Goal: Task Accomplishment & Management: Use online tool/utility

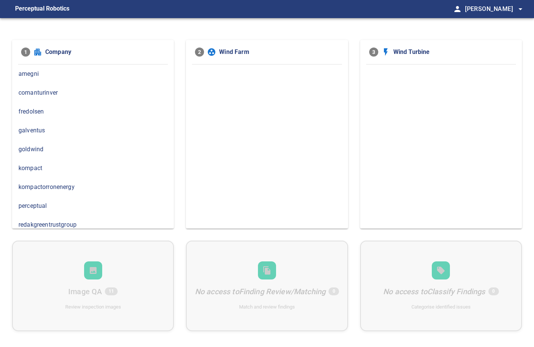
click at [42, 109] on span "fredolsen" at bounding box center [92, 111] width 149 height 9
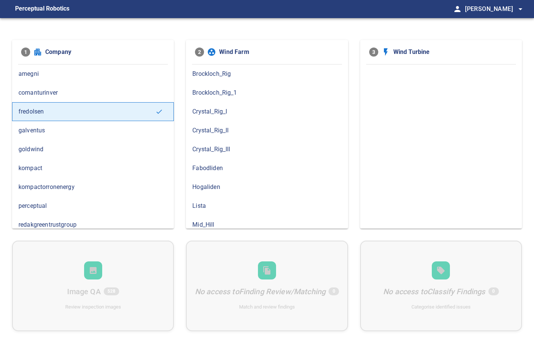
click at [236, 94] on span "Brockloch_Rig_1" at bounding box center [266, 92] width 149 height 9
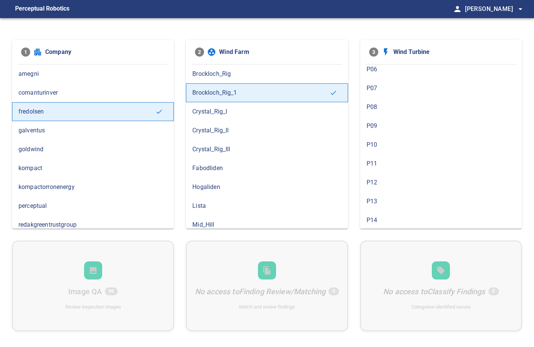
scroll to position [455, 0]
click at [380, 201] on span "P14" at bounding box center [441, 203] width 149 height 9
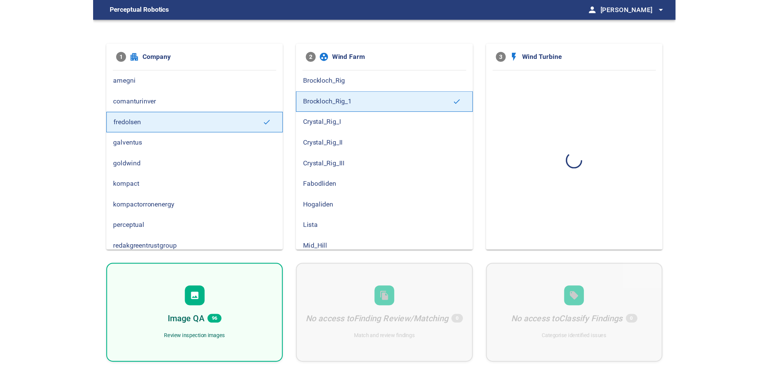
scroll to position [0, 0]
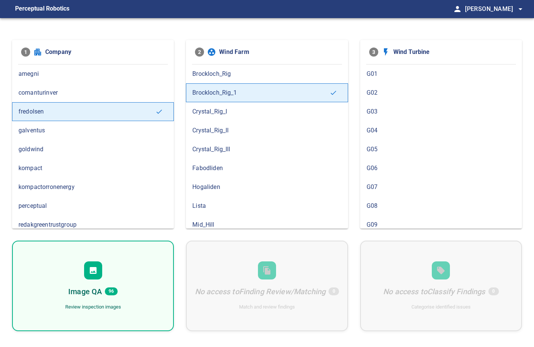
click at [87, 272] on div at bounding box center [93, 270] width 18 height 18
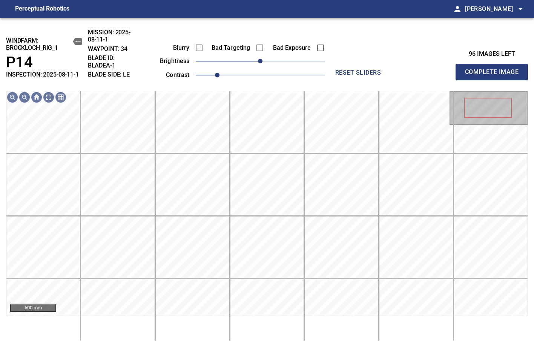
click at [375, 46] on div "Blurry Bad Targeting Bad Exposure brightness 0 contrast 1 reset sliders" at bounding box center [267, 55] width 249 height 52
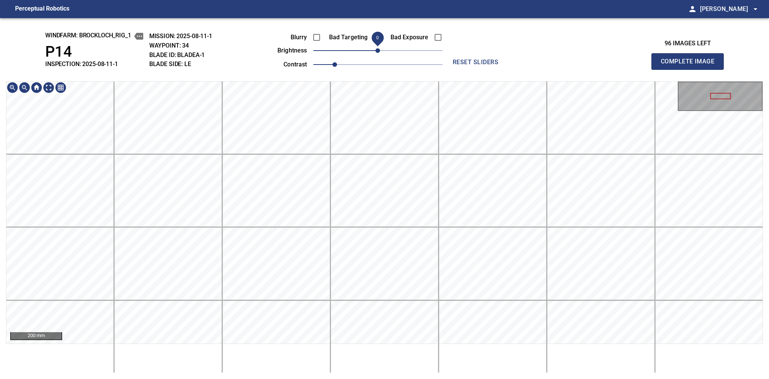
drag, startPoint x: 382, startPoint y: 53, endPoint x: 390, endPoint y: 51, distance: 8.4
click at [380, 53] on span "0" at bounding box center [378, 50] width 5 height 5
click at [380, 51] on span "0" at bounding box center [378, 50] width 5 height 5
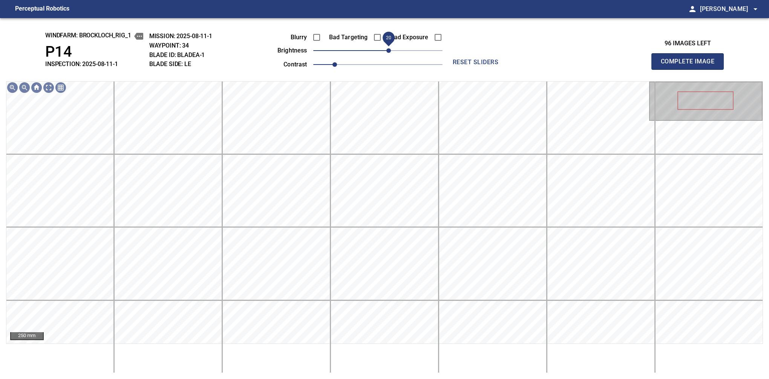
click at [391, 50] on span "20" at bounding box center [389, 50] width 5 height 5
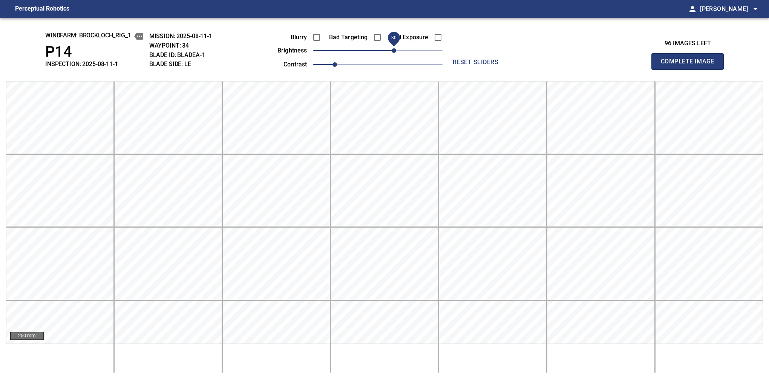
click at [394, 49] on span "30" at bounding box center [394, 50] width 5 height 5
click at [394, 50] on span "30" at bounding box center [394, 50] width 5 height 5
click at [392, 50] on span "30" at bounding box center [394, 50] width 5 height 5
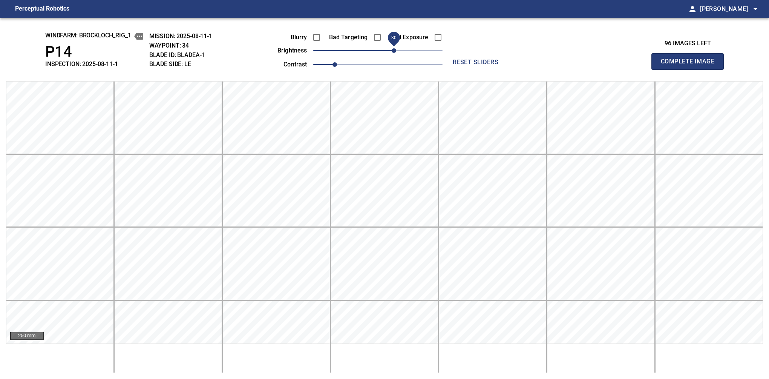
drag, startPoint x: 390, startPoint y: 50, endPoint x: 385, endPoint y: 52, distance: 6.2
click at [392, 51] on span "30" at bounding box center [394, 50] width 5 height 5
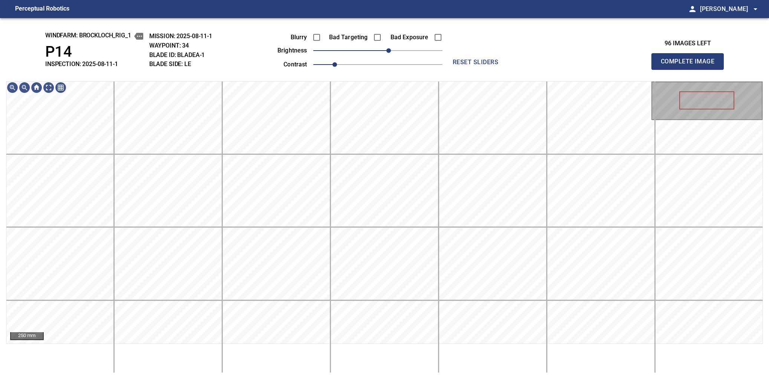
click at [534, 71] on div "windfarm: Brockloch_Rig_1 P14 INSPECTION: 2025-08-11-1 MISSION: 2025-08-11-1 WA…" at bounding box center [384, 198] width 769 height 361
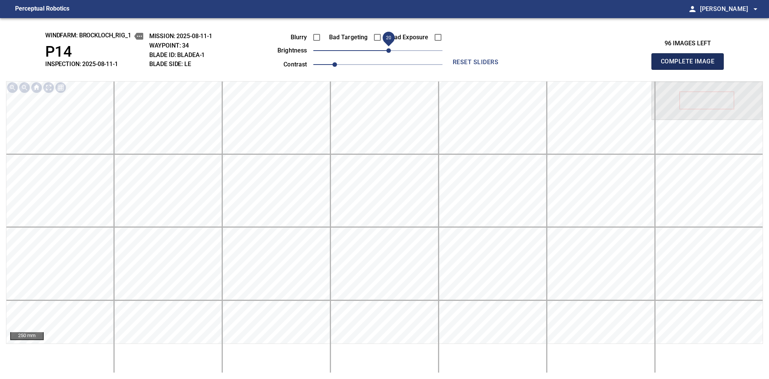
click at [534, 69] on button "Complete Image" at bounding box center [688, 61] width 72 height 17
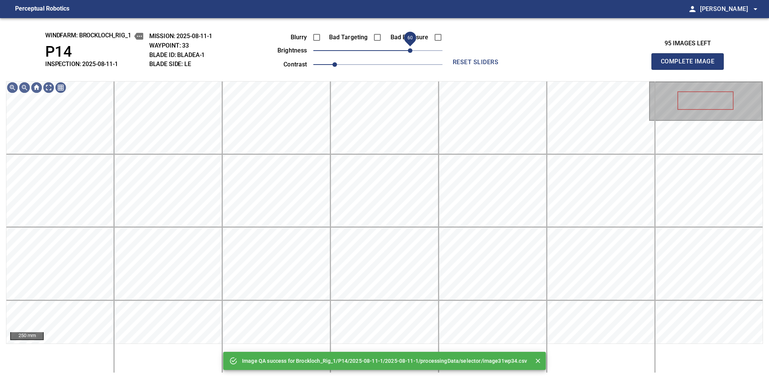
drag, startPoint x: 381, startPoint y: 50, endPoint x: 408, endPoint y: 51, distance: 27.9
click at [408, 51] on span "60" at bounding box center [410, 50] width 5 height 5
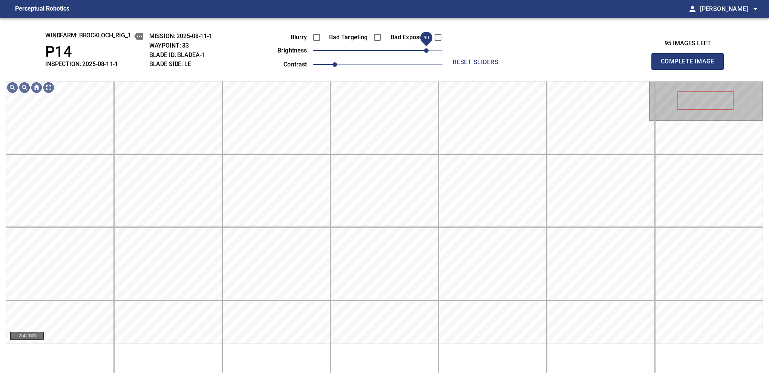
drag, startPoint x: 421, startPoint y: 51, endPoint x: 428, endPoint y: 49, distance: 7.7
click at [428, 49] on span "90" at bounding box center [426, 50] width 5 height 5
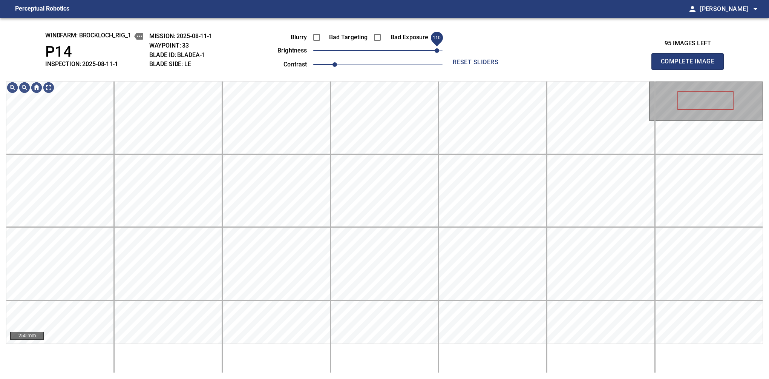
click at [438, 53] on span "110" at bounding box center [437, 50] width 5 height 5
click at [343, 62] on span "1.1" at bounding box center [345, 64] width 5 height 5
click at [433, 53] on span "100" at bounding box center [432, 50] width 5 height 5
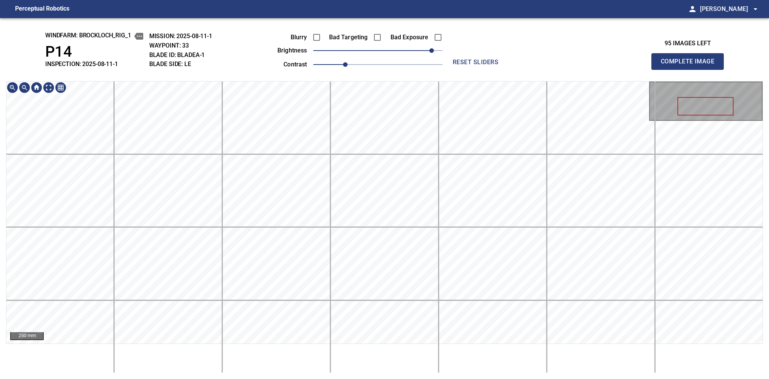
click at [385, 80] on div "windfarm: Brockloch_Rig_1 P14 INSPECTION: 2025-08-11-1 MISSION: 2025-08-11-1 WA…" at bounding box center [384, 198] width 769 height 361
click at [428, 48] on span "90" at bounding box center [426, 50] width 5 height 5
click at [534, 69] on button "Complete Image" at bounding box center [688, 61] width 72 height 17
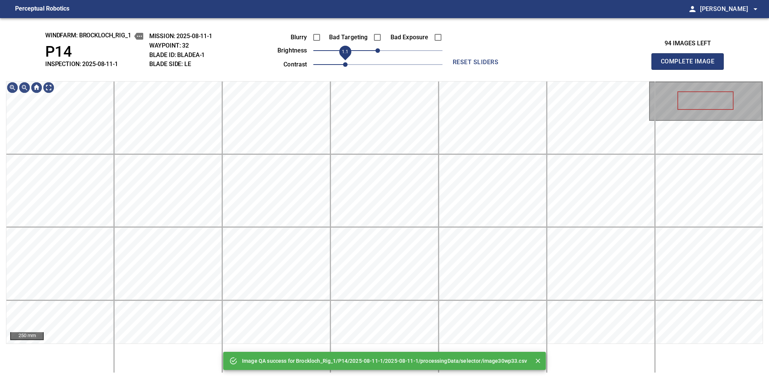
click at [347, 64] on span "1.1" at bounding box center [377, 64] width 129 height 11
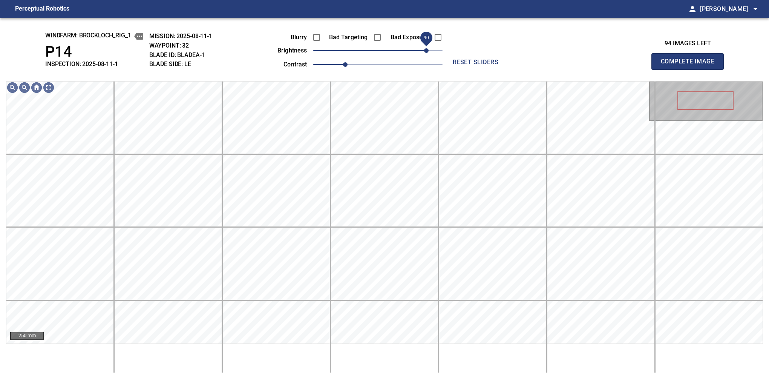
drag, startPoint x: 388, startPoint y: 51, endPoint x: 427, endPoint y: 56, distance: 39.2
click at [427, 56] on span "90" at bounding box center [377, 50] width 129 height 11
click at [354, 65] on span "1.2" at bounding box center [356, 64] width 5 height 5
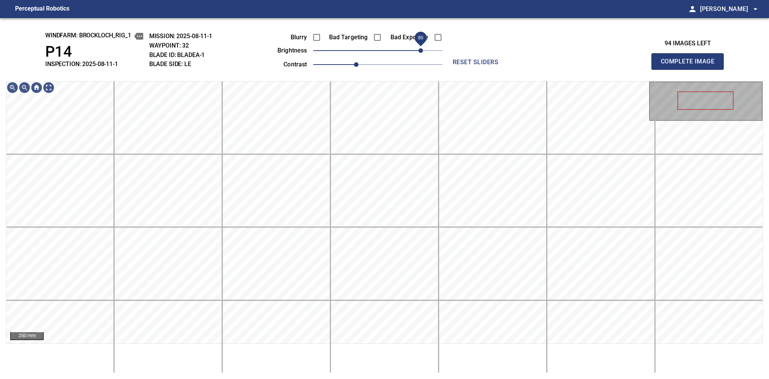
click at [423, 53] on span "80" at bounding box center [421, 50] width 5 height 5
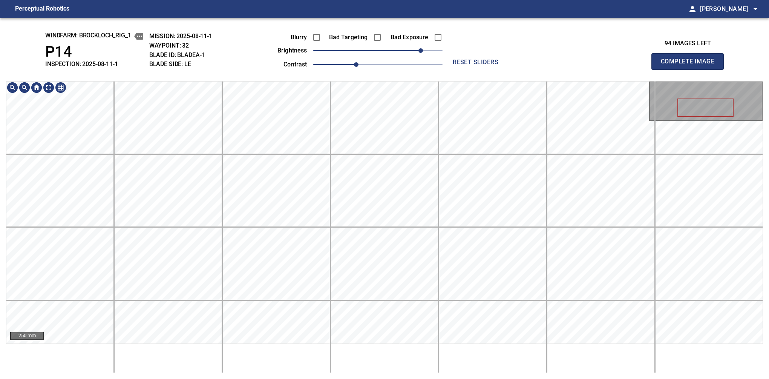
click at [381, 68] on div "windfarm: Brockloch_Rig_1 P14 INSPECTION: 2025-08-11-1 MISSION: 2025-08-11-1 WA…" at bounding box center [384, 198] width 769 height 361
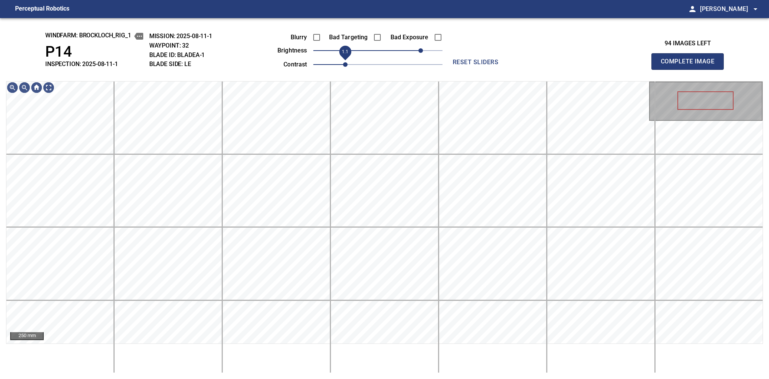
drag, startPoint x: 353, startPoint y: 68, endPoint x: 347, endPoint y: 69, distance: 6.5
click at [347, 67] on span "1.1" at bounding box center [345, 64] width 5 height 5
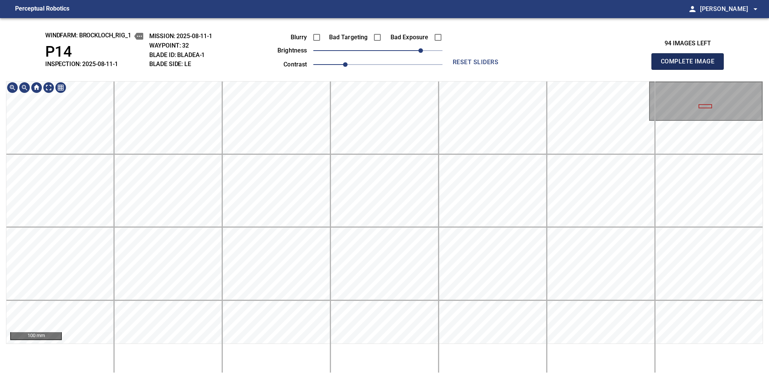
click at [534, 69] on button "Complete Image" at bounding box center [688, 61] width 72 height 17
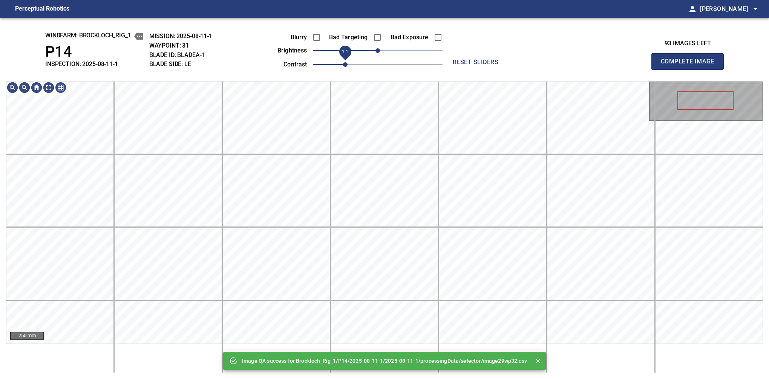
click at [351, 63] on span "1.1" at bounding box center [377, 64] width 129 height 11
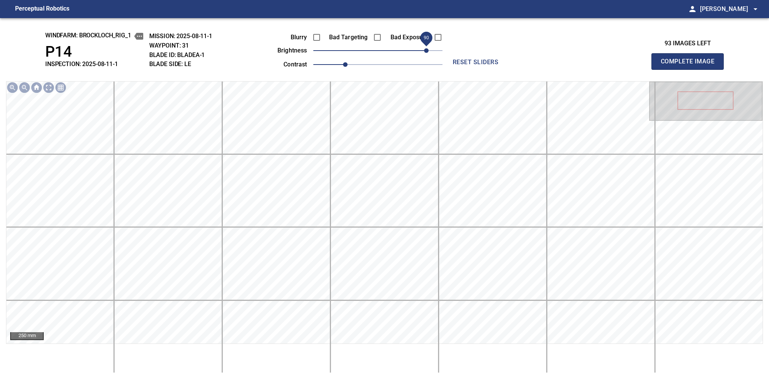
click at [427, 53] on span "90" at bounding box center [426, 50] width 5 height 5
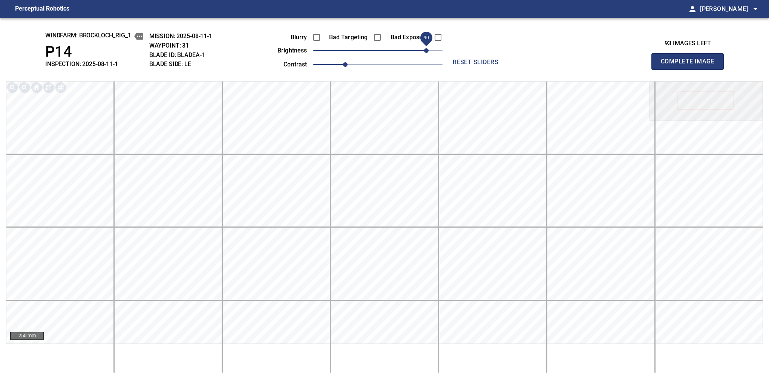
click at [534, 69] on button "Complete Image" at bounding box center [688, 61] width 72 height 17
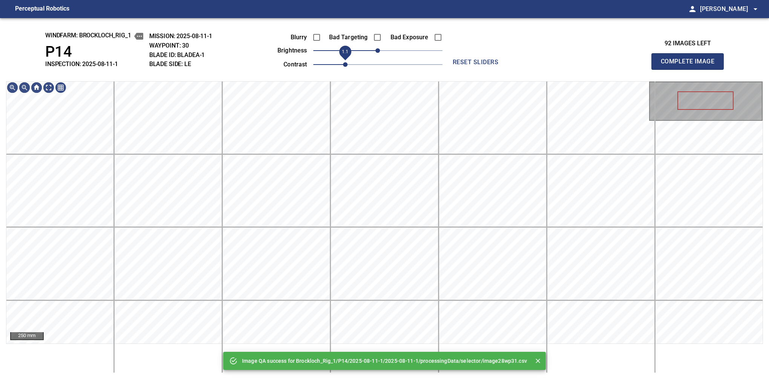
click at [348, 62] on span "1.1" at bounding box center [377, 64] width 129 height 11
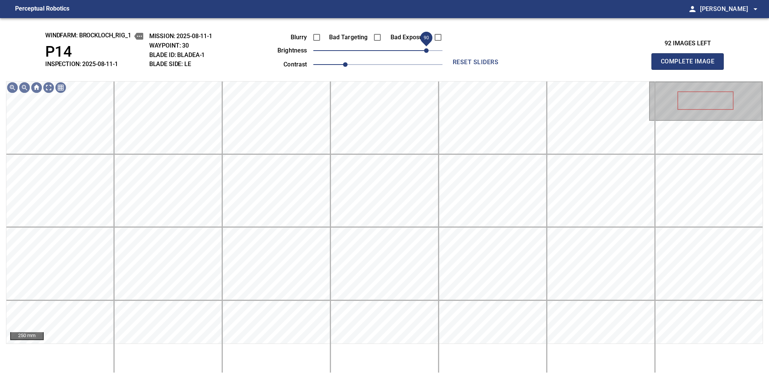
drag, startPoint x: 388, startPoint y: 50, endPoint x: 426, endPoint y: 53, distance: 38.2
click at [426, 53] on span "90" at bounding box center [377, 50] width 129 height 11
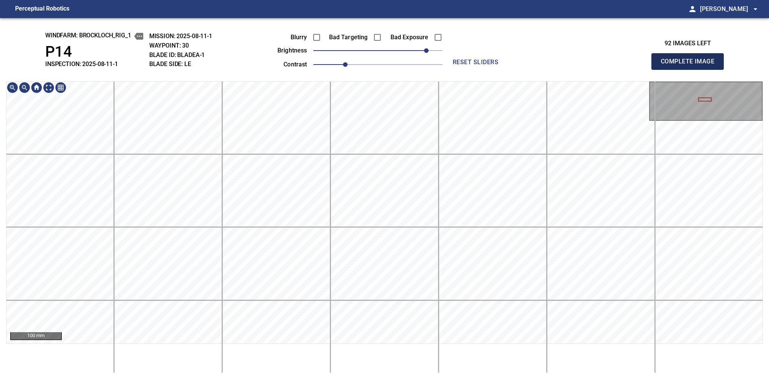
click at [534, 69] on button "Complete Image" at bounding box center [688, 61] width 72 height 17
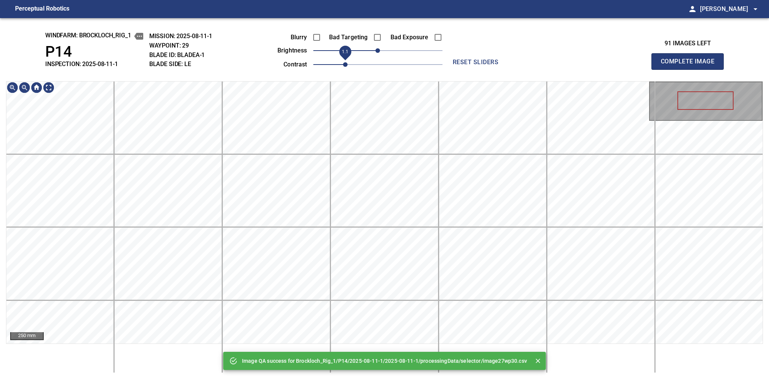
click at [344, 63] on span "1.1" at bounding box center [345, 64] width 5 height 5
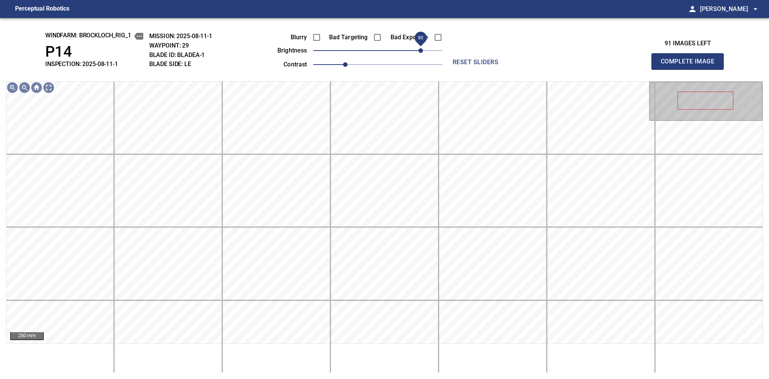
drag, startPoint x: 409, startPoint y: 48, endPoint x: 424, endPoint y: 48, distance: 14.7
click at [424, 48] on span "80" at bounding box center [377, 50] width 129 height 11
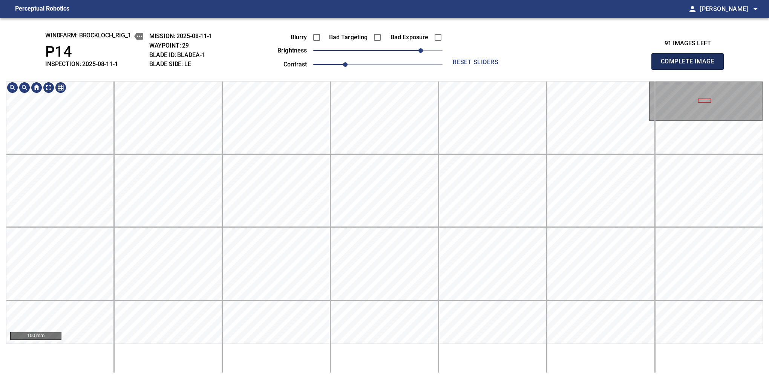
click at [534, 69] on button "Complete Image" at bounding box center [688, 61] width 72 height 17
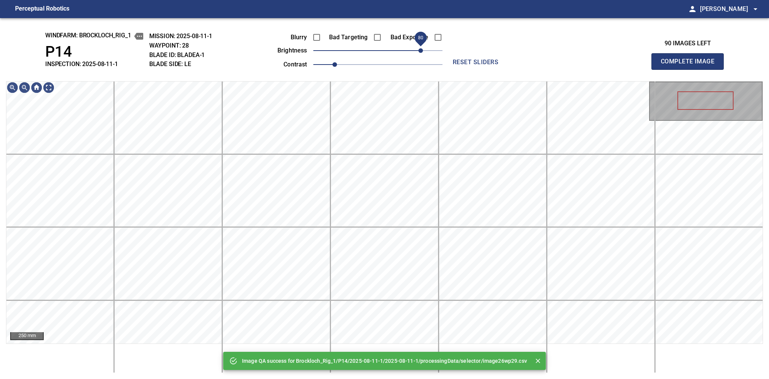
drag, startPoint x: 389, startPoint y: 50, endPoint x: 421, endPoint y: 52, distance: 31.8
click at [421, 52] on span "80" at bounding box center [377, 50] width 129 height 11
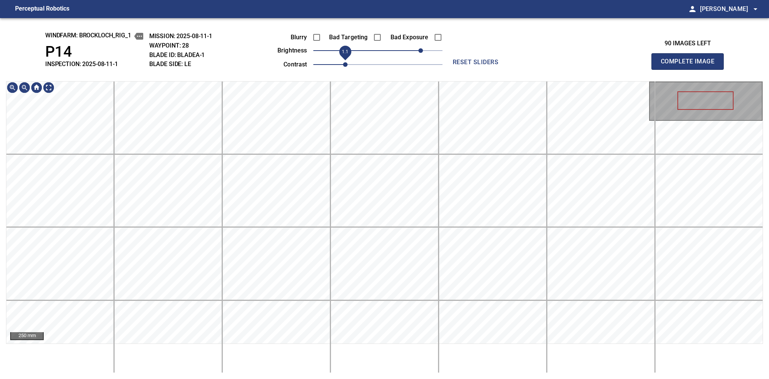
drag, startPoint x: 338, startPoint y: 64, endPoint x: 342, endPoint y: 64, distance: 4.5
click at [343, 64] on span "1.1" at bounding box center [345, 64] width 5 height 5
click at [534, 69] on button "Complete Image" at bounding box center [688, 61] width 72 height 17
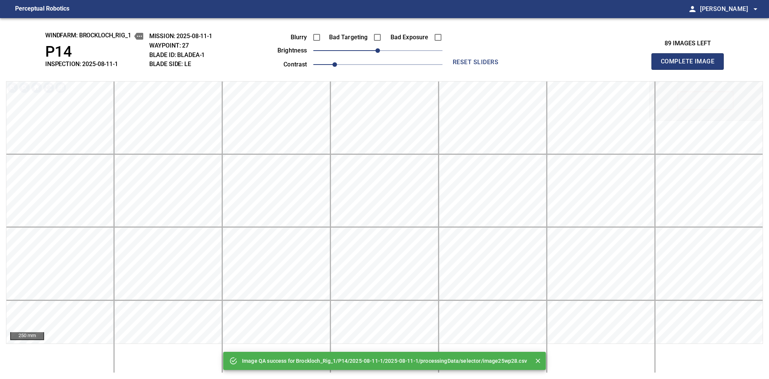
click at [335, 66] on div "Image QA success for Brockloch_Rig_1/P14/2025-08-11-1/2025-08-11-1/processingDa…" at bounding box center [384, 198] width 769 height 361
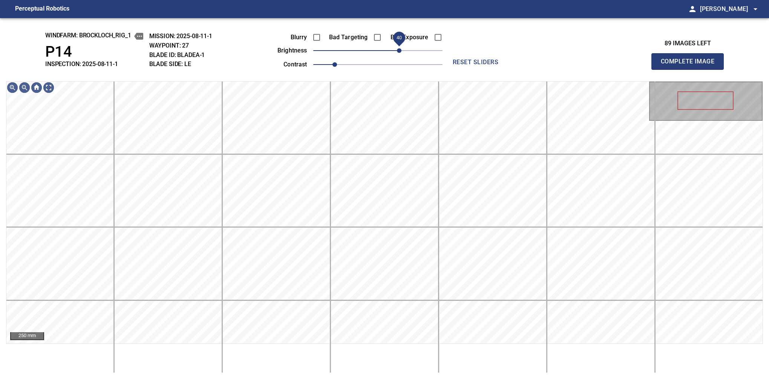
drag, startPoint x: 394, startPoint y: 53, endPoint x: 399, endPoint y: 53, distance: 5.7
click at [399, 53] on span "40" at bounding box center [399, 50] width 5 height 5
drag, startPoint x: 331, startPoint y: 63, endPoint x: 340, endPoint y: 65, distance: 9.5
click at [343, 65] on span "1.1" at bounding box center [345, 64] width 5 height 5
click at [403, 50] on span "50" at bounding box center [404, 50] width 5 height 5
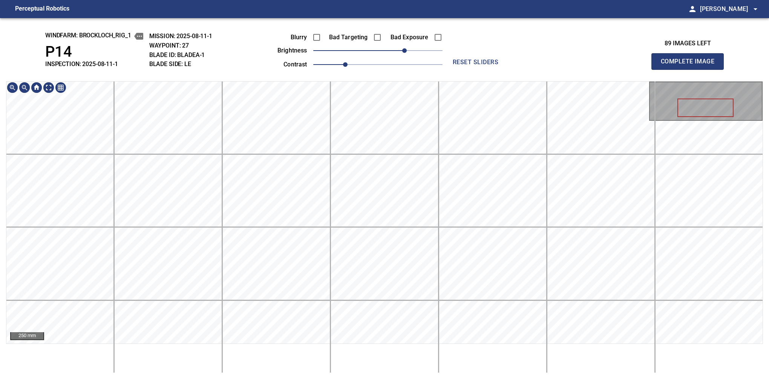
click at [365, 33] on div "windfarm: Brockloch_Rig_1 P14 INSPECTION: 2025-08-11-1 MISSION: 2025-08-11-1 WA…" at bounding box center [384, 198] width 769 height 361
click at [410, 52] on span "60" at bounding box center [410, 50] width 5 height 5
click at [398, 75] on div "windfarm: Brockloch_Rig_1 P14 INSPECTION: 2025-08-11-1 MISSION: 2025-08-11-1 WA…" at bounding box center [384, 198] width 769 height 361
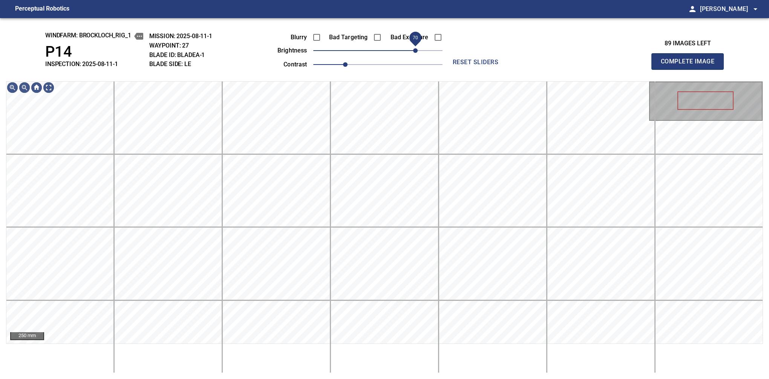
click at [415, 48] on span "70" at bounding box center [415, 50] width 5 height 5
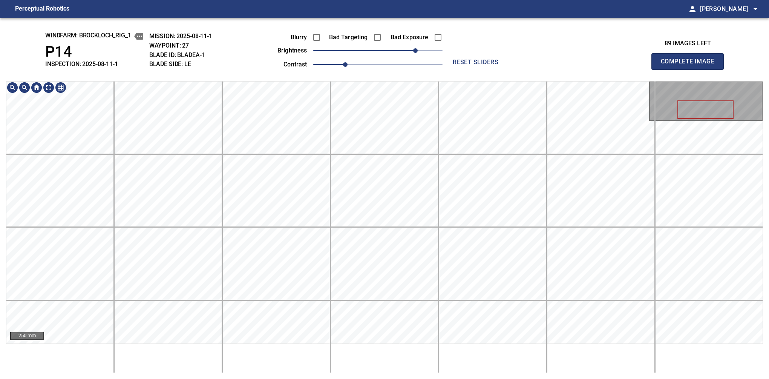
click at [389, 65] on div "windfarm: Brockloch_Rig_1 P14 INSPECTION: 2025-08-11-1 MISSION: 2025-08-11-1 WA…" at bounding box center [384, 198] width 769 height 361
click at [534, 69] on button "Complete Image" at bounding box center [688, 61] width 72 height 17
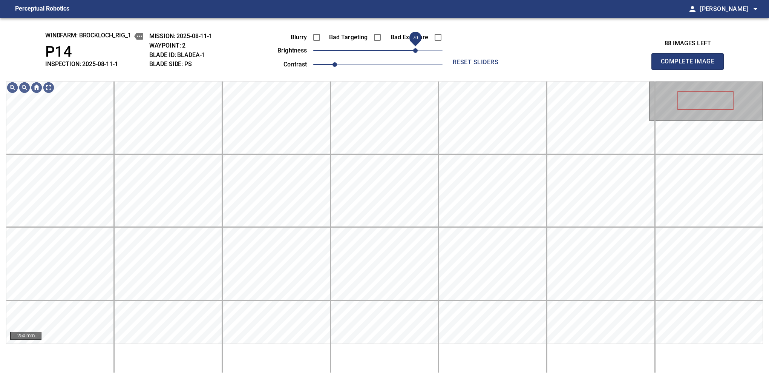
drag, startPoint x: 402, startPoint y: 53, endPoint x: 415, endPoint y: 52, distance: 12.9
click at [415, 52] on span "70" at bounding box center [415, 50] width 5 height 5
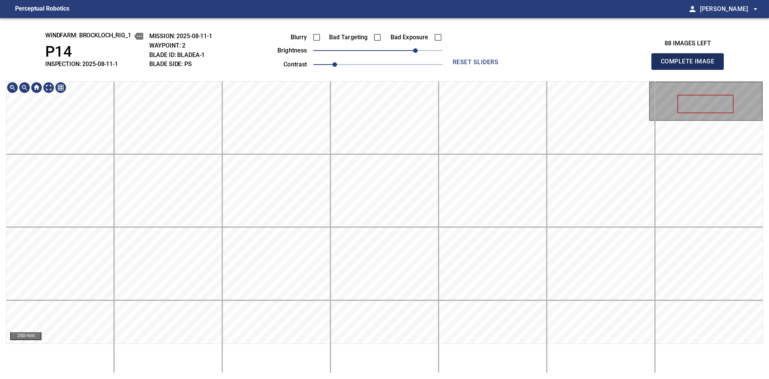
click at [534, 69] on button "Complete Image" at bounding box center [688, 61] width 72 height 17
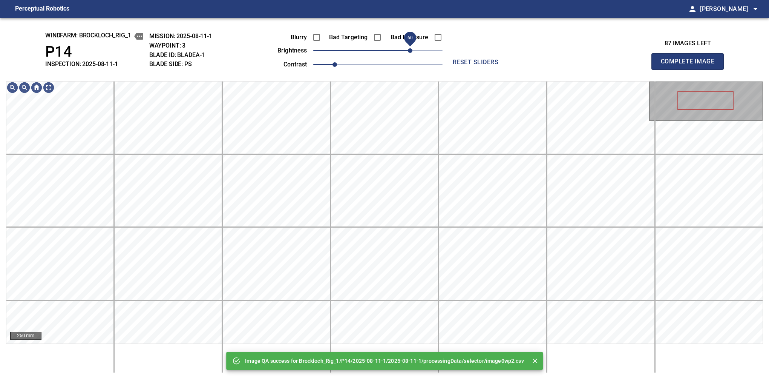
drag, startPoint x: 398, startPoint y: 53, endPoint x: 410, endPoint y: 51, distance: 12.2
click at [410, 51] on span "60" at bounding box center [410, 50] width 5 height 5
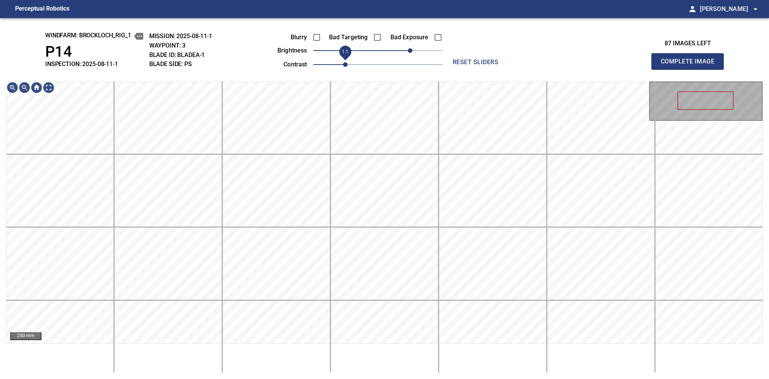
click at [343, 67] on span "1.1" at bounding box center [345, 64] width 5 height 5
click at [534, 69] on button "Complete Image" at bounding box center [688, 61] width 72 height 17
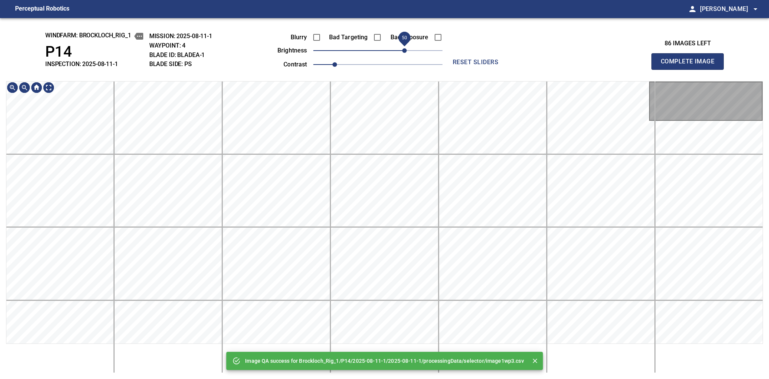
drag, startPoint x: 390, startPoint y: 51, endPoint x: 405, endPoint y: 52, distance: 14.8
click at [405, 52] on span "50" at bounding box center [404, 50] width 5 height 5
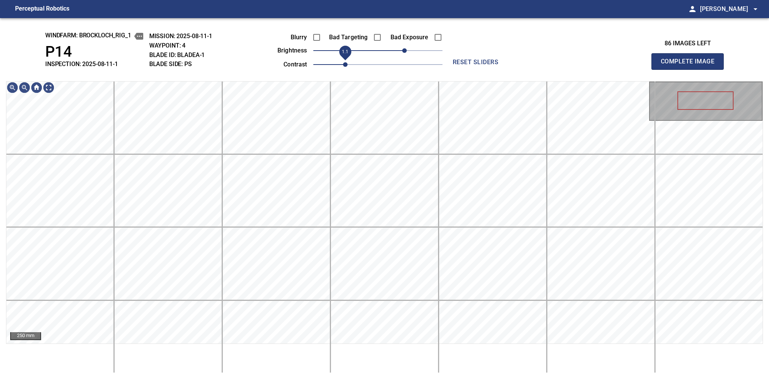
drag, startPoint x: 332, startPoint y: 64, endPoint x: 341, endPoint y: 63, distance: 9.5
click at [343, 63] on span "1.1" at bounding box center [345, 64] width 5 height 5
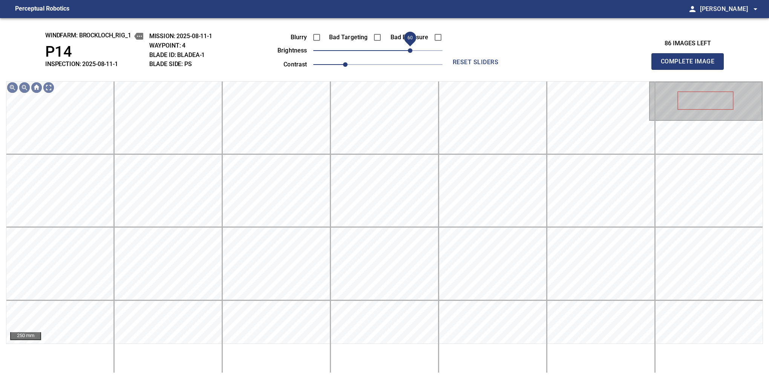
click at [411, 50] on span "60" at bounding box center [410, 50] width 5 height 5
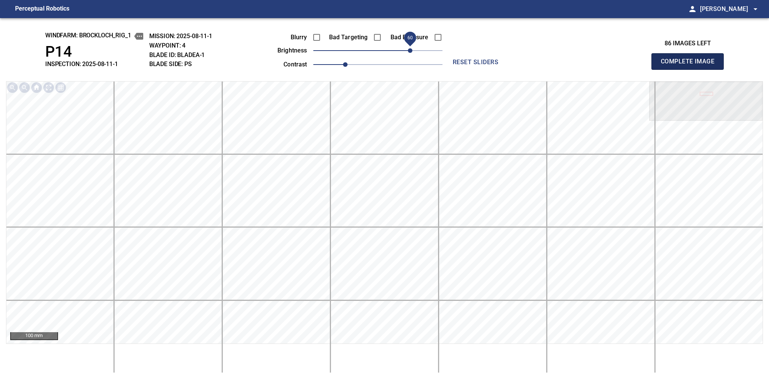
click at [534, 69] on button "Complete Image" at bounding box center [688, 61] width 72 height 17
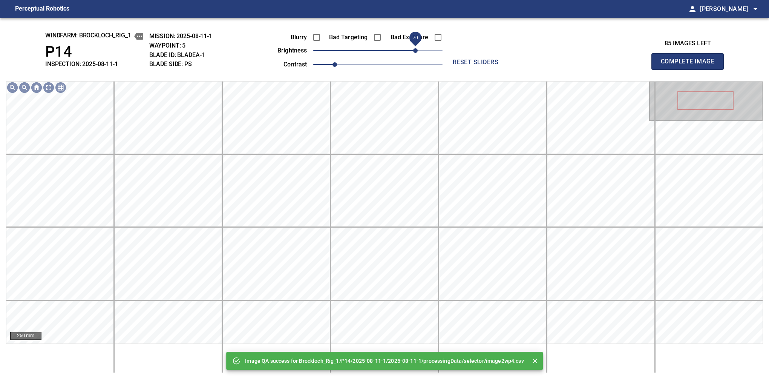
drag, startPoint x: 407, startPoint y: 51, endPoint x: 418, endPoint y: 54, distance: 10.9
click at [418, 54] on span "70" at bounding box center [377, 50] width 129 height 11
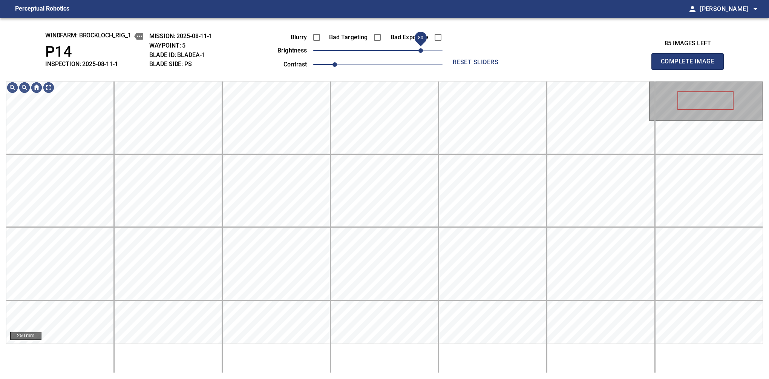
click at [419, 49] on span "80" at bounding box center [421, 50] width 5 height 5
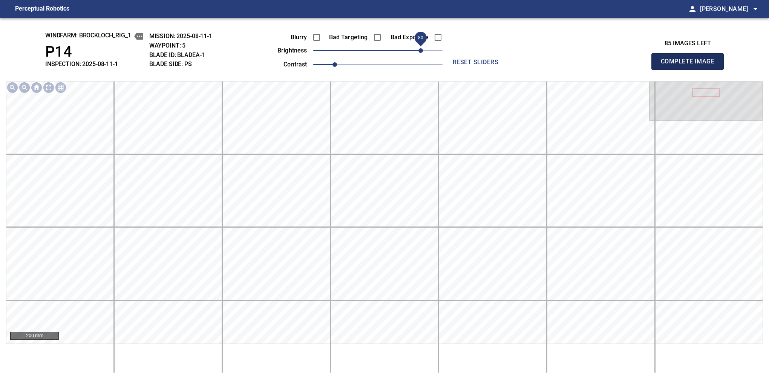
click at [534, 69] on button "Complete Image" at bounding box center [688, 61] width 72 height 17
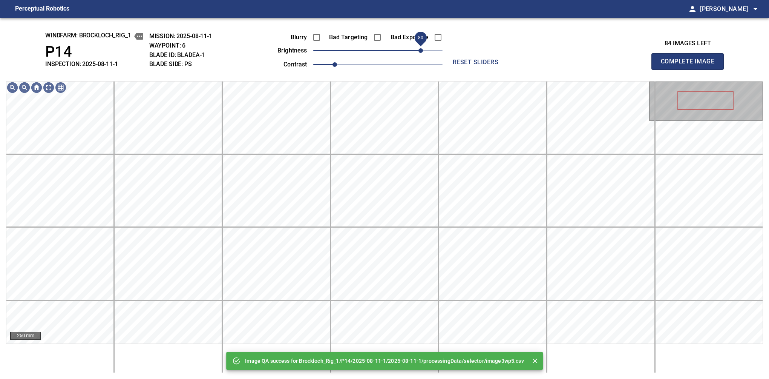
click at [422, 54] on span "80" at bounding box center [377, 50] width 129 height 11
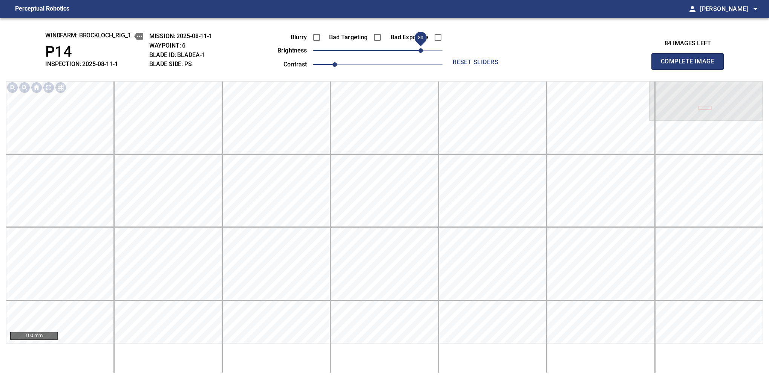
click at [534, 69] on button "Complete Image" at bounding box center [688, 61] width 72 height 17
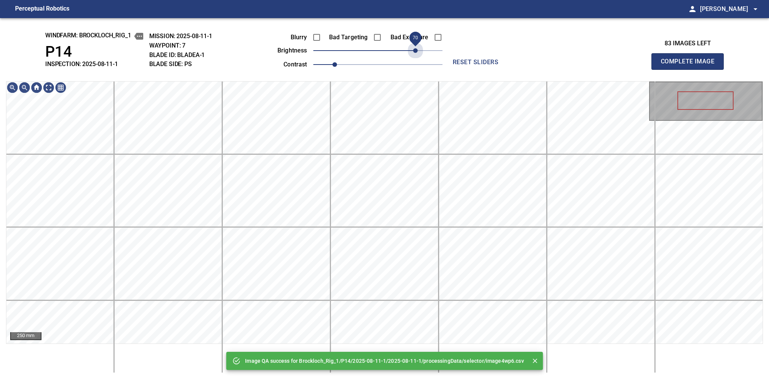
click at [414, 51] on span "70" at bounding box center [377, 50] width 129 height 11
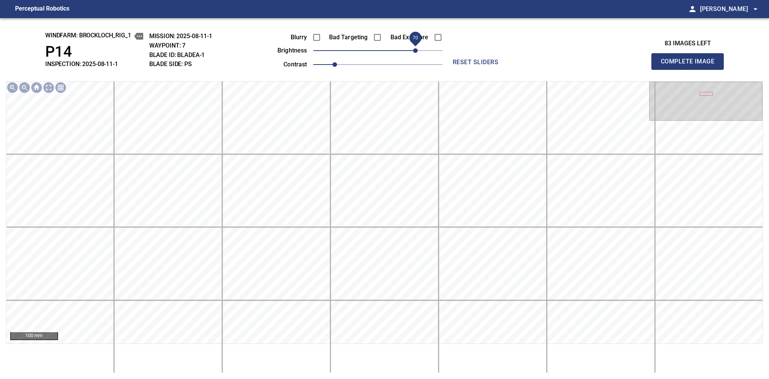
click at [534, 69] on button "Complete Image" at bounding box center [688, 61] width 72 height 17
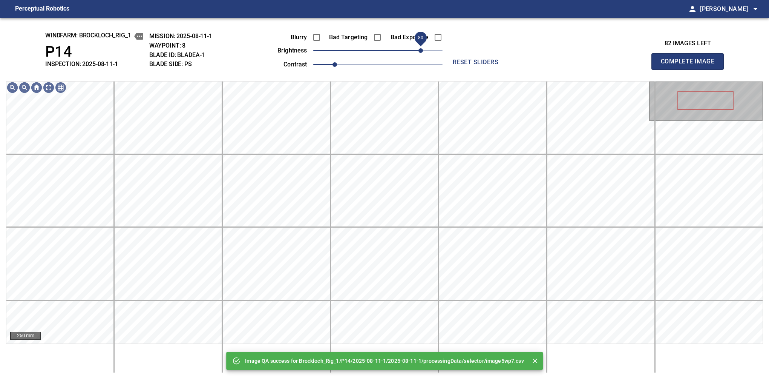
drag, startPoint x: 419, startPoint y: 50, endPoint x: 423, endPoint y: 51, distance: 4.4
click at [423, 51] on span "80" at bounding box center [377, 50] width 129 height 11
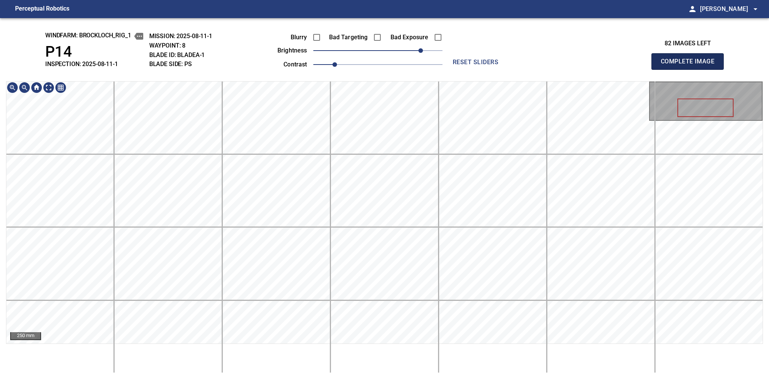
click at [534, 69] on button "Complete Image" at bounding box center [688, 61] width 72 height 17
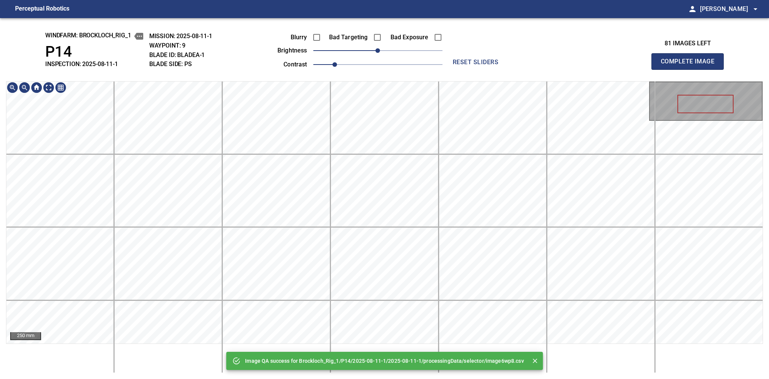
click at [364, 76] on div "Image QA success for Brockloch_Rig_1/P14/2025-08-11-1/2025-08-11-1/processingDa…" at bounding box center [384, 198] width 769 height 361
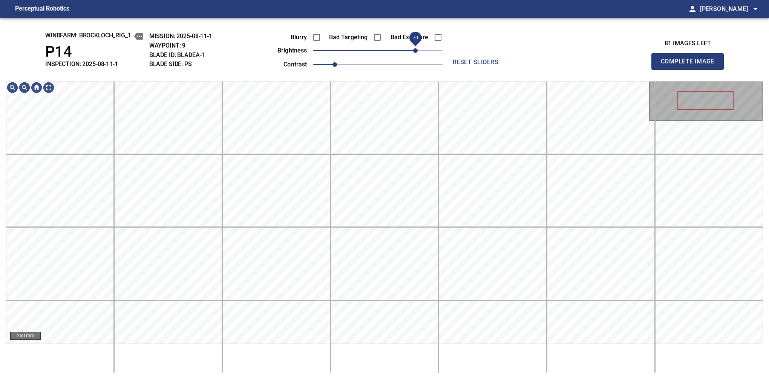
drag, startPoint x: 383, startPoint y: 52, endPoint x: 415, endPoint y: 54, distance: 31.7
click at [415, 53] on span "70" at bounding box center [415, 50] width 5 height 5
click at [353, 76] on div "windfarm: Brockloch_Rig_1 P14 INSPECTION: 2025-08-11-1 MISSION: 2025-08-11-1 WA…" at bounding box center [384, 198] width 769 height 361
click at [419, 48] on span "80" at bounding box center [421, 50] width 5 height 5
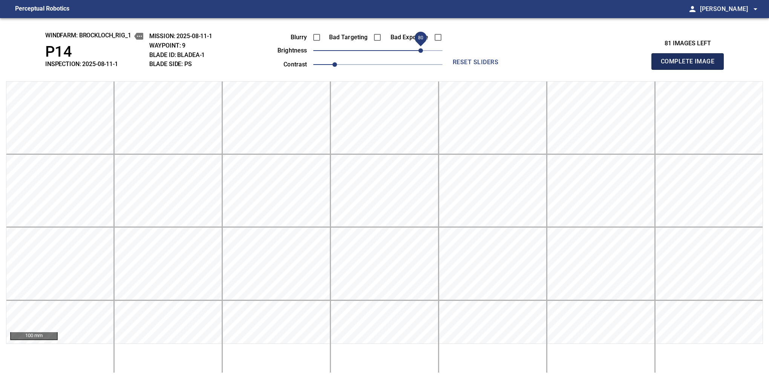
click at [534, 69] on button "Complete Image" at bounding box center [688, 61] width 72 height 17
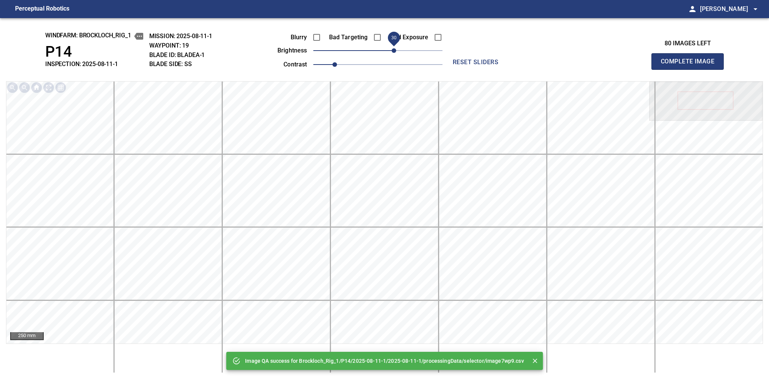
drag, startPoint x: 388, startPoint y: 50, endPoint x: 392, endPoint y: 51, distance: 4.2
click at [392, 51] on span "30" at bounding box center [394, 50] width 5 height 5
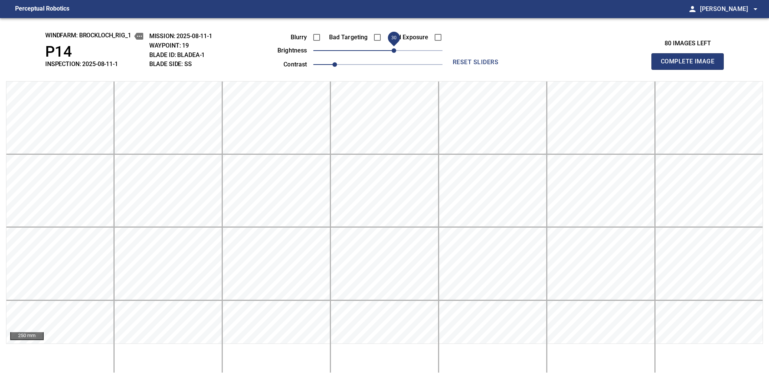
click at [534, 69] on button "Complete Image" at bounding box center [688, 61] width 72 height 17
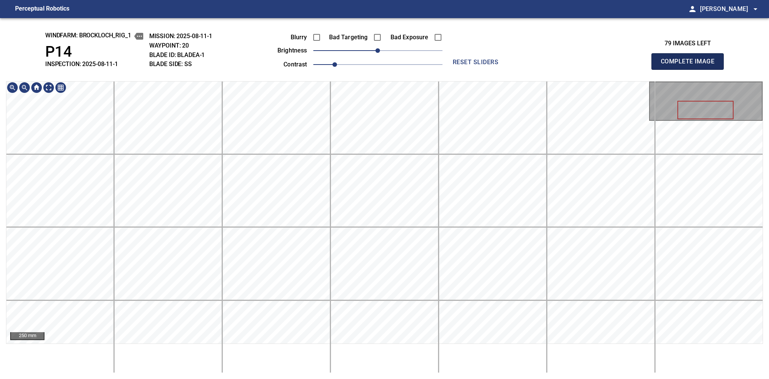
click at [534, 69] on button "Complete Image" at bounding box center [688, 61] width 72 height 17
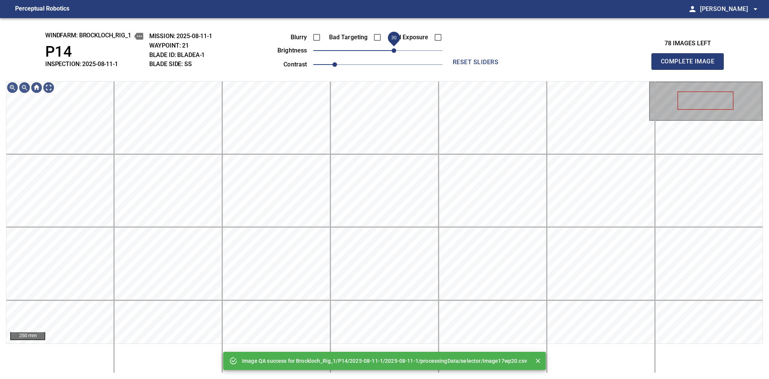
click at [392, 51] on span "30" at bounding box center [394, 50] width 5 height 5
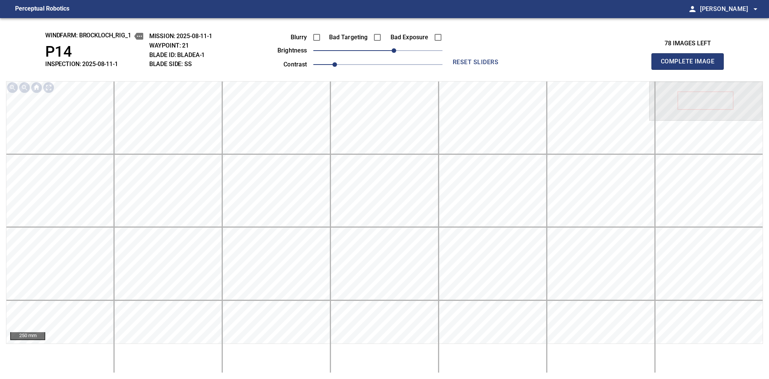
click at [534, 69] on button "Complete Image" at bounding box center [688, 61] width 72 height 17
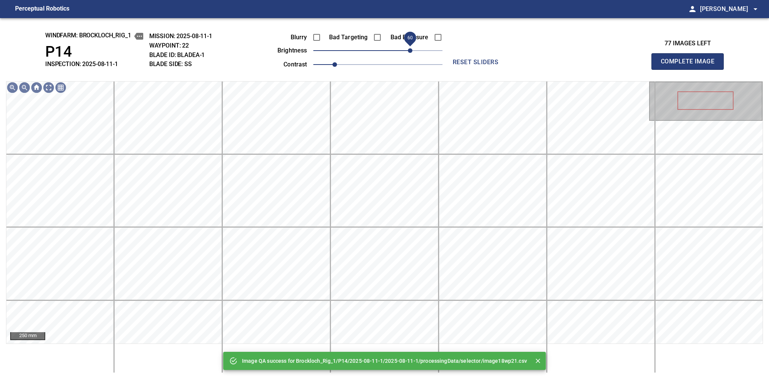
drag, startPoint x: 390, startPoint y: 55, endPoint x: 411, endPoint y: 55, distance: 21.1
click at [411, 53] on span "60" at bounding box center [410, 50] width 5 height 5
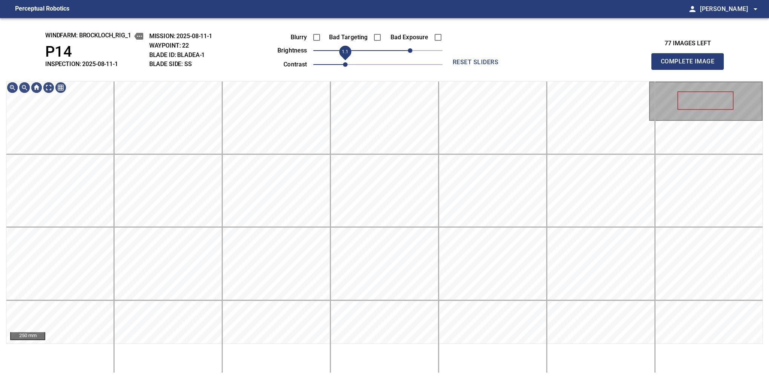
drag, startPoint x: 338, startPoint y: 64, endPoint x: 342, endPoint y: 64, distance: 4.1
click at [343, 64] on span "1.1" at bounding box center [345, 64] width 5 height 5
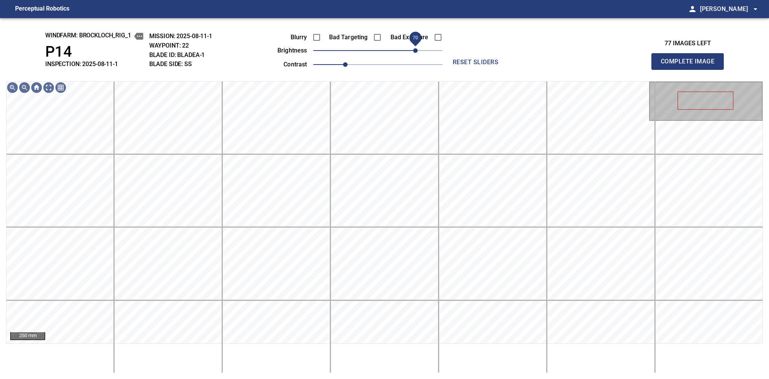
click at [413, 51] on span "70" at bounding box center [415, 50] width 5 height 5
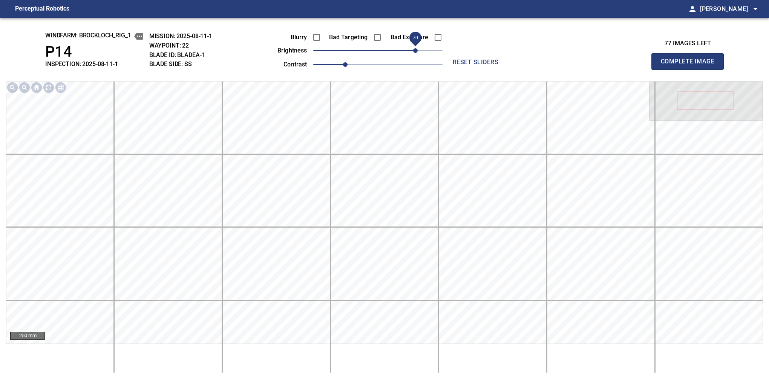
click at [534, 69] on button "Complete Image" at bounding box center [688, 61] width 72 height 17
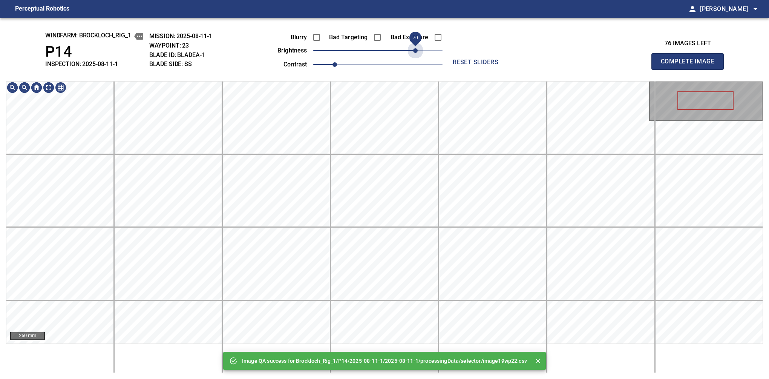
click at [413, 51] on span "70" at bounding box center [377, 50] width 129 height 11
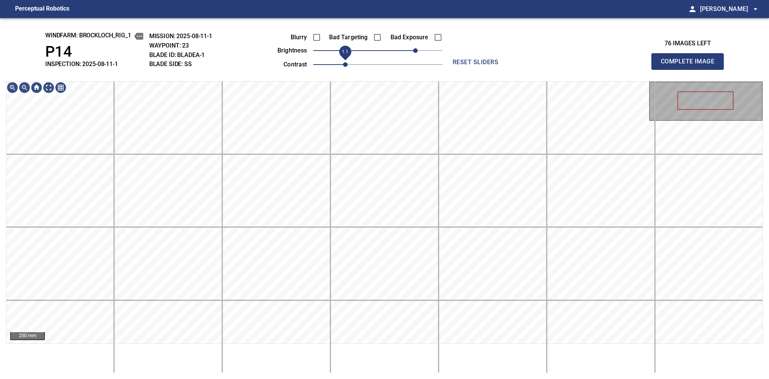
click at [346, 65] on span "1.1" at bounding box center [345, 64] width 5 height 5
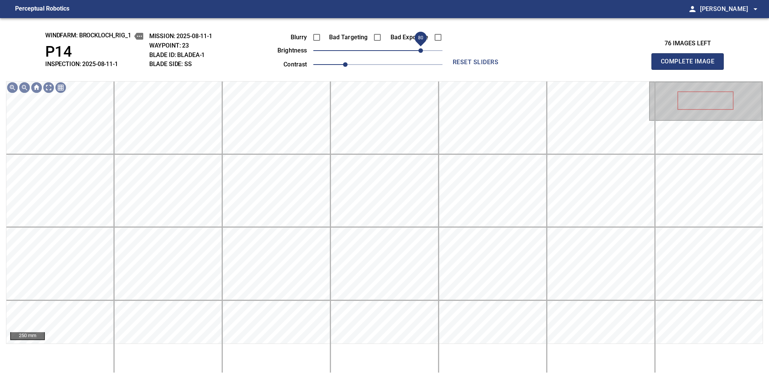
click at [421, 50] on span "80" at bounding box center [421, 50] width 5 height 5
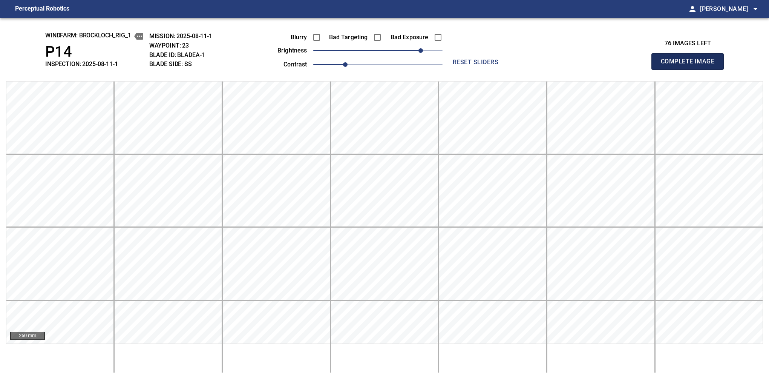
click at [534, 69] on button "Complete Image" at bounding box center [688, 61] width 72 height 17
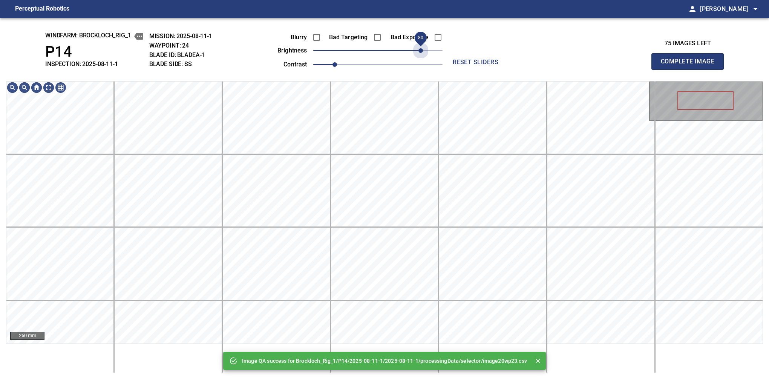
click at [421, 50] on span "80" at bounding box center [377, 50] width 129 height 11
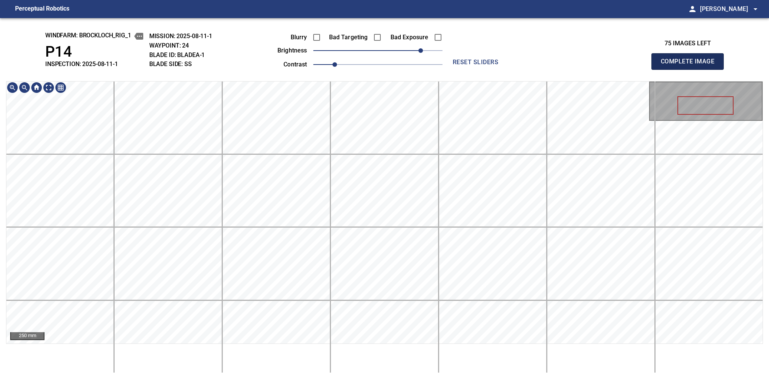
click at [534, 69] on button "Complete Image" at bounding box center [688, 61] width 72 height 17
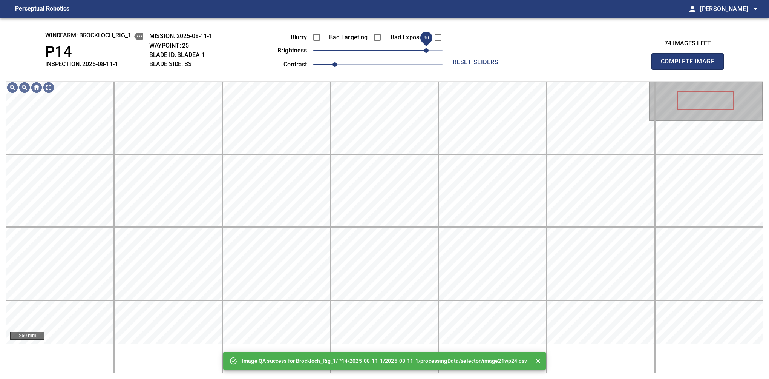
drag, startPoint x: 403, startPoint y: 54, endPoint x: 425, endPoint y: 49, distance: 23.2
click at [425, 49] on span "90" at bounding box center [377, 50] width 129 height 11
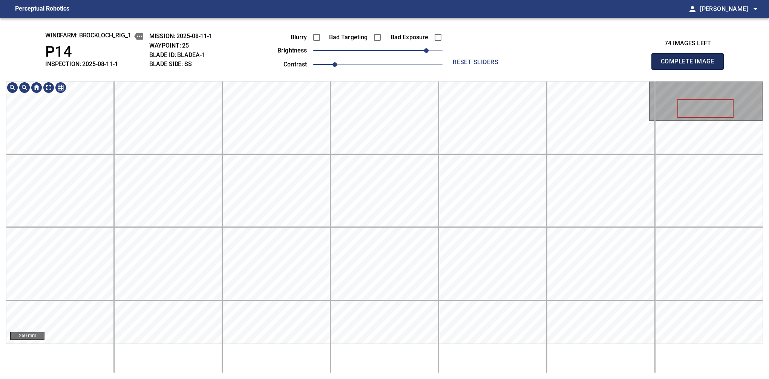
click at [534, 69] on button "Complete Image" at bounding box center [688, 61] width 72 height 17
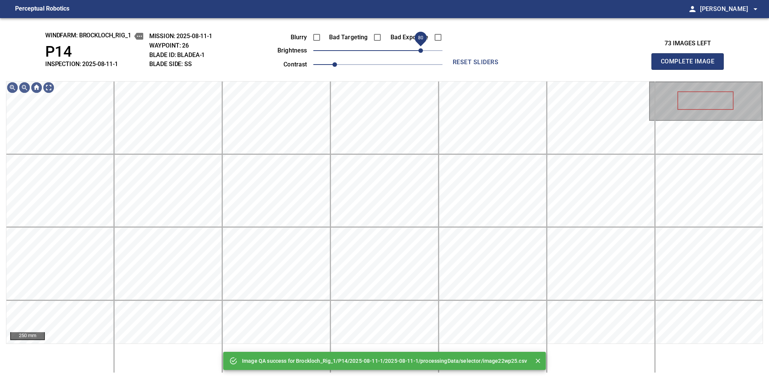
drag, startPoint x: 415, startPoint y: 53, endPoint x: 422, endPoint y: 53, distance: 6.8
click at [422, 53] on span "80" at bounding box center [377, 50] width 129 height 11
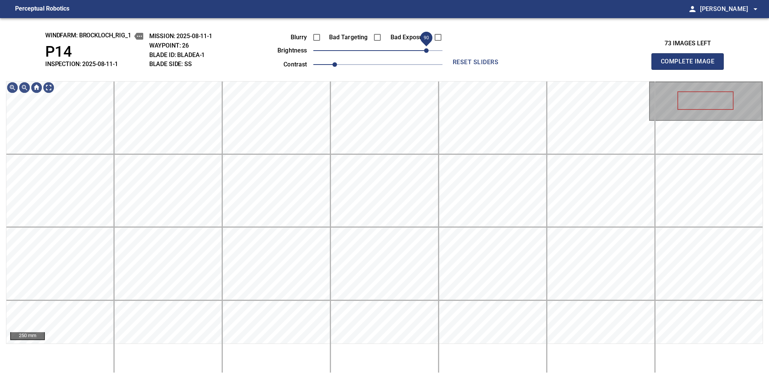
drag, startPoint x: 419, startPoint y: 51, endPoint x: 425, endPoint y: 49, distance: 6.9
click at [425, 49] on span "90" at bounding box center [426, 50] width 5 height 5
click at [534, 69] on button "Complete Image" at bounding box center [688, 61] width 72 height 17
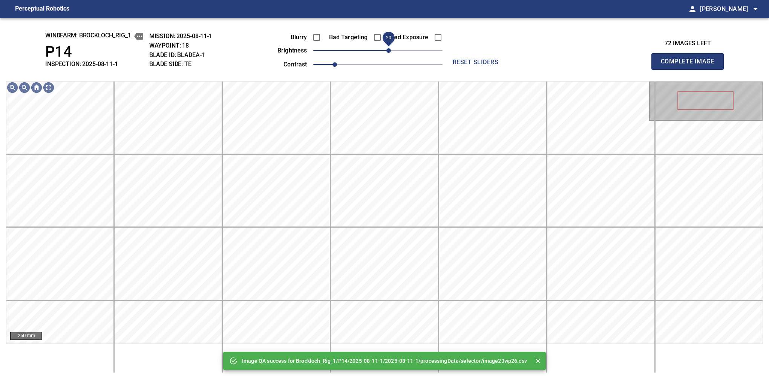
drag, startPoint x: 381, startPoint y: 50, endPoint x: 390, endPoint y: 50, distance: 9.1
click at [390, 50] on span "20" at bounding box center [389, 50] width 5 height 5
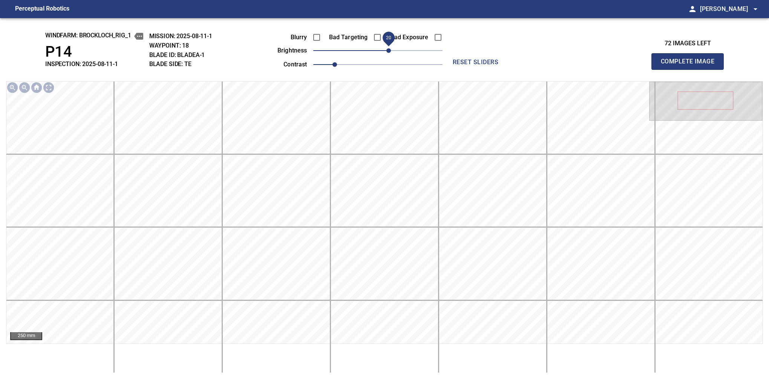
click at [534, 69] on button "Complete Image" at bounding box center [688, 61] width 72 height 17
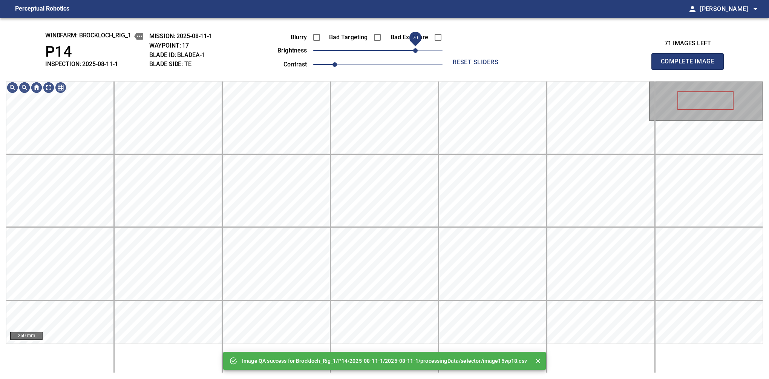
drag, startPoint x: 395, startPoint y: 50, endPoint x: 415, endPoint y: 50, distance: 20.0
click at [415, 50] on span "70" at bounding box center [377, 50] width 129 height 11
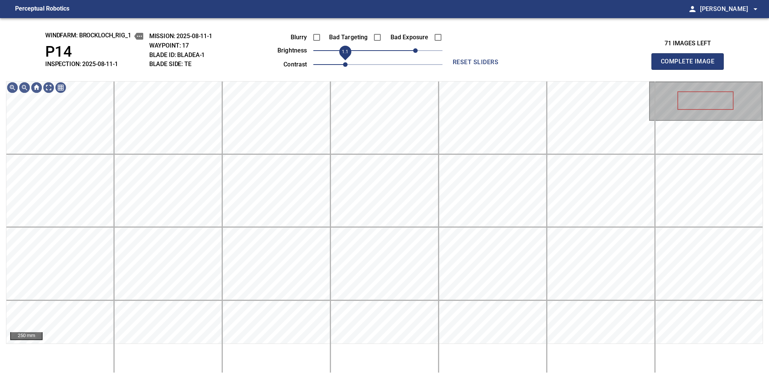
drag, startPoint x: 337, startPoint y: 66, endPoint x: 343, endPoint y: 65, distance: 6.5
click at [343, 65] on span "1.1" at bounding box center [345, 64] width 5 height 5
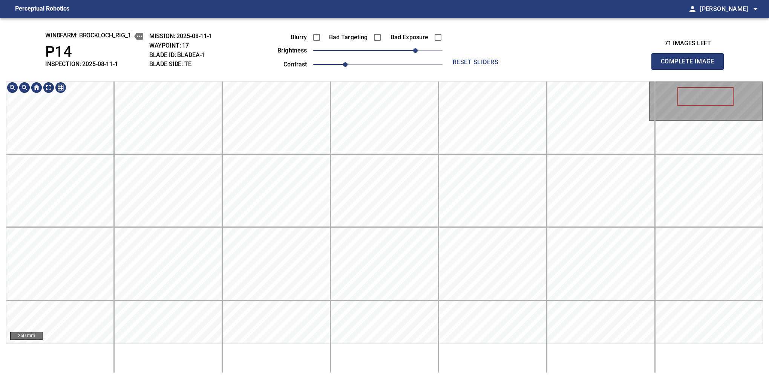
click at [332, 347] on div "250 mm" at bounding box center [384, 227] width 757 height 292
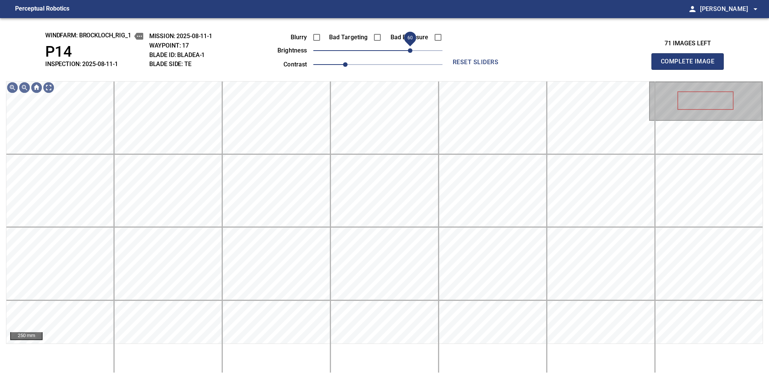
click at [412, 53] on span "60" at bounding box center [410, 50] width 5 height 5
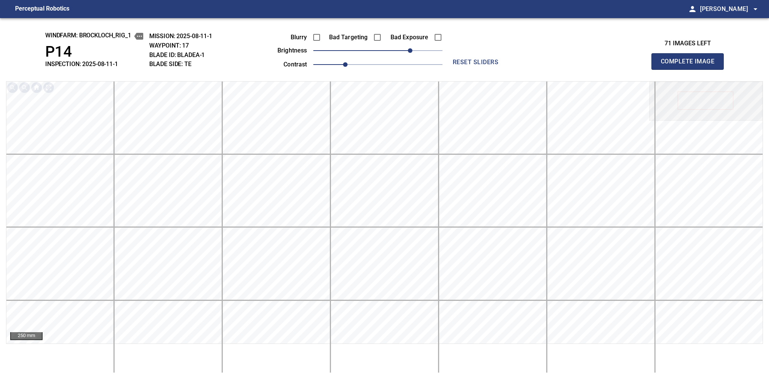
click at [534, 75] on div "windfarm: Brockloch_Rig_1 P14 INSPECTION: 2025-08-11-1 MISSION: 2025-08-11-1 WA…" at bounding box center [384, 198] width 769 height 361
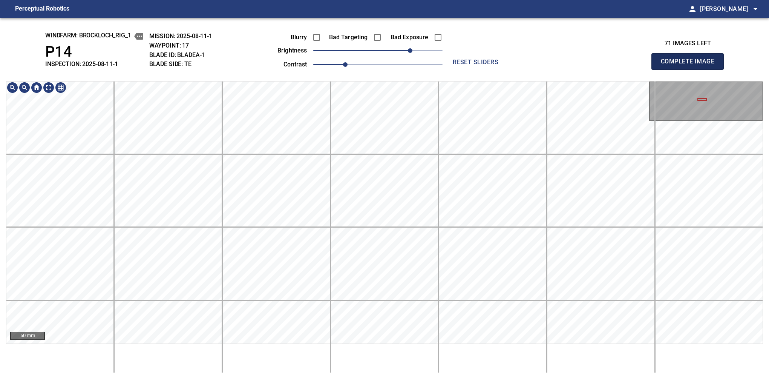
click at [534, 69] on button "Complete Image" at bounding box center [688, 61] width 72 height 17
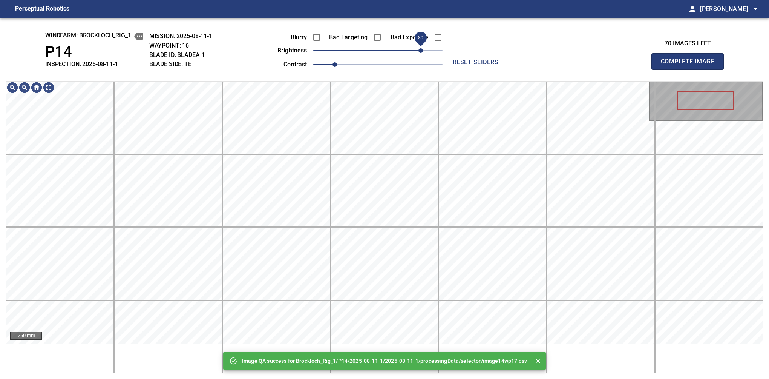
drag, startPoint x: 419, startPoint y: 48, endPoint x: 420, endPoint y: 55, distance: 7.0
click at [420, 53] on span "80" at bounding box center [421, 50] width 5 height 5
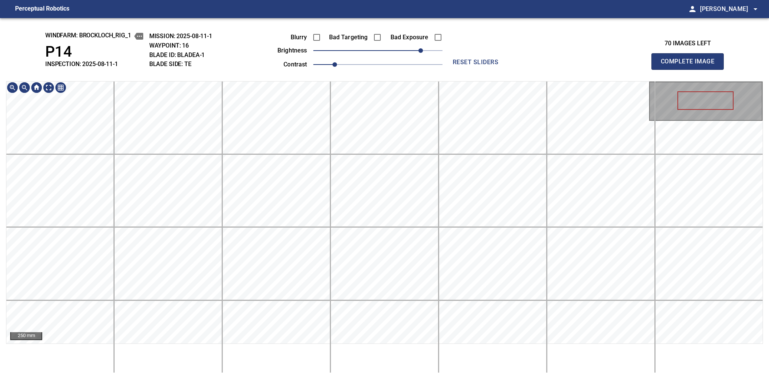
click at [325, 344] on div "250 mm" at bounding box center [384, 227] width 757 height 292
click at [534, 69] on button "Complete Image" at bounding box center [688, 61] width 72 height 17
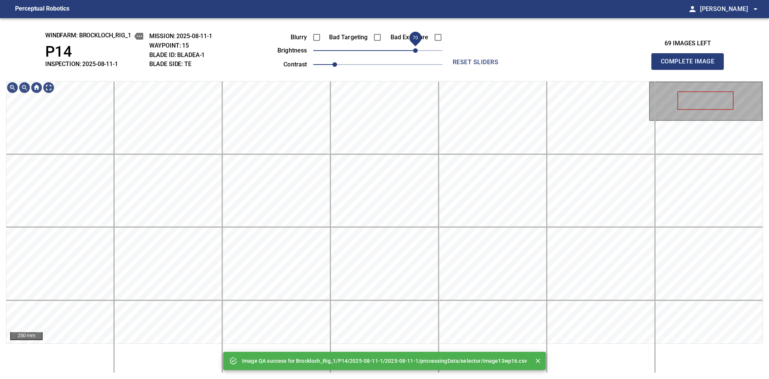
drag, startPoint x: 407, startPoint y: 51, endPoint x: 415, endPoint y: 51, distance: 7.9
click at [415, 51] on span "70" at bounding box center [377, 50] width 129 height 11
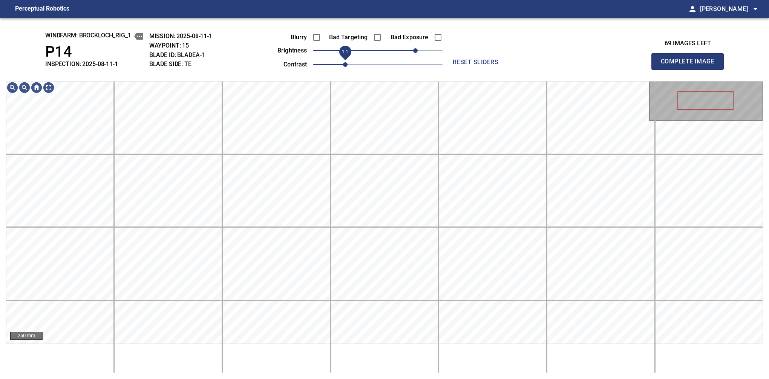
drag, startPoint x: 336, startPoint y: 67, endPoint x: 342, endPoint y: 63, distance: 7.4
click at [343, 63] on span "1.1" at bounding box center [345, 64] width 5 height 5
drag, startPoint x: 342, startPoint y: 63, endPoint x: 336, endPoint y: 67, distance: 7.4
click at [336, 67] on span "1" at bounding box center [335, 64] width 5 height 5
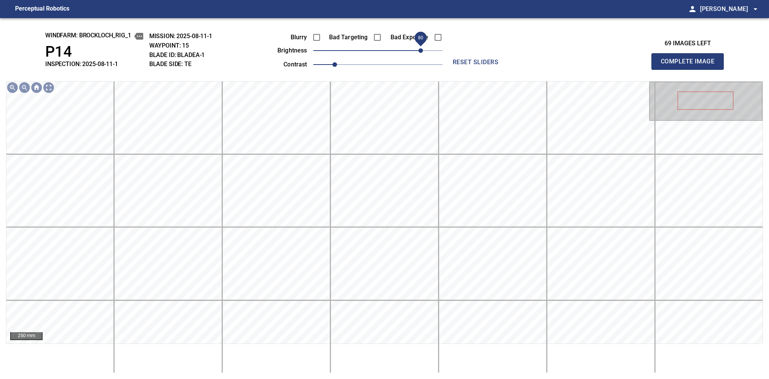
click at [419, 51] on span "80" at bounding box center [421, 50] width 5 height 5
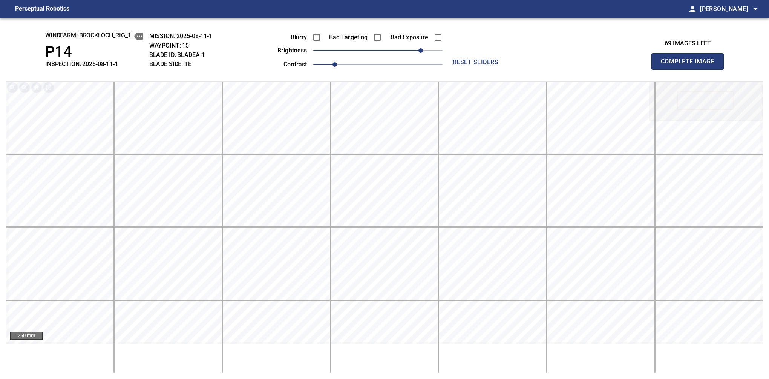
click at [534, 69] on button "Complete Image" at bounding box center [688, 61] width 72 height 17
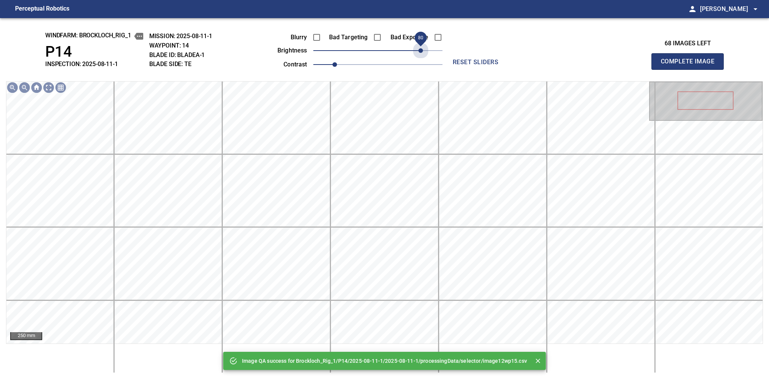
click at [419, 51] on span "80" at bounding box center [377, 50] width 129 height 11
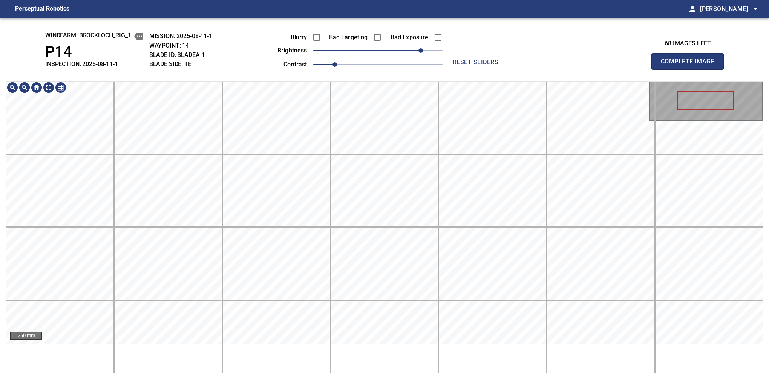
click at [400, 11] on main "Perceptual Robotics person [PERSON_NAME] arrow_drop_down windfarm: Brockloch_Ri…" at bounding box center [384, 189] width 769 height 379
click at [534, 69] on button "Complete Image" at bounding box center [688, 61] width 72 height 17
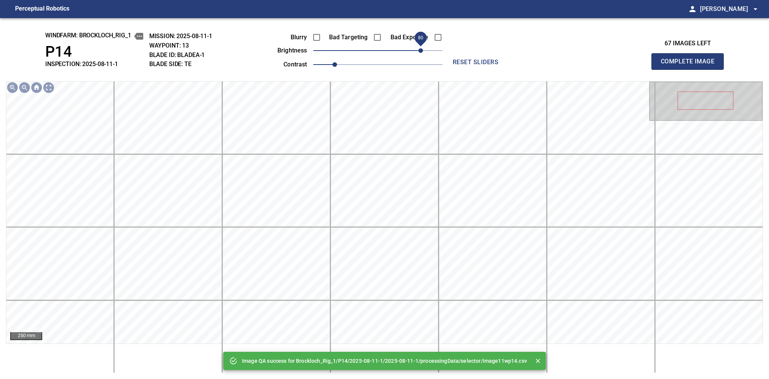
drag, startPoint x: 408, startPoint y: 50, endPoint x: 420, endPoint y: 47, distance: 12.4
click at [420, 47] on span "80" at bounding box center [377, 50] width 129 height 11
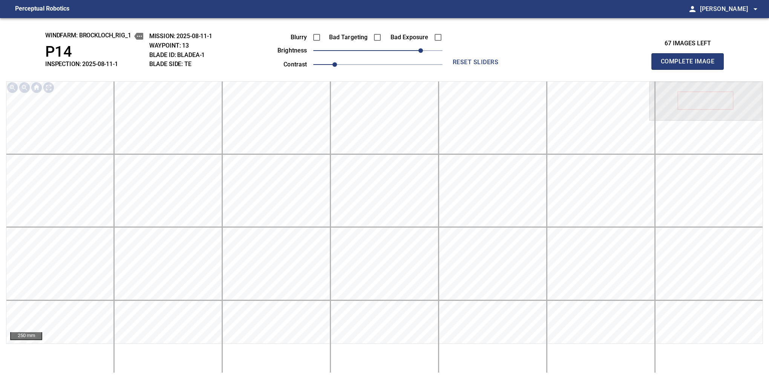
click at [534, 69] on button "Complete Image" at bounding box center [688, 61] width 72 height 17
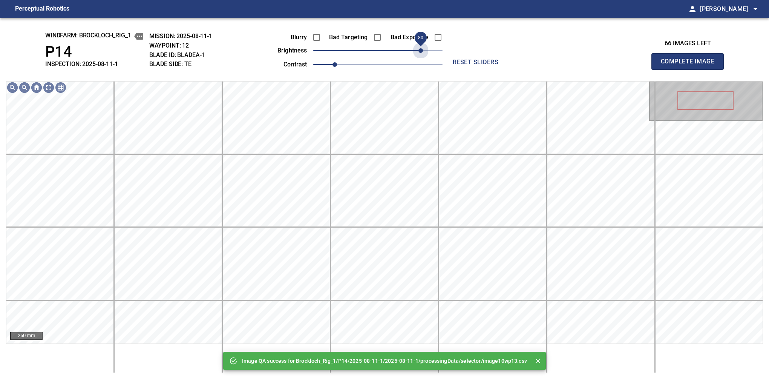
click at [420, 47] on span "80" at bounding box center [377, 50] width 129 height 11
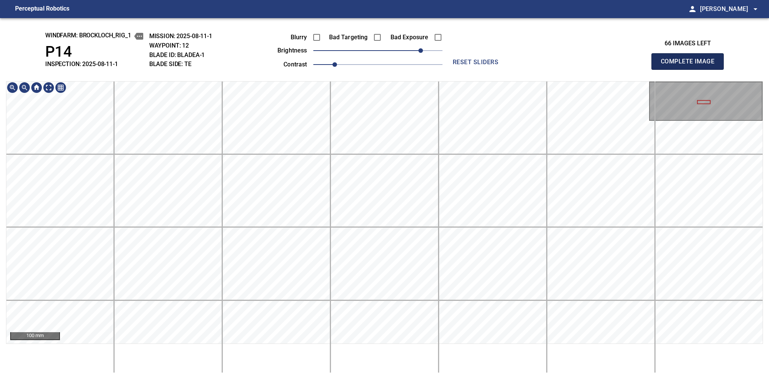
click at [534, 69] on button "Complete Image" at bounding box center [688, 61] width 72 height 17
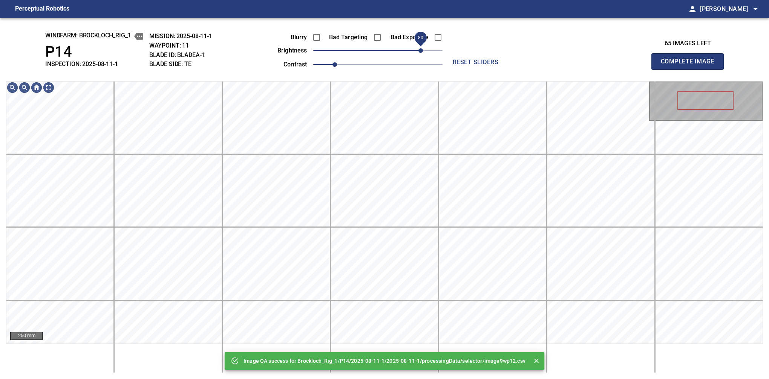
click at [420, 49] on span "80" at bounding box center [377, 50] width 129 height 11
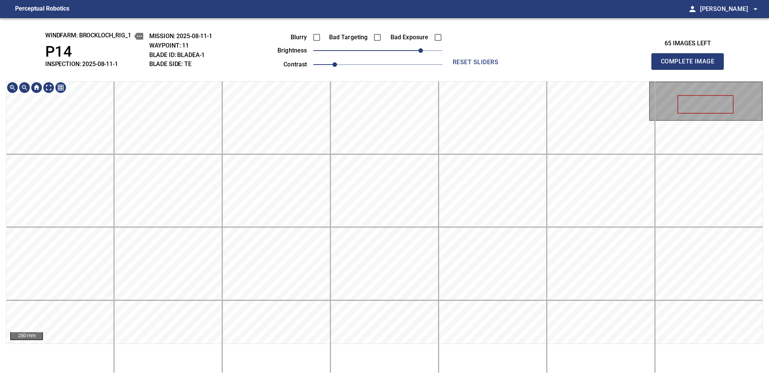
click at [373, 69] on div "windfarm: Brockloch_Rig_1 P14 INSPECTION: 2025-08-11-1 MISSION: 2025-08-11-1 WA…" at bounding box center [384, 198] width 769 height 361
click at [343, 66] on span "1.1" at bounding box center [345, 64] width 5 height 5
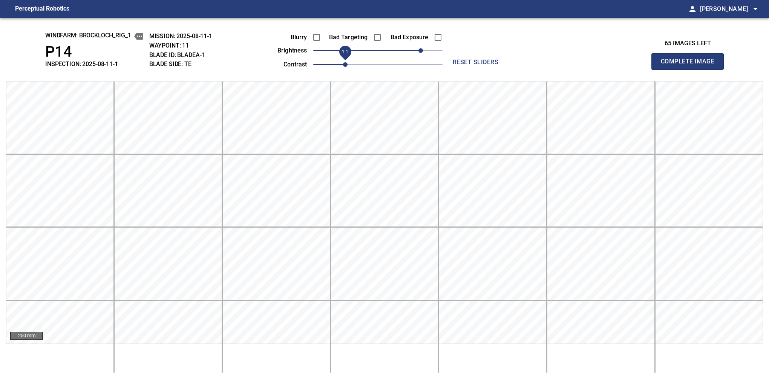
click at [343, 66] on span "1.1" at bounding box center [345, 64] width 5 height 5
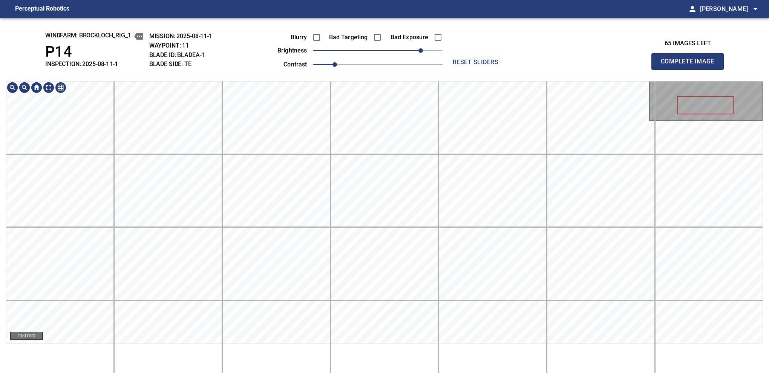
click at [403, 60] on div "windfarm: Brockloch_Rig_1 P14 INSPECTION: 2025-08-11-1 MISSION: 2025-08-11-1 WA…" at bounding box center [384, 198] width 769 height 361
click at [534, 69] on button "Complete Image" at bounding box center [688, 61] width 72 height 17
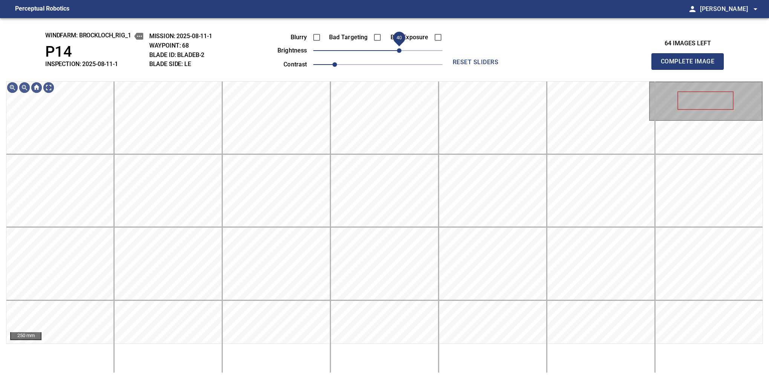
drag, startPoint x: 395, startPoint y: 52, endPoint x: 400, endPoint y: 57, distance: 7.2
click at [400, 53] on span "40" at bounding box center [399, 50] width 5 height 5
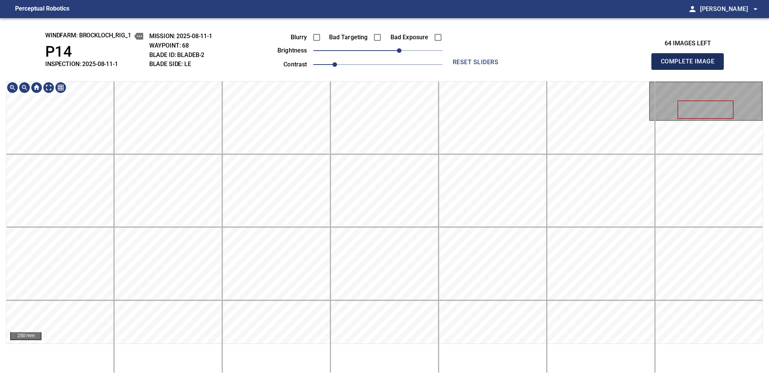
click at [534, 69] on button "Complete Image" at bounding box center [688, 61] width 72 height 17
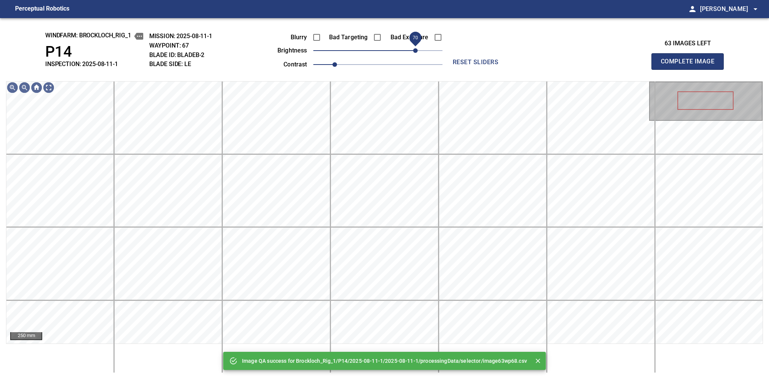
drag, startPoint x: 382, startPoint y: 52, endPoint x: 418, endPoint y: 55, distance: 36.3
click at [418, 53] on span "70" at bounding box center [415, 50] width 5 height 5
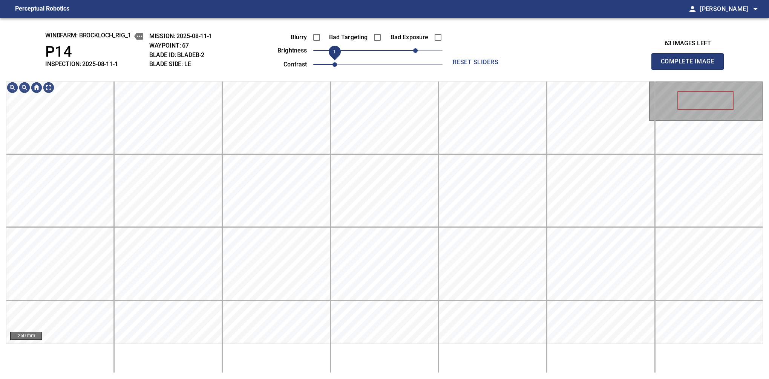
click at [337, 64] on span "1" at bounding box center [335, 64] width 5 height 5
click at [534, 69] on button "Complete Image" at bounding box center [688, 61] width 72 height 17
drag, startPoint x: 400, startPoint y: 48, endPoint x: 416, endPoint y: 52, distance: 16.4
click at [416, 52] on span "70" at bounding box center [377, 50] width 129 height 11
click at [534, 69] on button "Complete Image" at bounding box center [688, 61] width 72 height 17
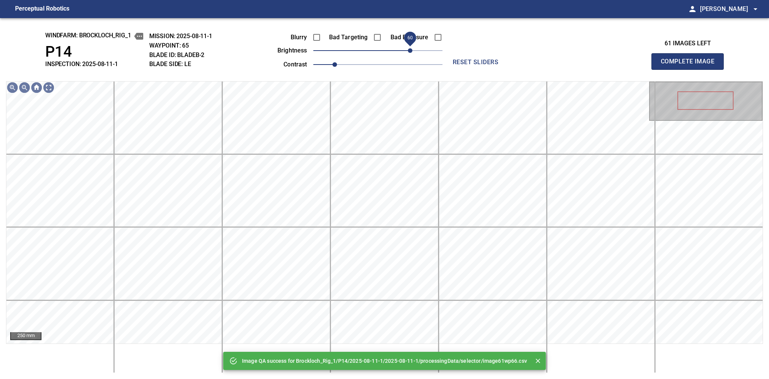
drag, startPoint x: 397, startPoint y: 53, endPoint x: 411, endPoint y: 54, distance: 14.8
click at [411, 54] on span "60" at bounding box center [377, 50] width 129 height 11
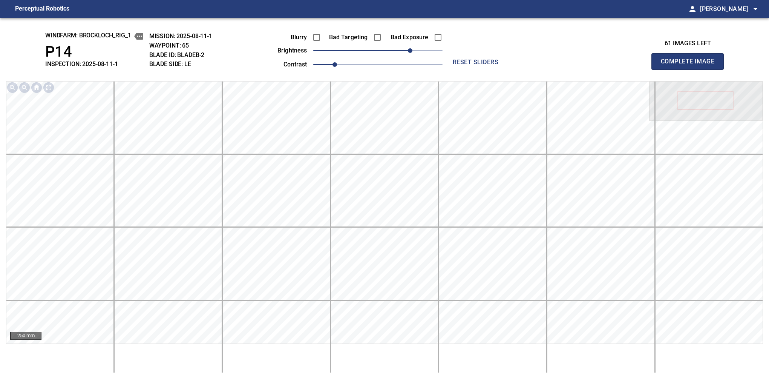
click at [534, 69] on button "Complete Image" at bounding box center [688, 61] width 72 height 17
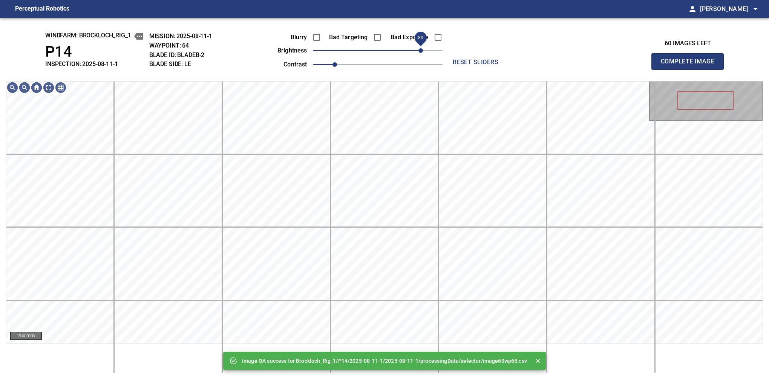
drag, startPoint x: 411, startPoint y: 54, endPoint x: 419, endPoint y: 48, distance: 10.2
click at [419, 48] on span "80" at bounding box center [377, 50] width 129 height 11
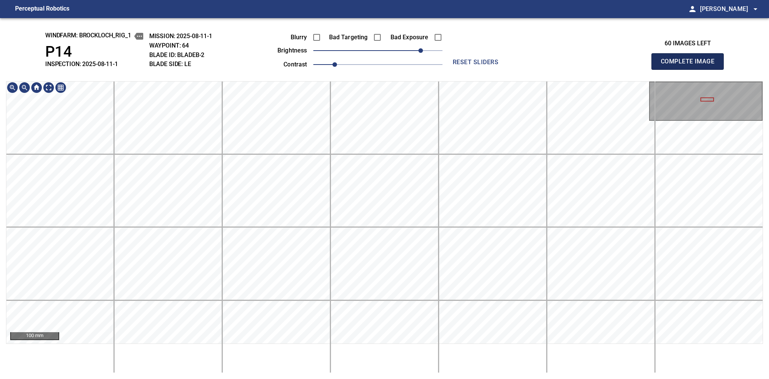
click at [534, 69] on button "Complete Image" at bounding box center [688, 61] width 72 height 17
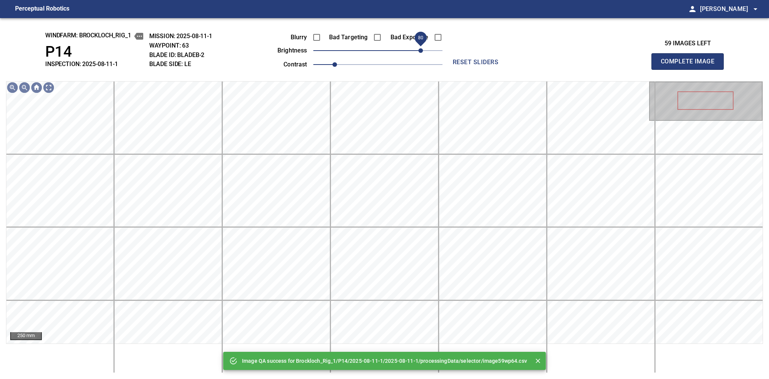
drag, startPoint x: 413, startPoint y: 51, endPoint x: 420, endPoint y: 51, distance: 7.9
click at [420, 51] on span "80" at bounding box center [377, 50] width 129 height 11
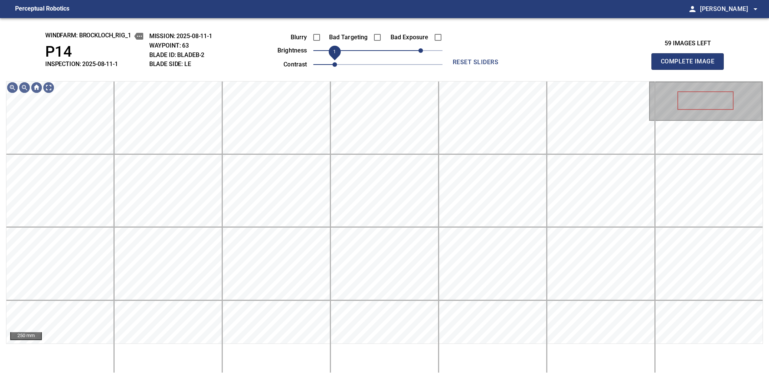
drag, startPoint x: 342, startPoint y: 66, endPoint x: 338, endPoint y: 66, distance: 4.9
click at [337, 66] on span "1" at bounding box center [335, 64] width 5 height 5
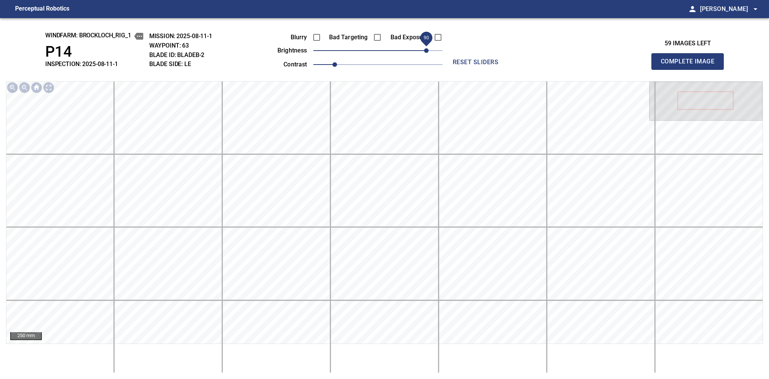
drag, startPoint x: 418, startPoint y: 50, endPoint x: 426, endPoint y: 46, distance: 8.8
click at [426, 48] on span "90" at bounding box center [426, 50] width 5 height 5
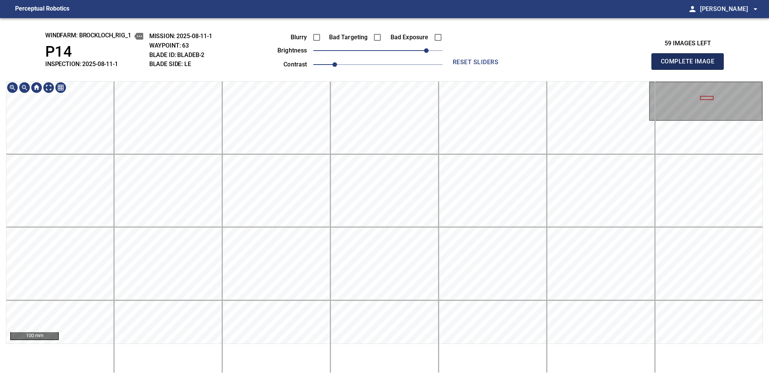
click at [534, 69] on button "Complete Image" at bounding box center [688, 61] width 72 height 17
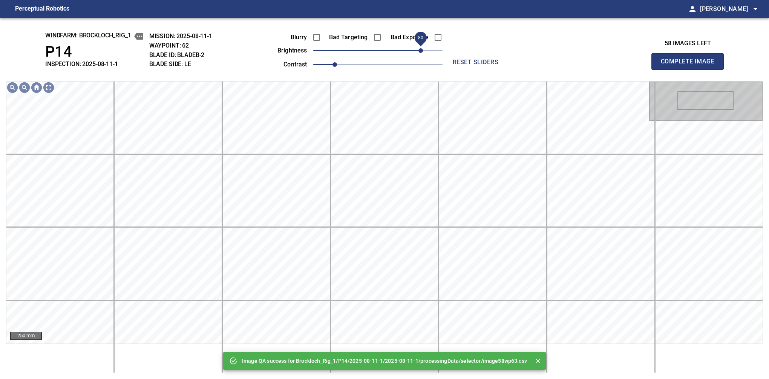
drag, startPoint x: 415, startPoint y: 46, endPoint x: 419, endPoint y: 44, distance: 4.7
click at [419, 45] on span "80" at bounding box center [377, 50] width 129 height 11
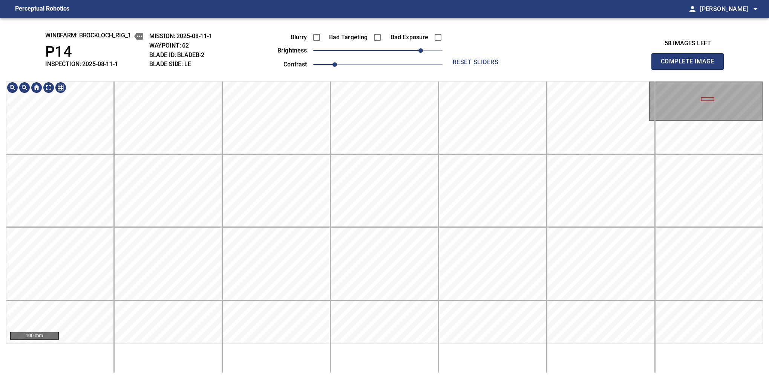
click at [534, 69] on button "Complete Image" at bounding box center [688, 61] width 72 height 17
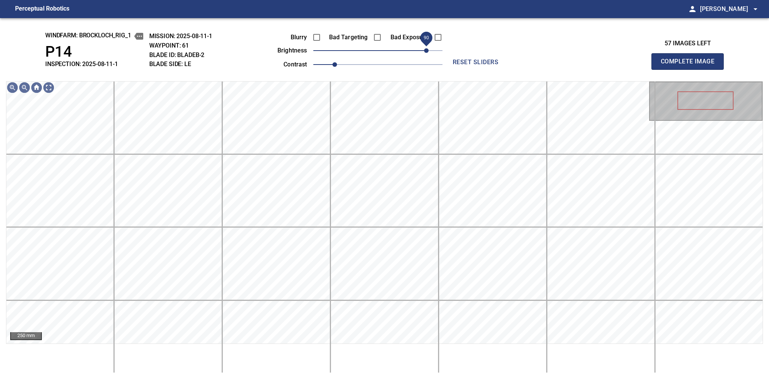
drag, startPoint x: 402, startPoint y: 52, endPoint x: 425, endPoint y: 45, distance: 23.5
click at [425, 48] on span "90" at bounding box center [426, 50] width 5 height 5
drag, startPoint x: 338, startPoint y: 62, endPoint x: 343, endPoint y: 62, distance: 5.3
click at [343, 62] on span "1.1" at bounding box center [345, 64] width 5 height 5
click at [422, 51] on span "80" at bounding box center [421, 50] width 5 height 5
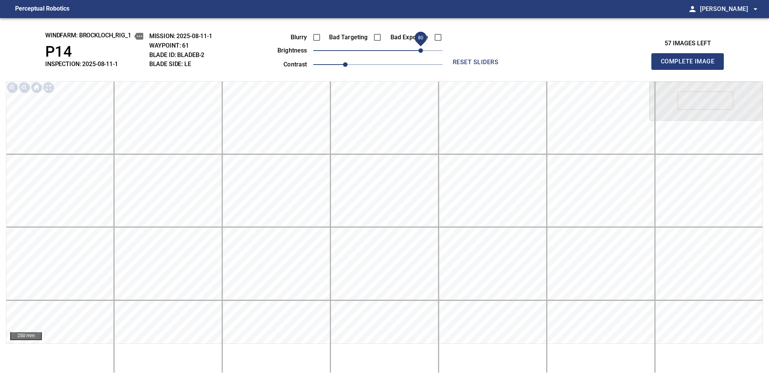
click at [534, 69] on button "Complete Image" at bounding box center [688, 61] width 72 height 17
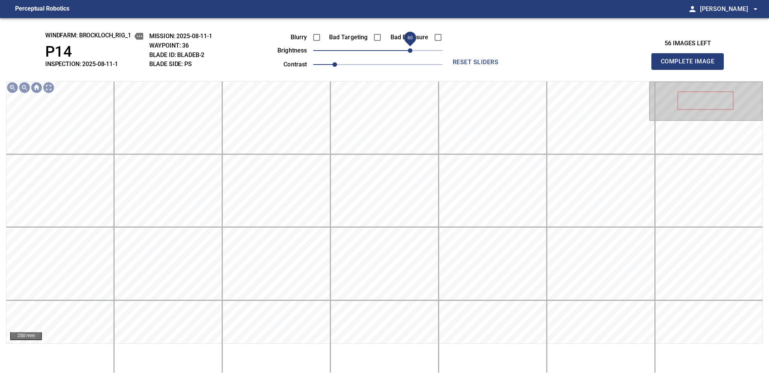
drag, startPoint x: 396, startPoint y: 51, endPoint x: 408, endPoint y: 48, distance: 12.3
click at [408, 48] on span "60" at bounding box center [410, 50] width 5 height 5
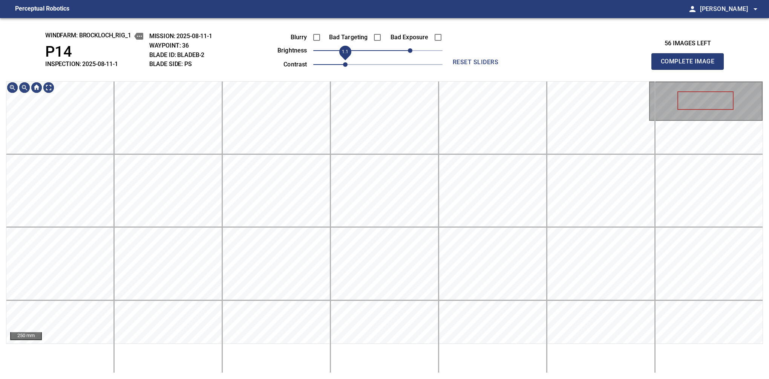
click at [343, 66] on span "1.1" at bounding box center [345, 64] width 5 height 5
click at [534, 69] on button "Complete Image" at bounding box center [688, 61] width 72 height 17
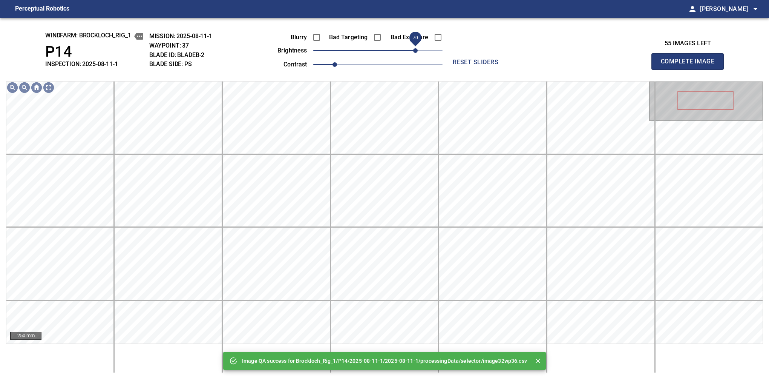
drag, startPoint x: 405, startPoint y: 54, endPoint x: 416, endPoint y: 53, distance: 10.6
click at [416, 53] on span "70" at bounding box center [415, 50] width 5 height 5
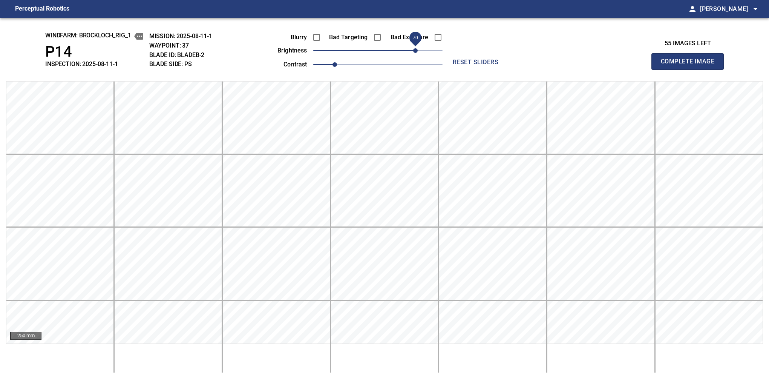
click at [534, 69] on button "Complete Image" at bounding box center [688, 61] width 72 height 17
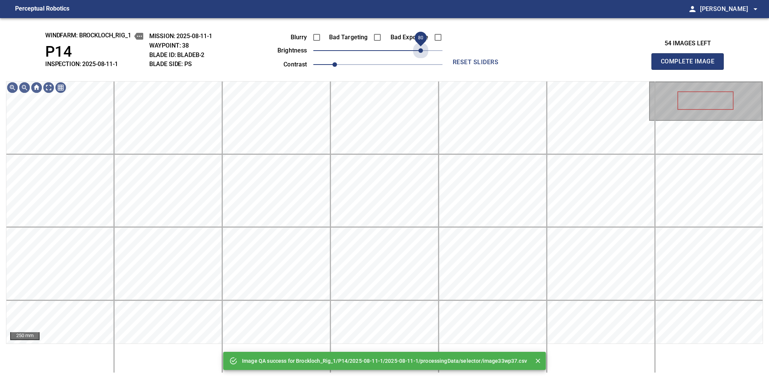
click at [420, 53] on span "80" at bounding box center [377, 50] width 129 height 11
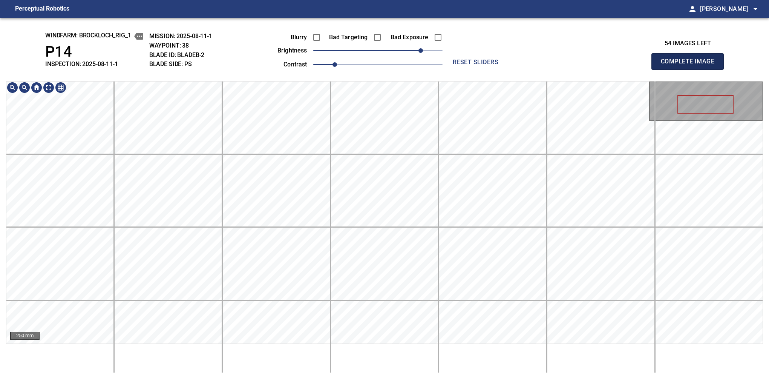
click at [534, 69] on button "Complete Image" at bounding box center [688, 61] width 72 height 17
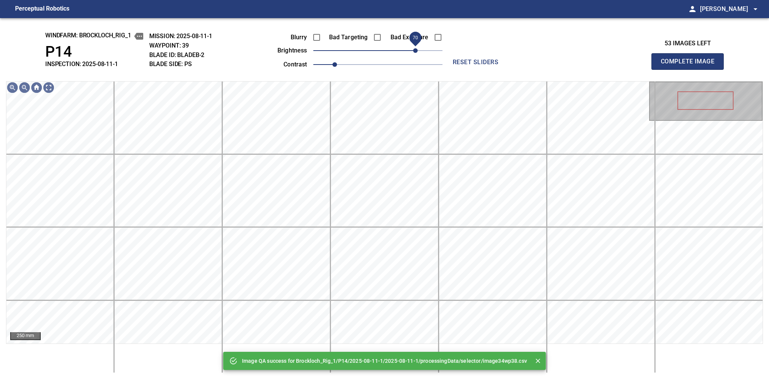
drag, startPoint x: 400, startPoint y: 50, endPoint x: 417, endPoint y: 53, distance: 17.7
click at [417, 53] on span "70" at bounding box center [377, 50] width 129 height 11
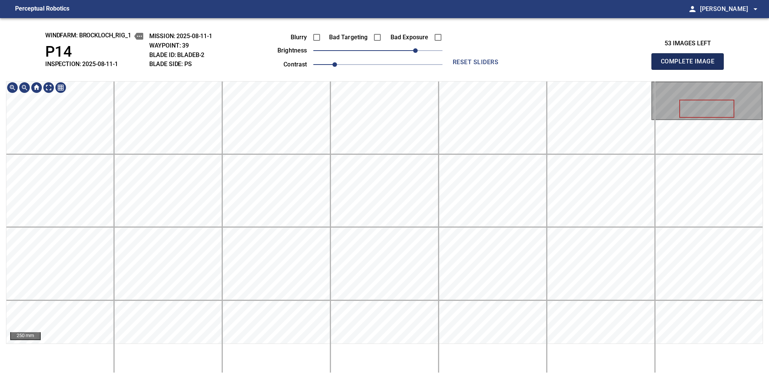
click at [534, 69] on button "Complete Image" at bounding box center [688, 61] width 72 height 17
drag, startPoint x: 390, startPoint y: 52, endPoint x: 414, endPoint y: 49, distance: 25.0
click at [414, 49] on span "70" at bounding box center [377, 50] width 129 height 11
click at [534, 69] on button "Complete Image" at bounding box center [688, 61] width 72 height 17
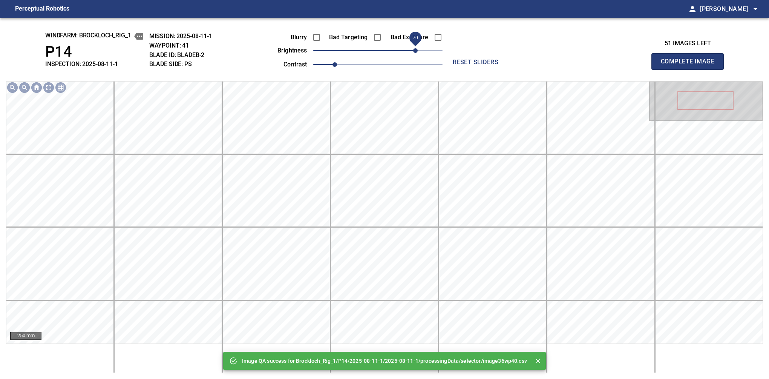
drag, startPoint x: 410, startPoint y: 48, endPoint x: 416, endPoint y: 49, distance: 6.9
click at [416, 49] on span "70" at bounding box center [377, 50] width 129 height 11
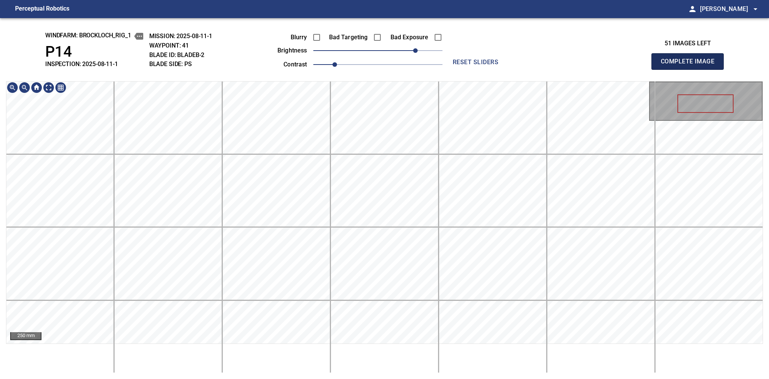
click at [534, 69] on button "Complete Image" at bounding box center [688, 61] width 72 height 17
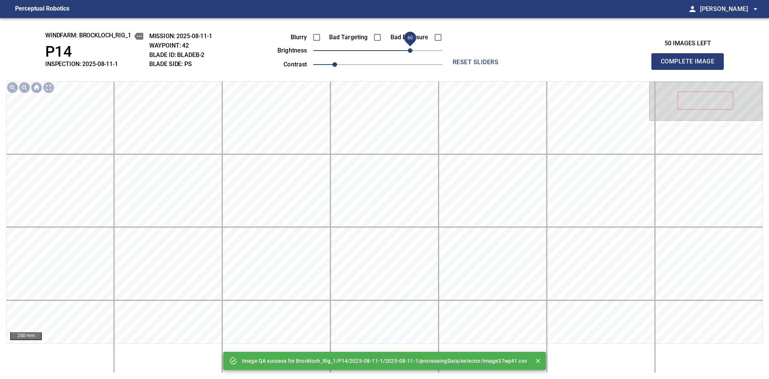
drag, startPoint x: 392, startPoint y: 51, endPoint x: 412, endPoint y: 51, distance: 20.0
click at [412, 51] on span "60" at bounding box center [377, 50] width 129 height 11
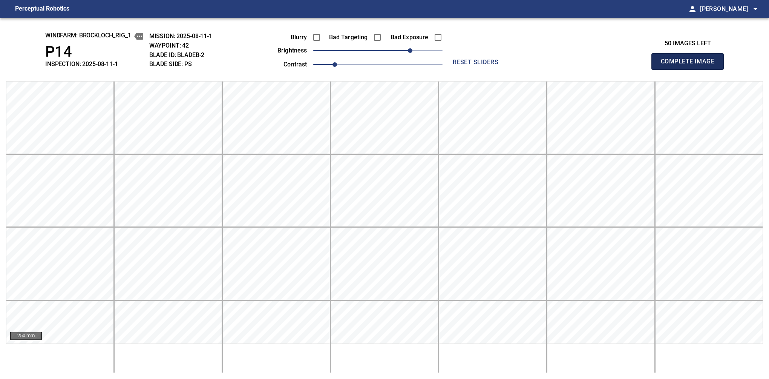
click at [534, 69] on button "Complete Image" at bounding box center [688, 61] width 72 height 17
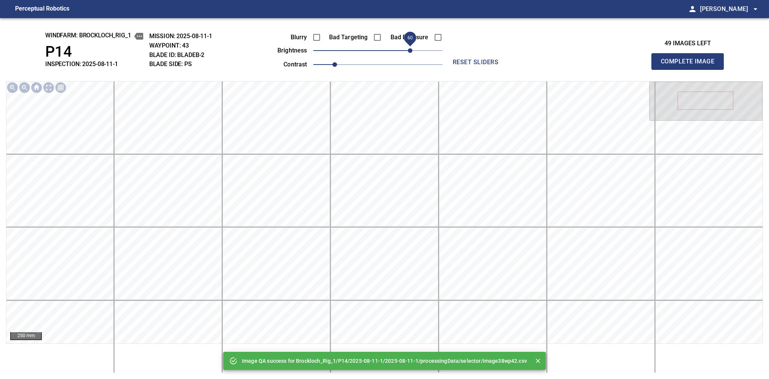
click at [411, 51] on span "60" at bounding box center [377, 50] width 129 height 11
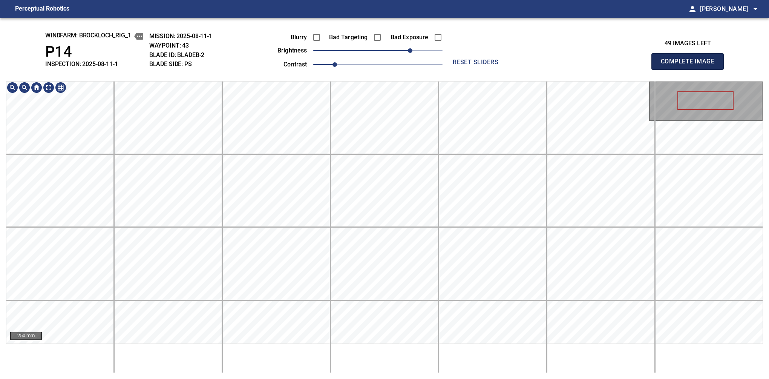
click at [534, 69] on button "Complete Image" at bounding box center [688, 61] width 72 height 17
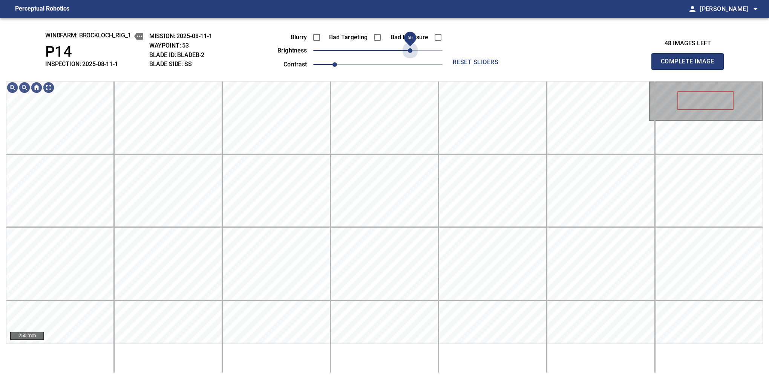
drag, startPoint x: 382, startPoint y: 52, endPoint x: 408, endPoint y: 58, distance: 27.6
click at [408, 58] on div "Blurry Bad Targeting Bad Exposure brightness 60 contrast 1" at bounding box center [352, 49] width 182 height 40
drag, startPoint x: 409, startPoint y: 52, endPoint x: 404, endPoint y: 53, distance: 4.6
click at [404, 53] on span "50" at bounding box center [404, 50] width 5 height 5
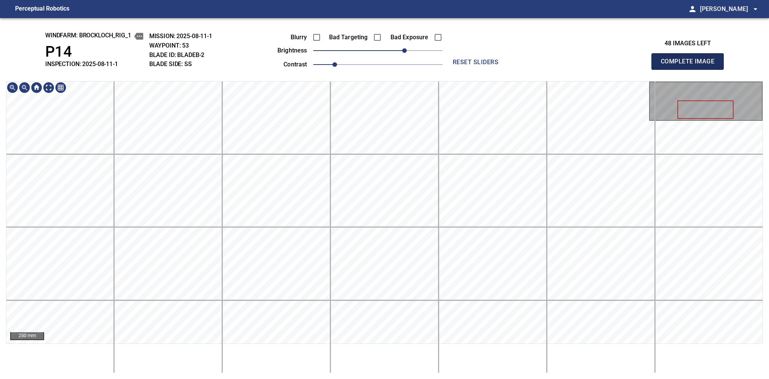
click at [534, 69] on button "Complete Image" at bounding box center [688, 61] width 72 height 17
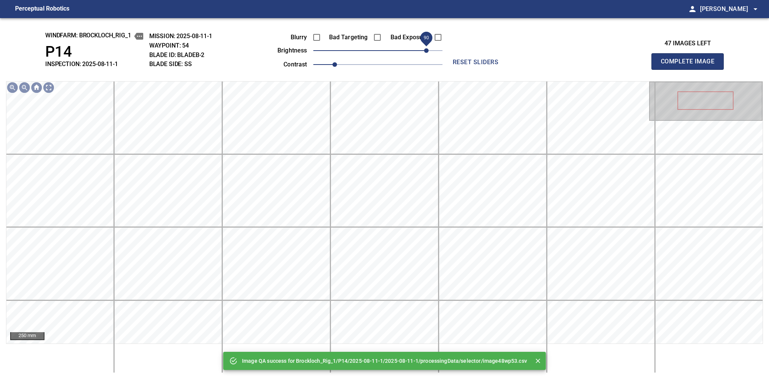
drag, startPoint x: 402, startPoint y: 54, endPoint x: 424, endPoint y: 51, distance: 22.5
click at [424, 51] on span "90" at bounding box center [426, 50] width 5 height 5
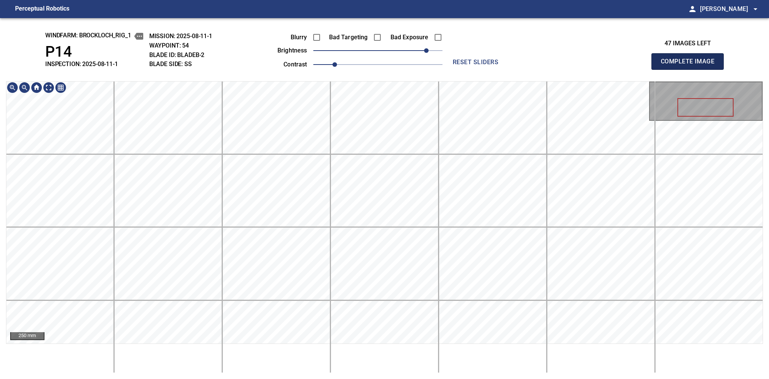
click at [534, 69] on button "Complete Image" at bounding box center [688, 61] width 72 height 17
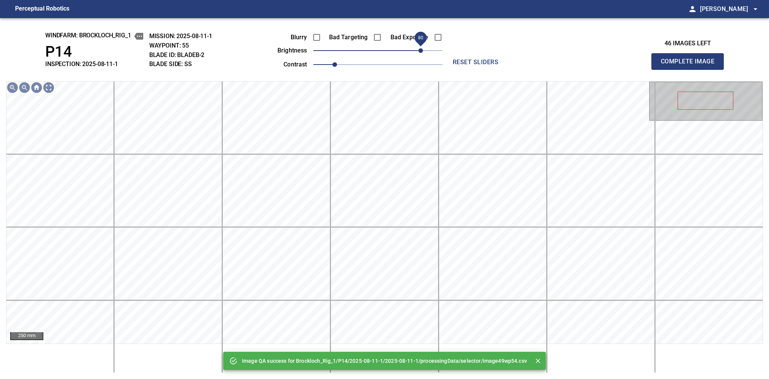
click at [422, 53] on span "80" at bounding box center [377, 50] width 129 height 11
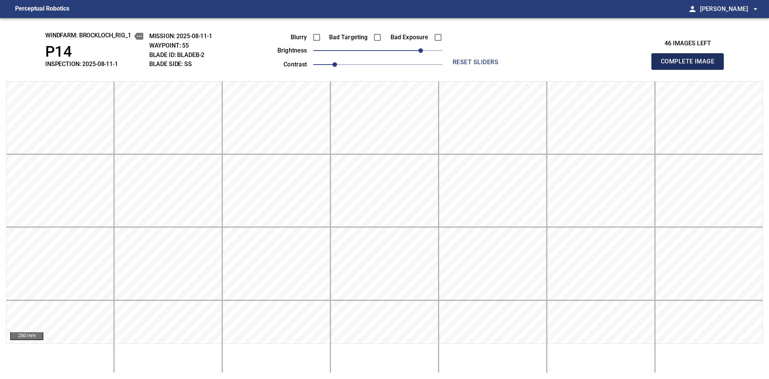
click at [534, 69] on button "Complete Image" at bounding box center [688, 61] width 72 height 17
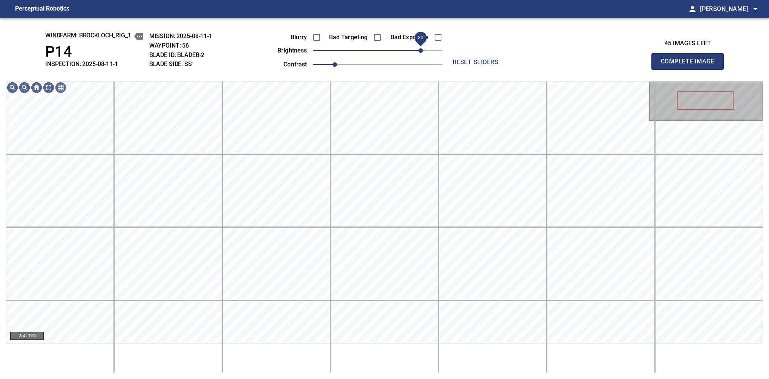
drag, startPoint x: 402, startPoint y: 52, endPoint x: 422, endPoint y: 51, distance: 20.0
click at [422, 51] on span "80" at bounding box center [377, 50] width 129 height 11
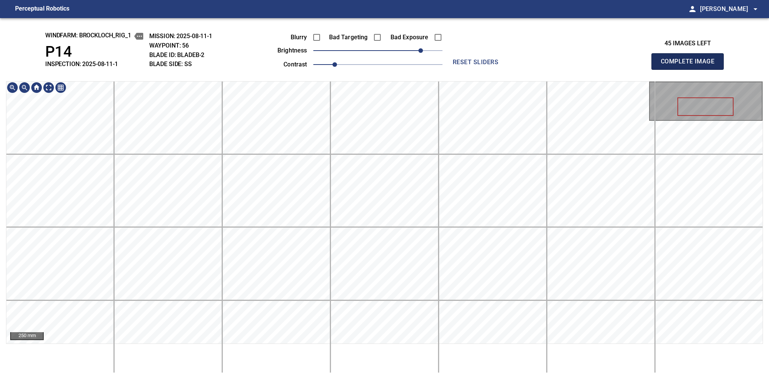
click at [534, 69] on button "Complete Image" at bounding box center [688, 61] width 72 height 17
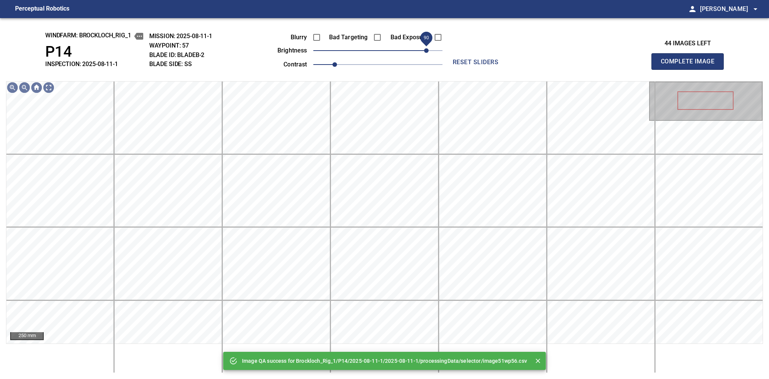
drag, startPoint x: 408, startPoint y: 49, endPoint x: 424, endPoint y: 52, distance: 16.1
click at [424, 52] on span "90" at bounding box center [377, 50] width 129 height 11
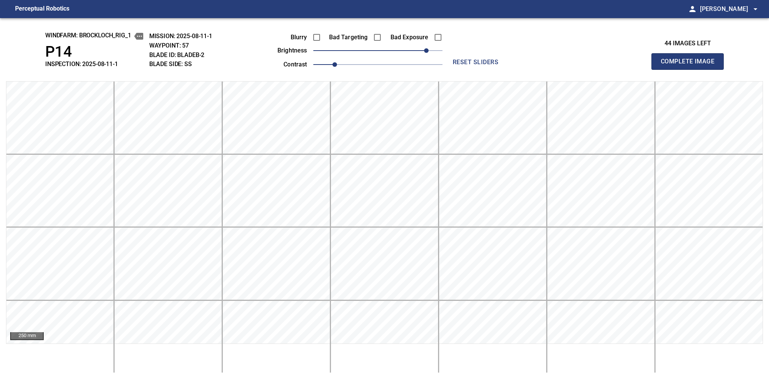
click at [534, 69] on button "Complete Image" at bounding box center [688, 61] width 72 height 17
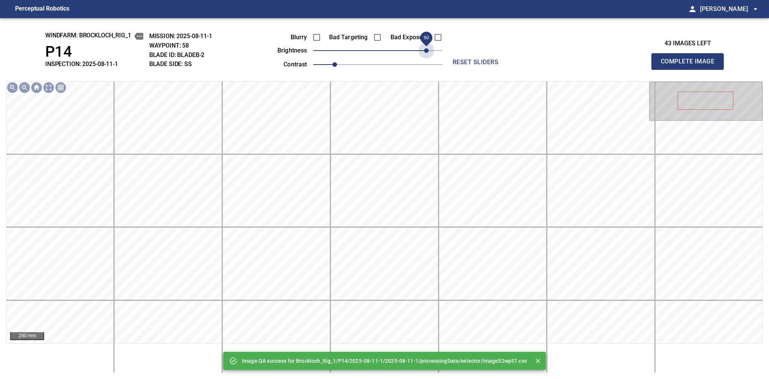
click at [424, 52] on span "90" at bounding box center [377, 50] width 129 height 11
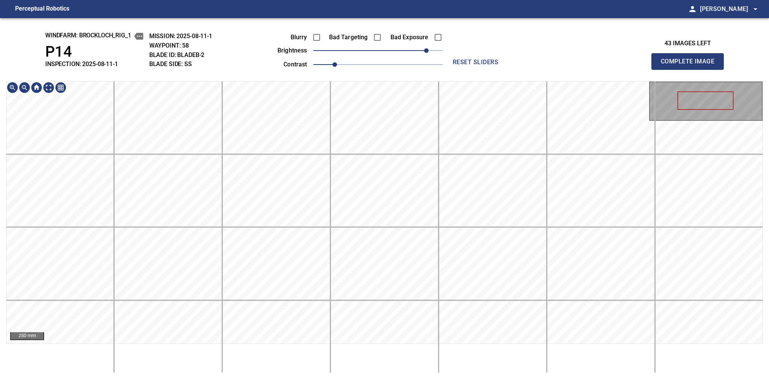
click at [534, 69] on div "windfarm: Brockloch_Rig_1 P14 INSPECTION: 2025-08-11-1 MISSION: 2025-08-11-1 WA…" at bounding box center [384, 198] width 769 height 361
click at [534, 69] on button "Complete Image" at bounding box center [688, 61] width 72 height 17
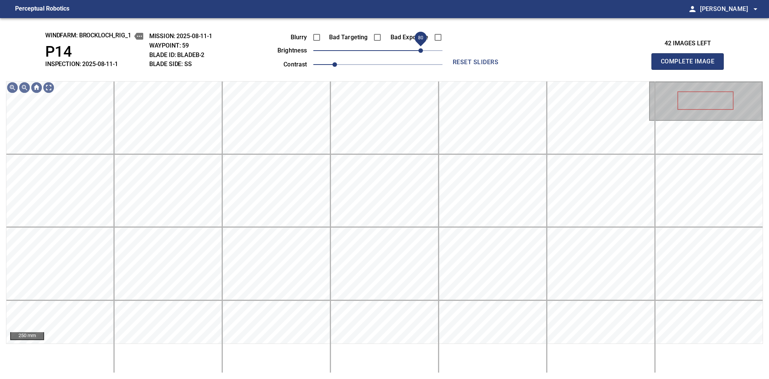
drag, startPoint x: 411, startPoint y: 49, endPoint x: 419, endPoint y: 48, distance: 7.6
click at [419, 48] on span "80" at bounding box center [377, 50] width 129 height 11
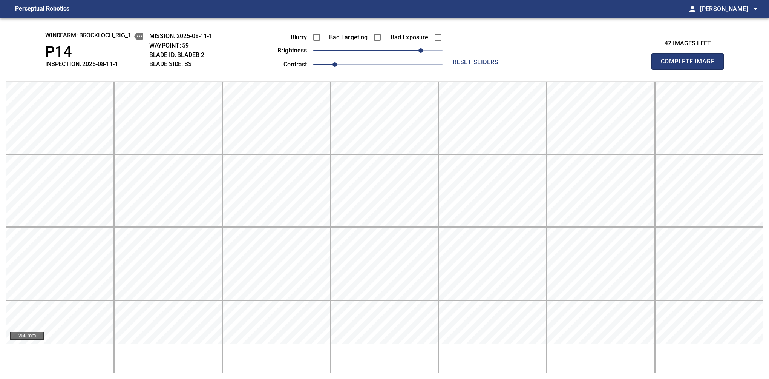
click at [534, 69] on button "Complete Image" at bounding box center [688, 61] width 72 height 17
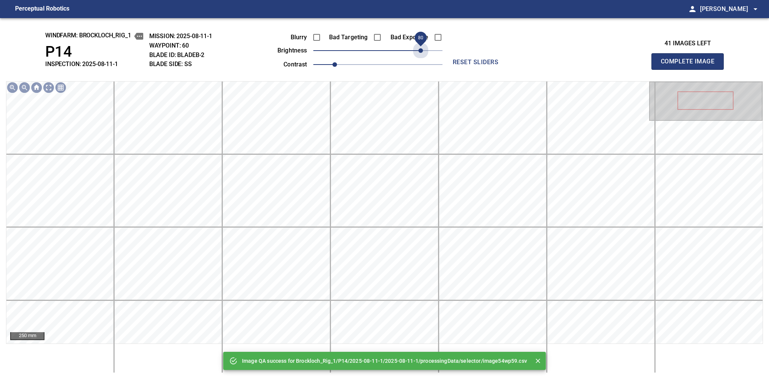
click at [419, 48] on span "80" at bounding box center [377, 50] width 129 height 11
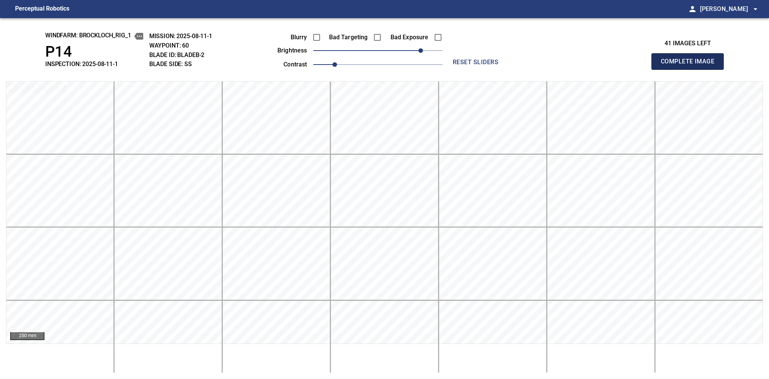
click at [534, 69] on button "Complete Image" at bounding box center [688, 61] width 72 height 17
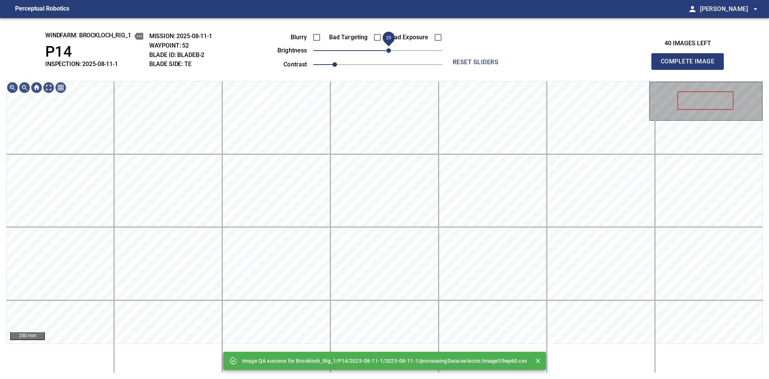
drag, startPoint x: 381, startPoint y: 52, endPoint x: 387, endPoint y: 51, distance: 7.0
click at [387, 51] on span "20" at bounding box center [389, 50] width 5 height 5
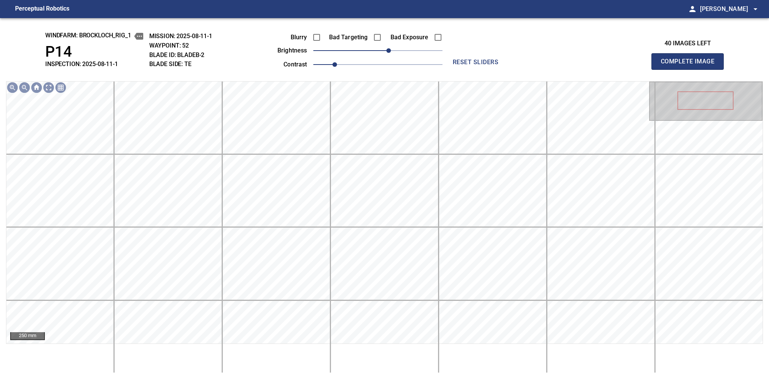
click at [534, 69] on button "Complete Image" at bounding box center [688, 61] width 72 height 17
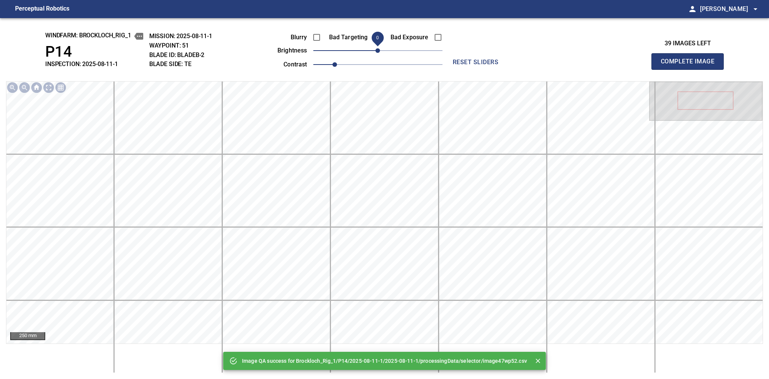
click at [534, 69] on button "Complete Image" at bounding box center [688, 61] width 72 height 17
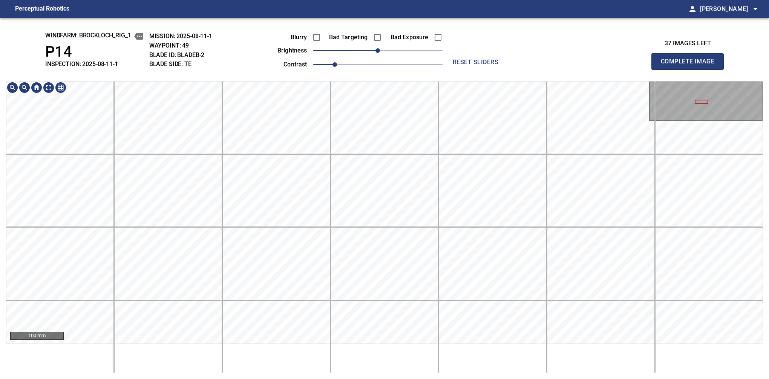
click at [534, 69] on button "Complete Image" at bounding box center [688, 61] width 72 height 17
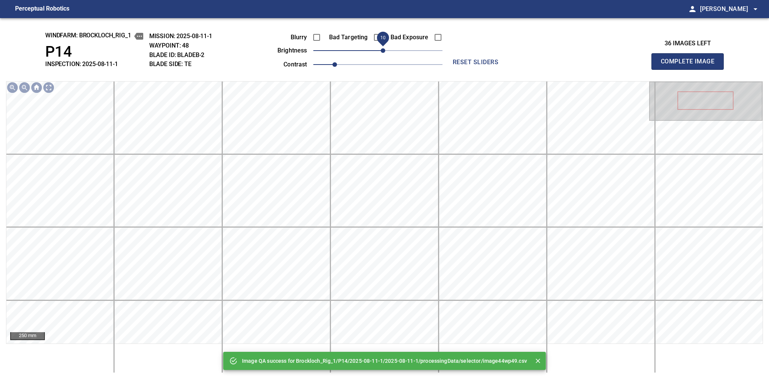
drag, startPoint x: 381, startPoint y: 48, endPoint x: 385, endPoint y: 49, distance: 4.3
click at [385, 49] on span "10" at bounding box center [383, 50] width 5 height 5
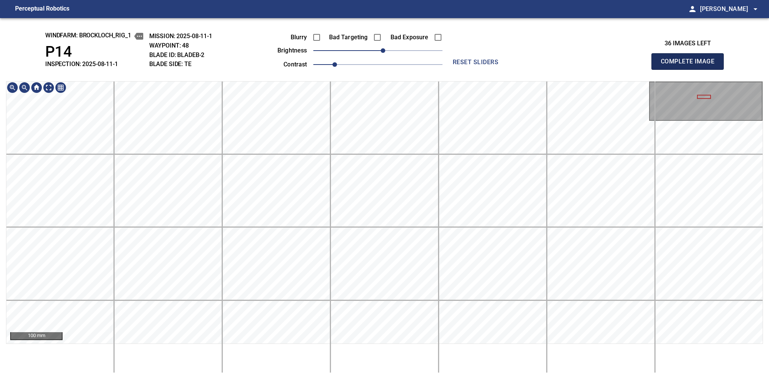
click at [534, 69] on button "Complete Image" at bounding box center [688, 61] width 72 height 17
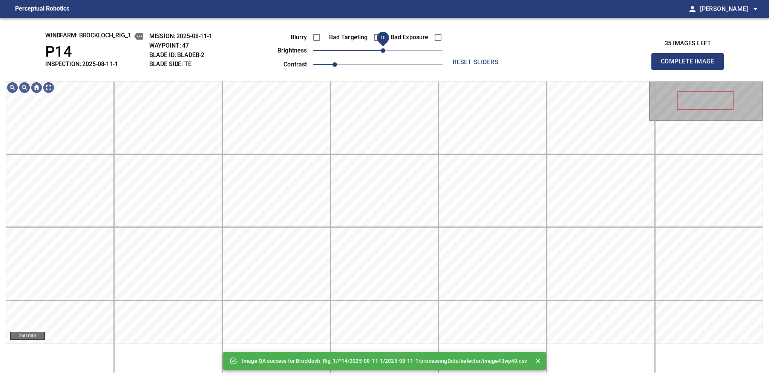
click at [383, 51] on span "10" at bounding box center [383, 50] width 5 height 5
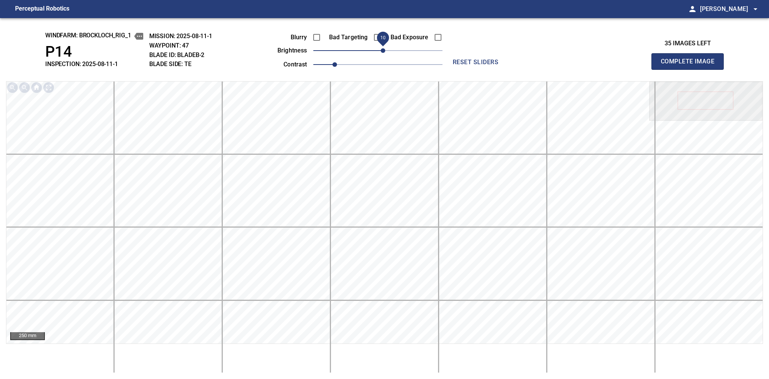
click at [534, 69] on button "Complete Image" at bounding box center [688, 61] width 72 height 17
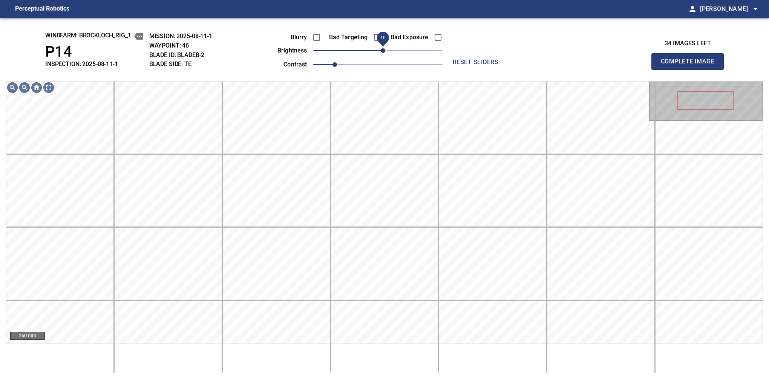
click at [383, 52] on span "10" at bounding box center [383, 50] width 5 height 5
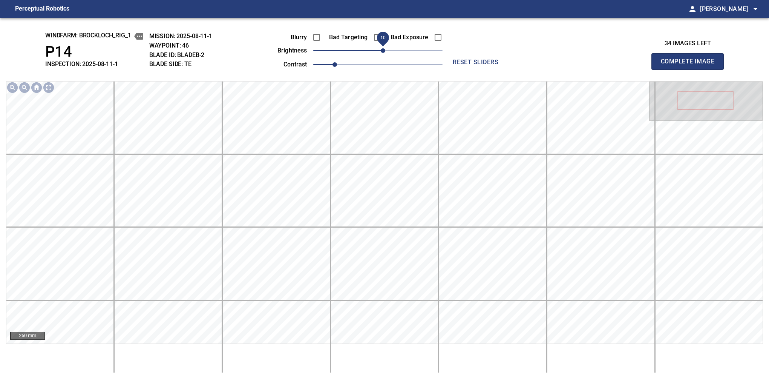
click at [534, 69] on button "Complete Image" at bounding box center [688, 61] width 72 height 17
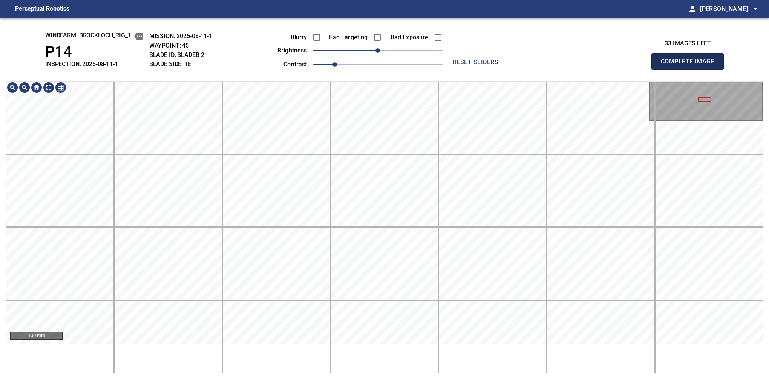
click at [534, 69] on button "Complete Image" at bounding box center [688, 61] width 72 height 17
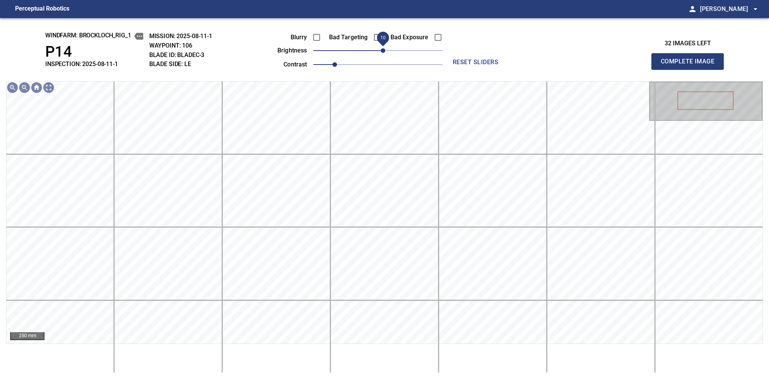
click at [382, 48] on span "10" at bounding box center [383, 50] width 5 height 5
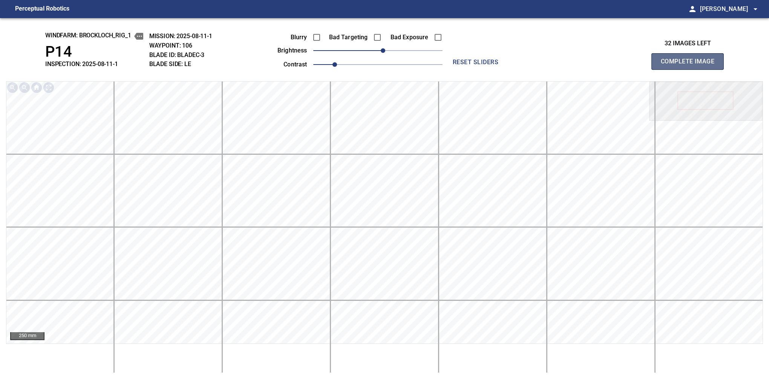
click at [534, 69] on button "Complete Image" at bounding box center [688, 61] width 72 height 17
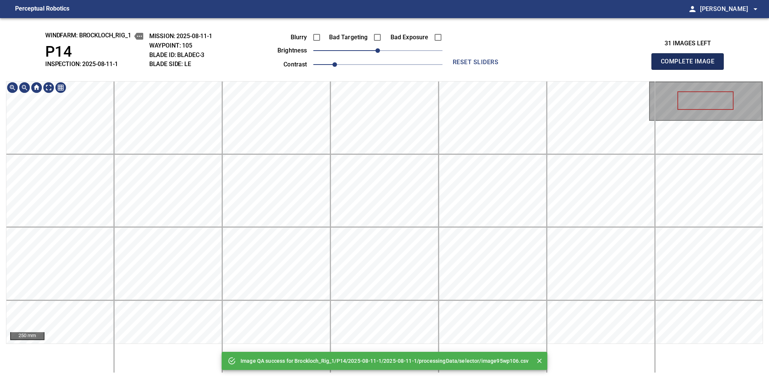
click at [534, 69] on button "Complete Image" at bounding box center [688, 61] width 72 height 17
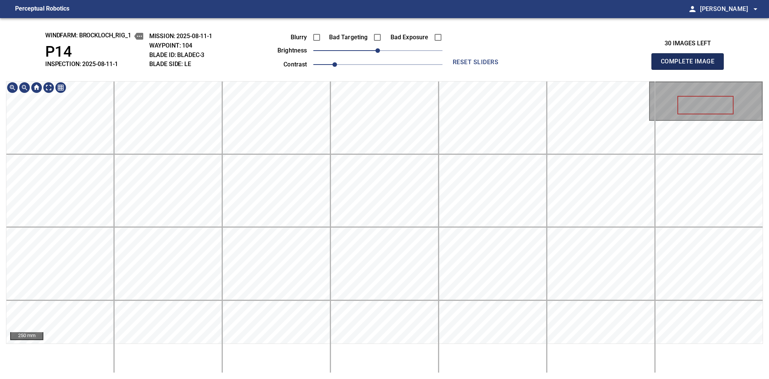
click at [534, 69] on button "Complete Image" at bounding box center [688, 61] width 72 height 17
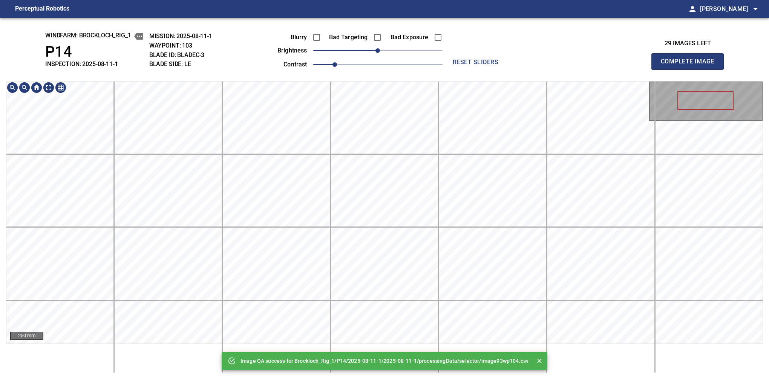
click at [534, 69] on button "Complete Image" at bounding box center [688, 61] width 72 height 17
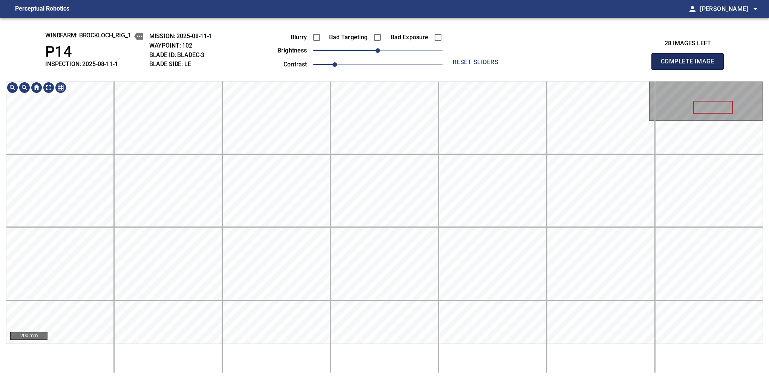
click at [534, 69] on button "Complete Image" at bounding box center [688, 61] width 72 height 17
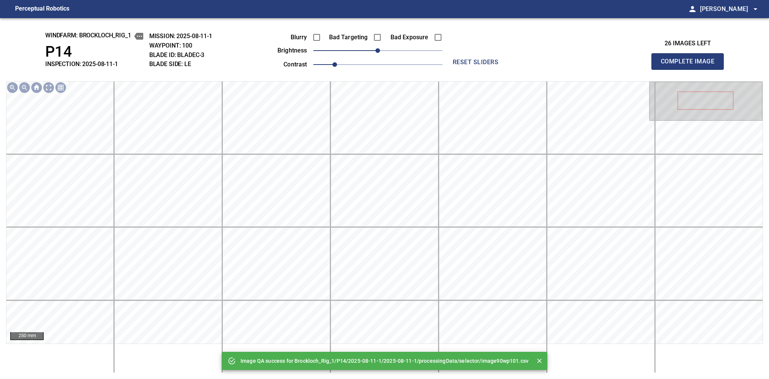
click at [534, 69] on button "Complete Image" at bounding box center [688, 61] width 72 height 17
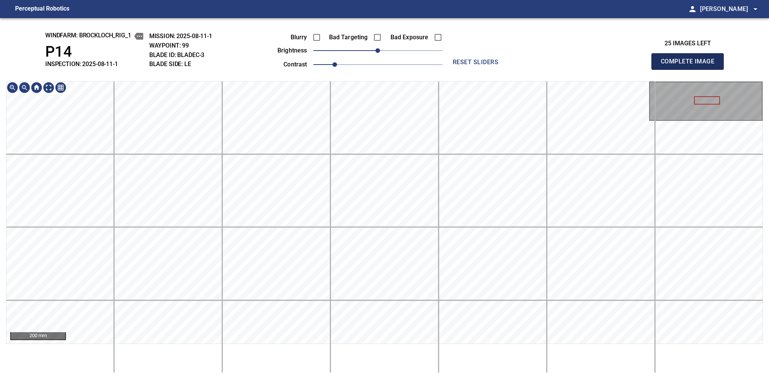
click at [534, 69] on button "Complete Image" at bounding box center [688, 61] width 72 height 17
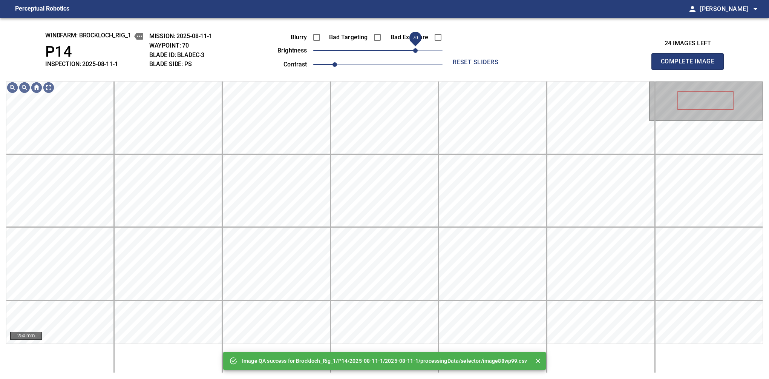
drag, startPoint x: 376, startPoint y: 53, endPoint x: 417, endPoint y: 50, distance: 40.8
click at [417, 50] on span "70" at bounding box center [415, 50] width 5 height 5
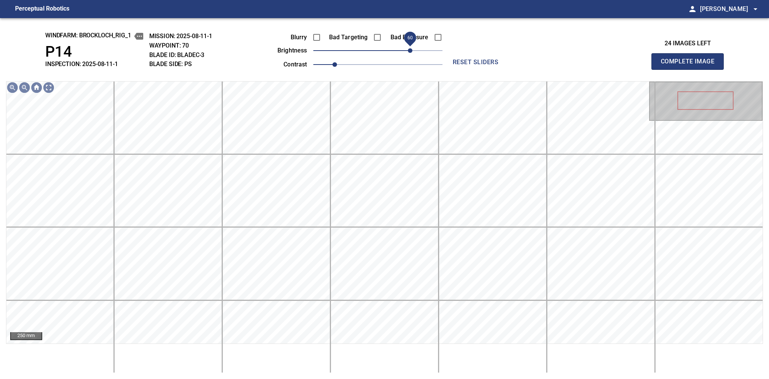
click at [411, 51] on span "60" at bounding box center [410, 50] width 5 height 5
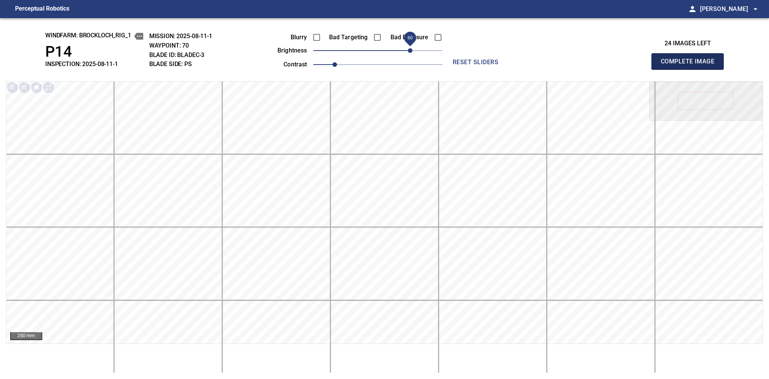
click at [534, 69] on button "Complete Image" at bounding box center [688, 61] width 72 height 17
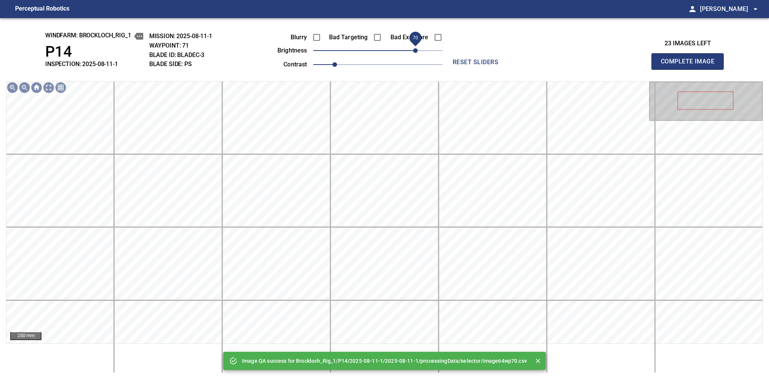
click at [413, 51] on span "70" at bounding box center [377, 50] width 129 height 11
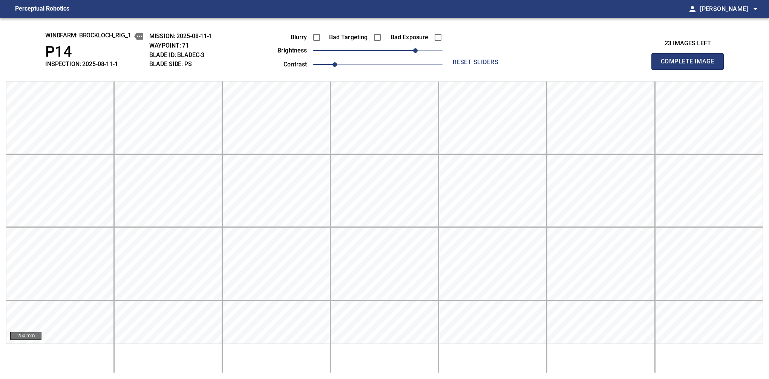
click at [534, 69] on button "Complete Image" at bounding box center [688, 61] width 72 height 17
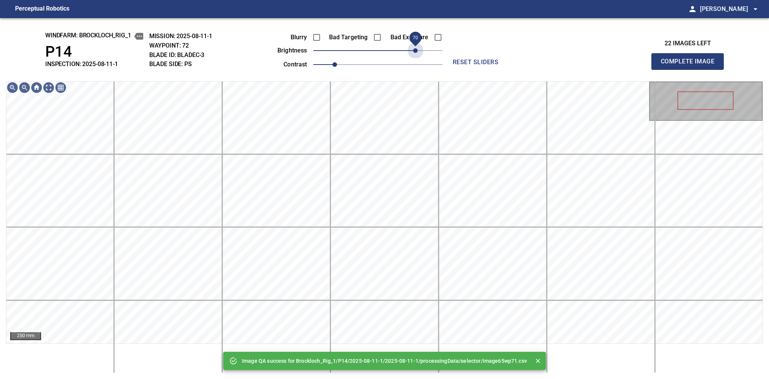
click at [413, 51] on span "70" at bounding box center [377, 50] width 129 height 11
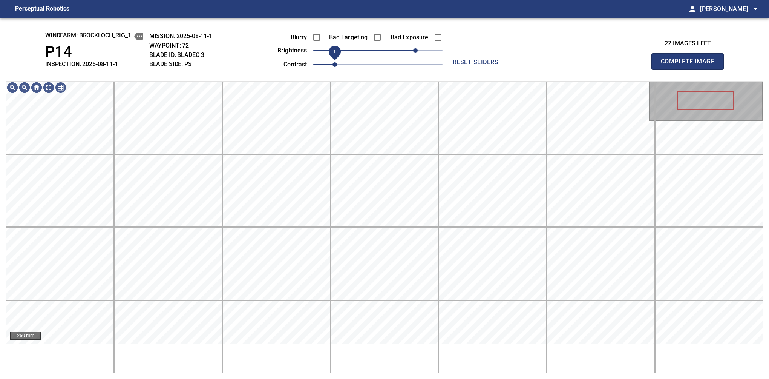
drag, startPoint x: 342, startPoint y: 67, endPoint x: 337, endPoint y: 67, distance: 4.9
click at [337, 67] on span "1" at bounding box center [335, 64] width 5 height 5
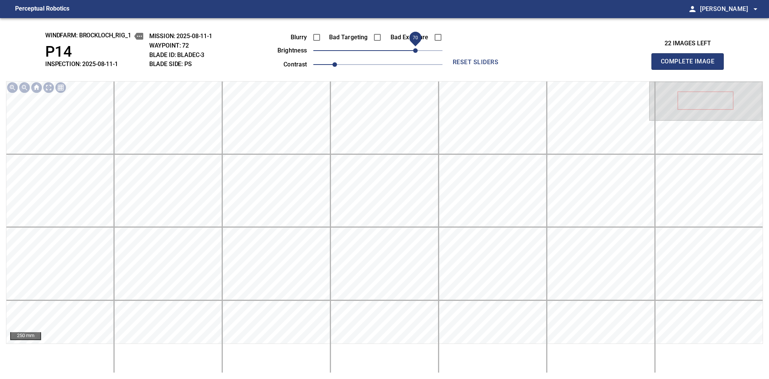
click at [534, 69] on button "Complete Image" at bounding box center [688, 61] width 72 height 17
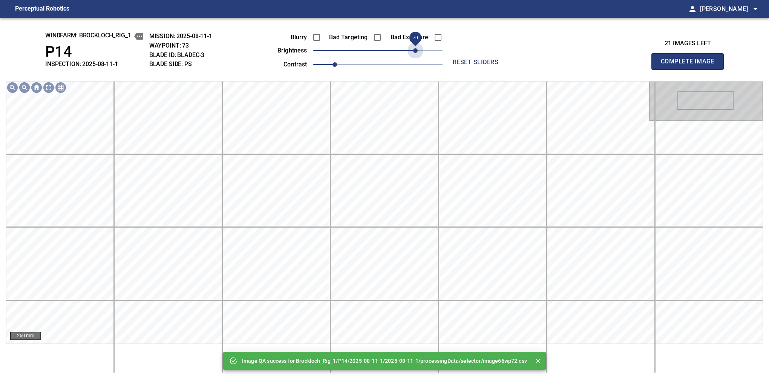
click at [418, 51] on span "70" at bounding box center [377, 50] width 129 height 11
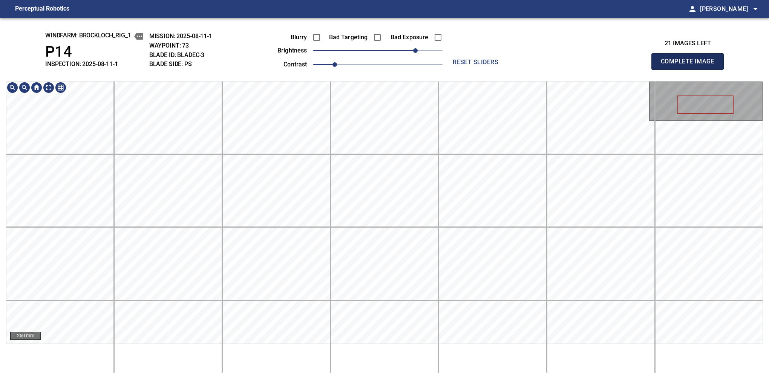
click at [534, 69] on button "Complete Image" at bounding box center [688, 61] width 72 height 17
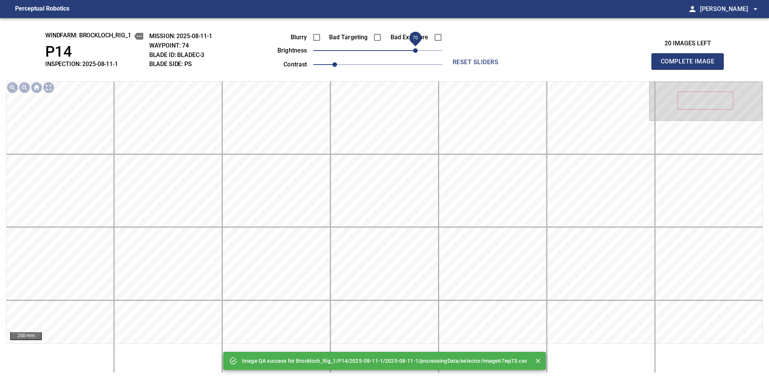
click at [413, 49] on span "70" at bounding box center [377, 50] width 129 height 11
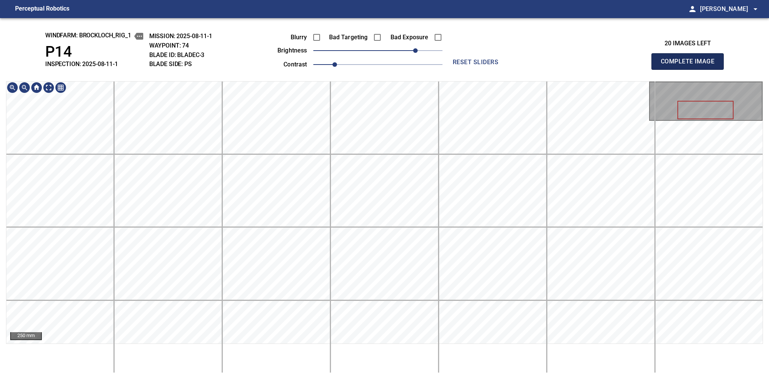
click at [534, 69] on button "Complete Image" at bounding box center [688, 61] width 72 height 17
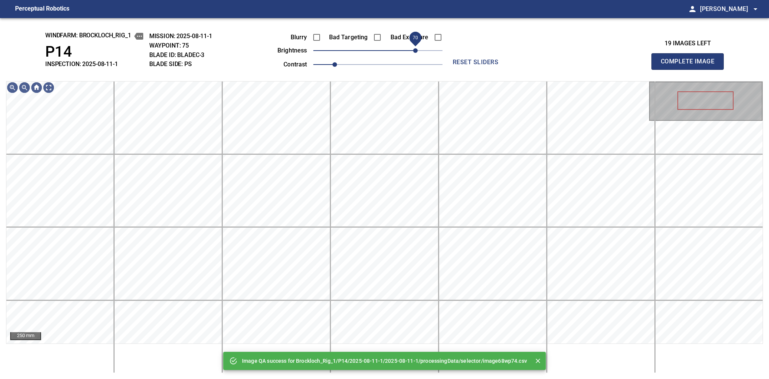
drag, startPoint x: 407, startPoint y: 49, endPoint x: 417, endPoint y: 49, distance: 10.6
click at [417, 49] on span "70" at bounding box center [377, 50] width 129 height 11
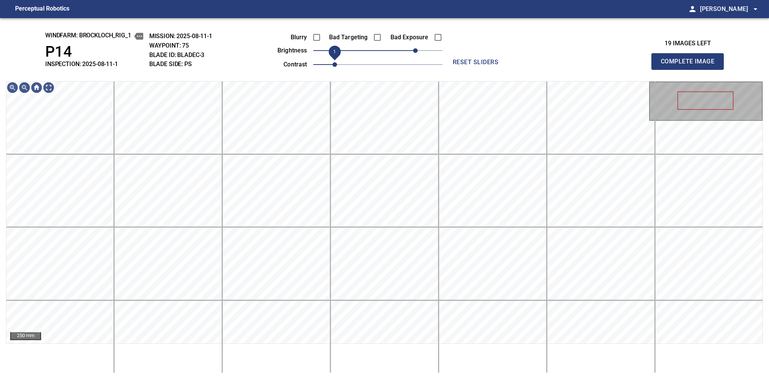
drag, startPoint x: 334, startPoint y: 65, endPoint x: 339, endPoint y: 66, distance: 5.4
click at [337, 66] on span "1" at bounding box center [335, 64] width 5 height 5
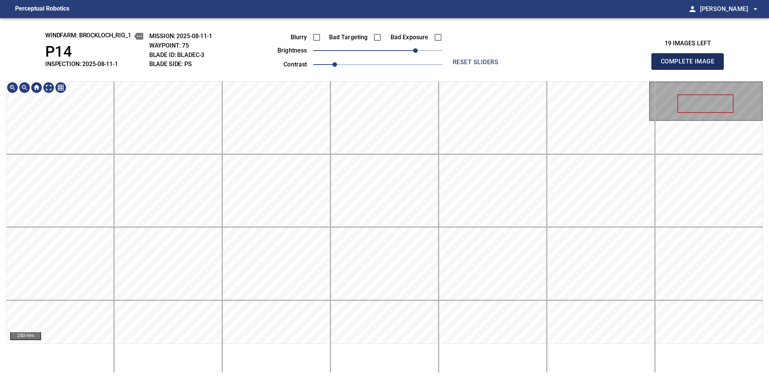
click at [534, 69] on button "Complete Image" at bounding box center [688, 61] width 72 height 17
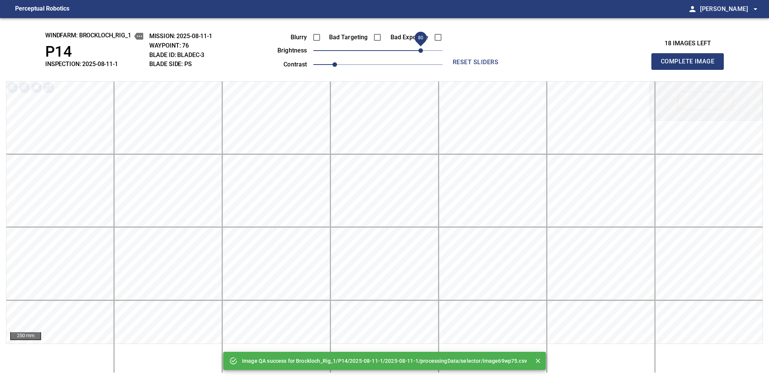
drag, startPoint x: 396, startPoint y: 51, endPoint x: 420, endPoint y: 52, distance: 23.8
click at [420, 52] on span "80" at bounding box center [377, 50] width 129 height 11
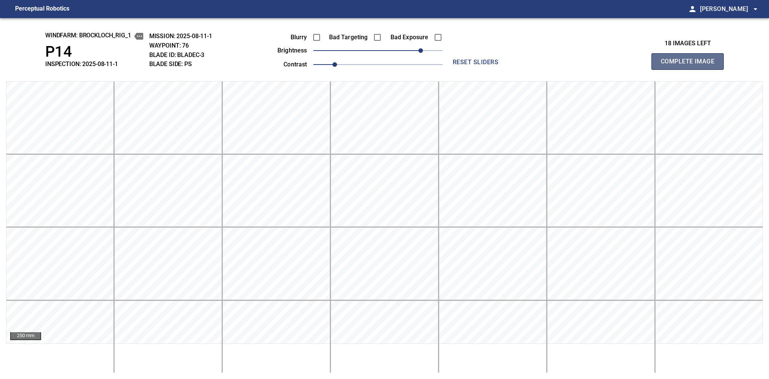
click at [534, 69] on button "Complete Image" at bounding box center [688, 61] width 72 height 17
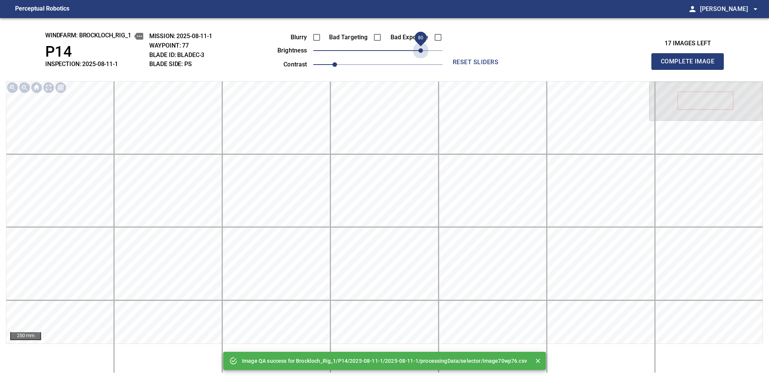
click at [420, 52] on span "80" at bounding box center [377, 50] width 129 height 11
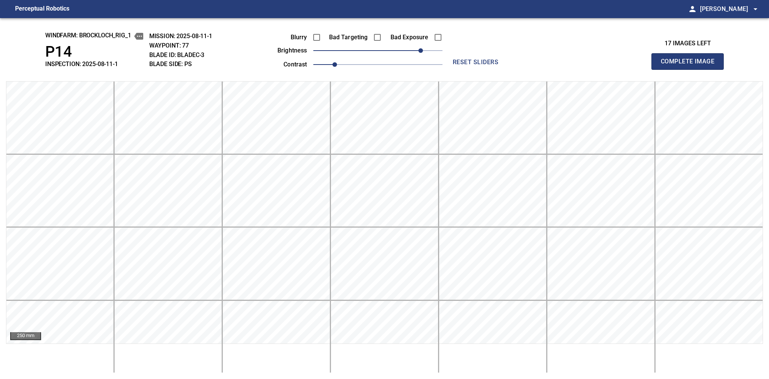
click at [534, 69] on button "Complete Image" at bounding box center [688, 61] width 72 height 17
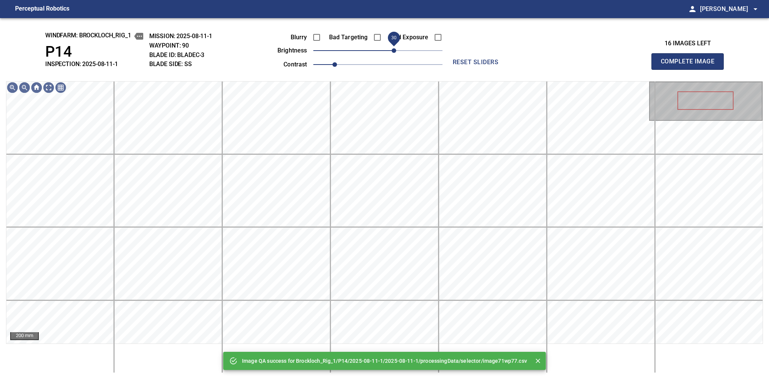
drag, startPoint x: 388, startPoint y: 53, endPoint x: 393, endPoint y: 53, distance: 5.3
click at [393, 53] on span "30" at bounding box center [394, 50] width 5 height 5
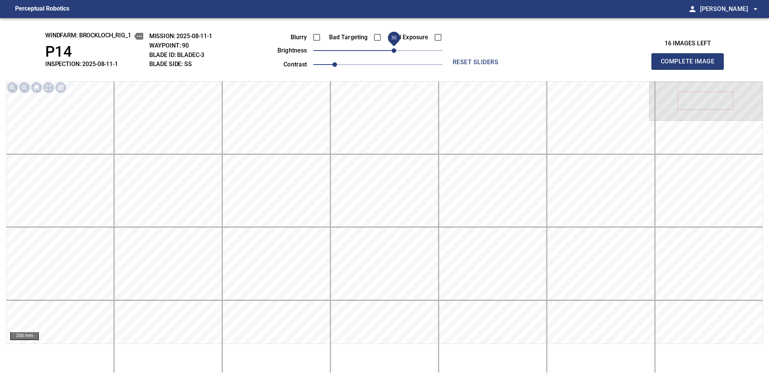
click at [534, 69] on button "Complete Image" at bounding box center [688, 61] width 72 height 17
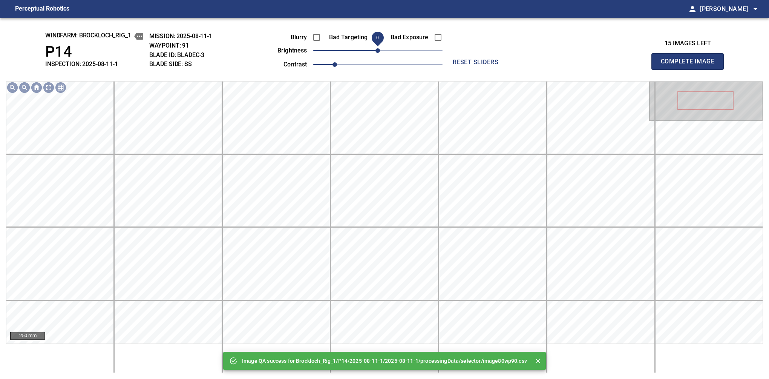
drag, startPoint x: 393, startPoint y: 53, endPoint x: 380, endPoint y: 53, distance: 13.2
click at [380, 53] on span "0" at bounding box center [377, 50] width 129 height 11
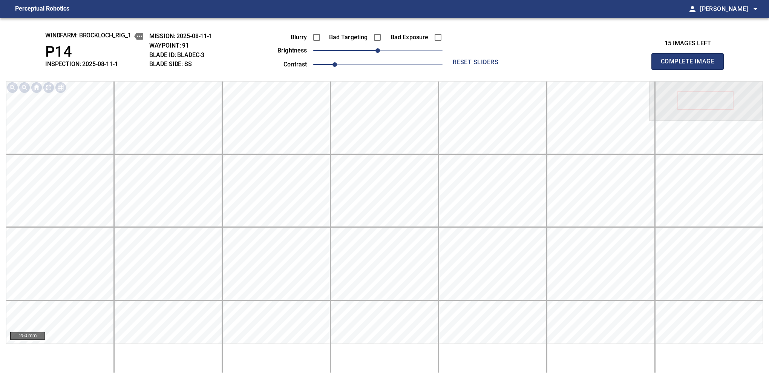
click at [534, 69] on button "Complete Image" at bounding box center [688, 61] width 72 height 17
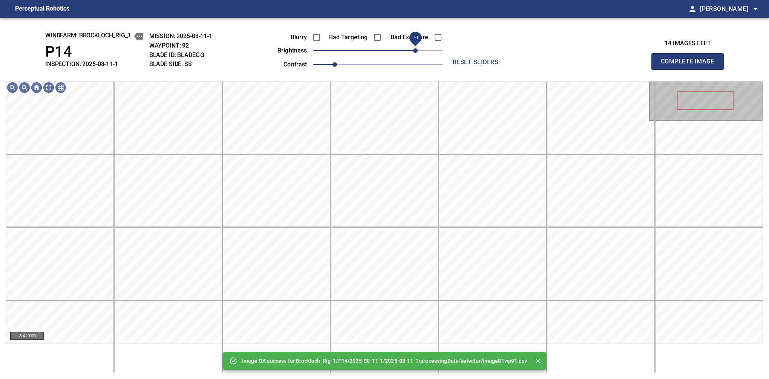
click at [413, 49] on span "70" at bounding box center [415, 50] width 5 height 5
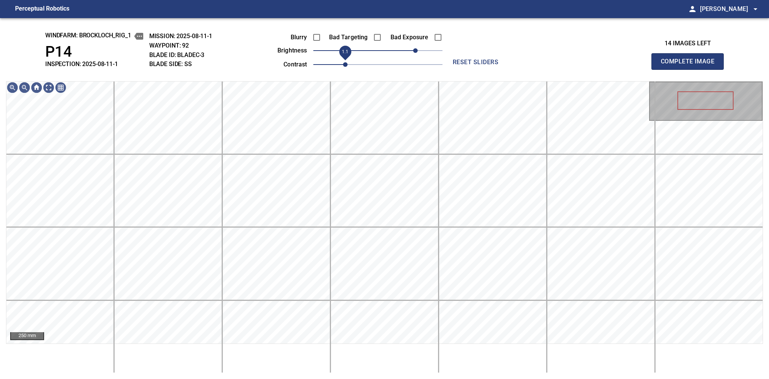
drag, startPoint x: 338, startPoint y: 66, endPoint x: 347, endPoint y: 68, distance: 9.2
click at [347, 67] on span "1.1" at bounding box center [345, 64] width 5 height 5
click at [412, 49] on span "60" at bounding box center [410, 50] width 5 height 5
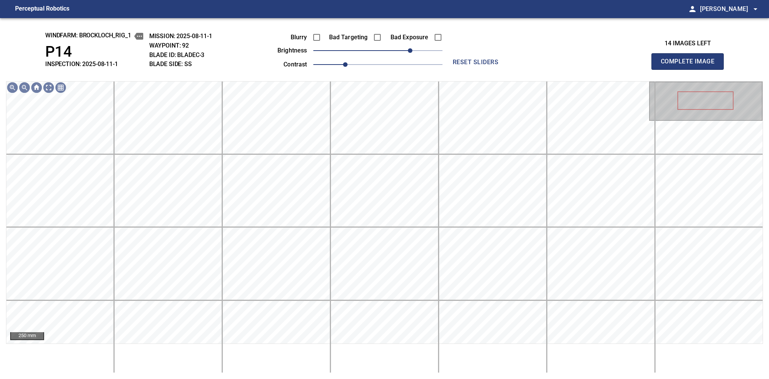
click at [534, 69] on button "Complete Image" at bounding box center [688, 61] width 72 height 17
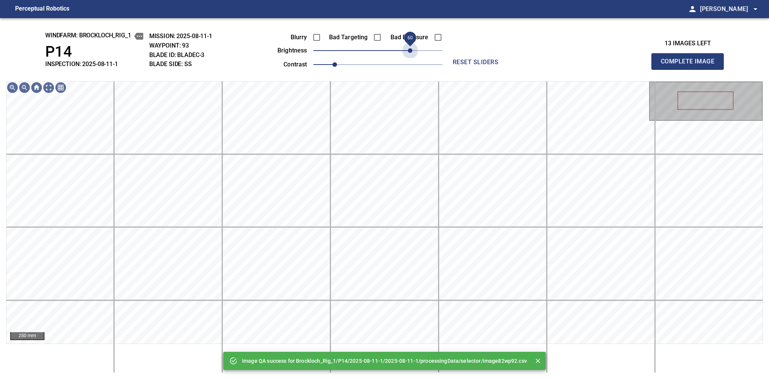
click at [412, 49] on span "60" at bounding box center [377, 50] width 129 height 11
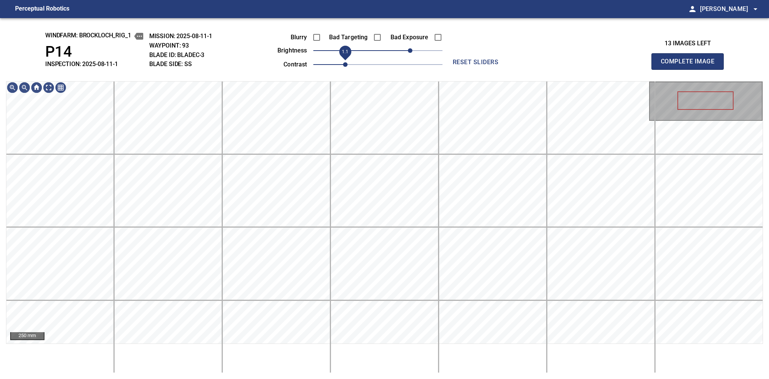
drag, startPoint x: 338, startPoint y: 63, endPoint x: 343, endPoint y: 63, distance: 5.3
click at [343, 63] on span "1.1" at bounding box center [345, 64] width 5 height 5
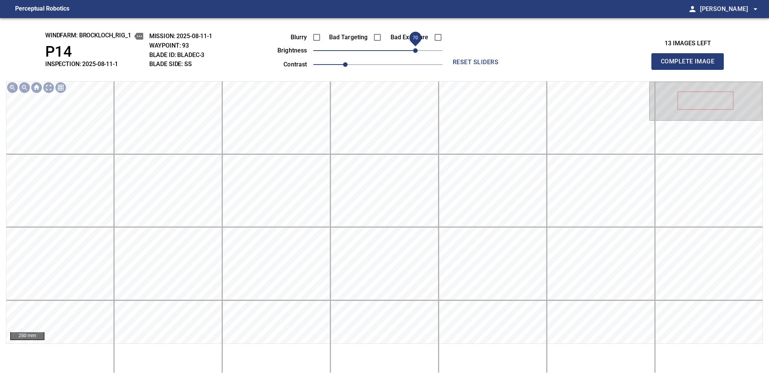
drag, startPoint x: 409, startPoint y: 53, endPoint x: 413, endPoint y: 50, distance: 4.9
click at [413, 50] on span "70" at bounding box center [415, 50] width 5 height 5
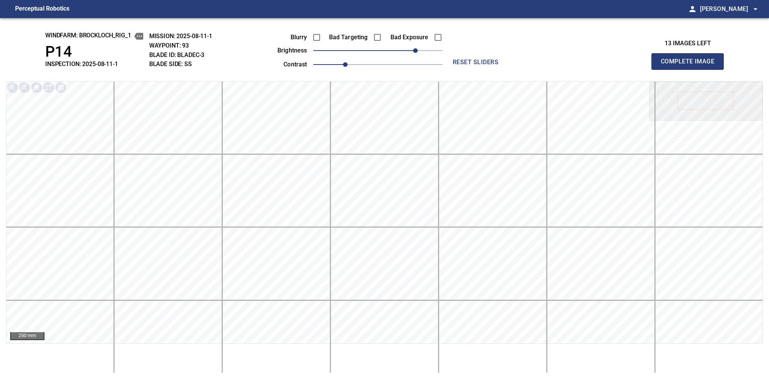
click at [534, 69] on button "Complete Image" at bounding box center [688, 61] width 72 height 17
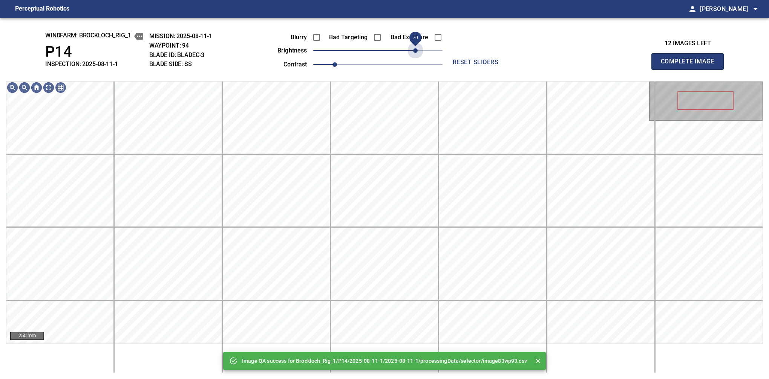
click at [413, 50] on span "70" at bounding box center [377, 50] width 129 height 11
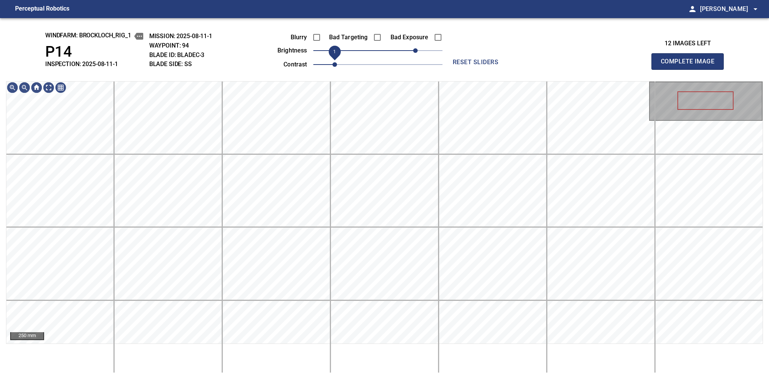
drag, startPoint x: 342, startPoint y: 66, endPoint x: 335, endPoint y: 69, distance: 6.9
click at [335, 67] on span "1" at bounding box center [335, 64] width 5 height 5
click at [419, 49] on span "80" at bounding box center [421, 50] width 5 height 5
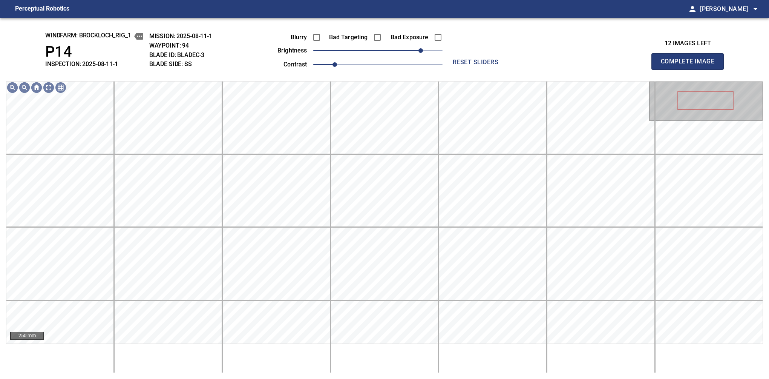
click at [534, 69] on button "Complete Image" at bounding box center [688, 61] width 72 height 17
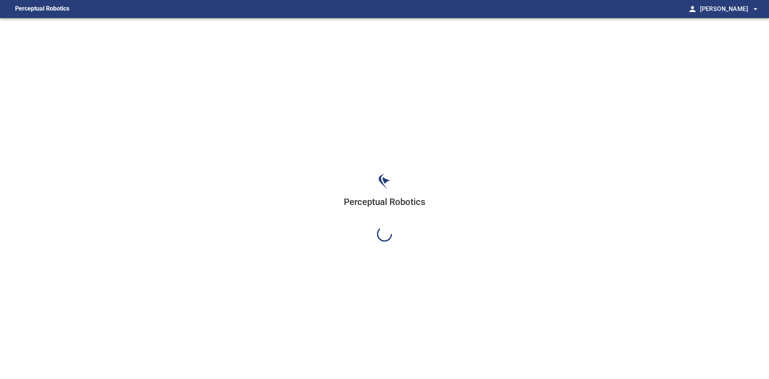
click at [419, 49] on div "Perceptual Robotics" at bounding box center [384, 207] width 769 height 379
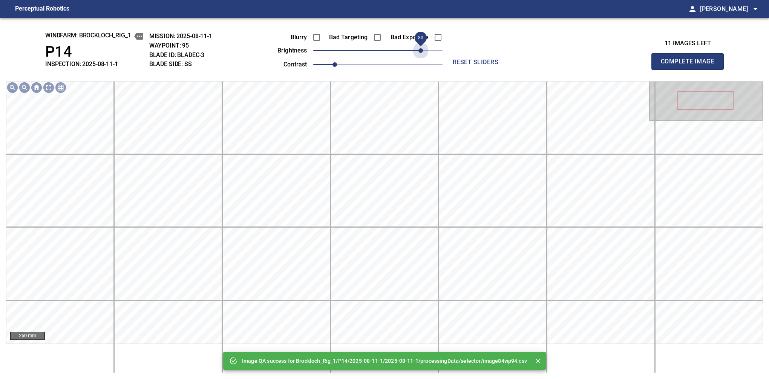
click at [419, 49] on span "80" at bounding box center [377, 50] width 129 height 11
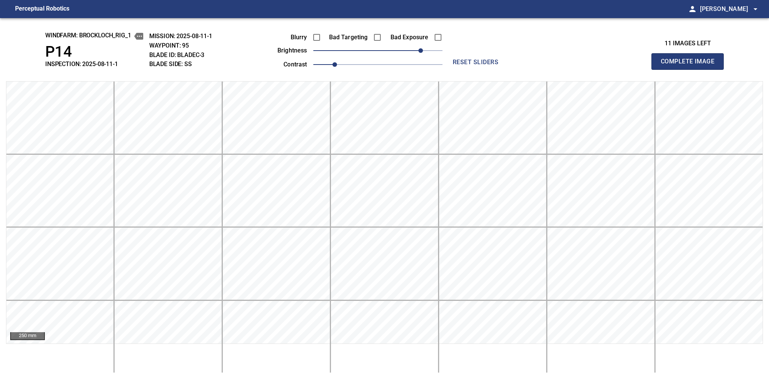
click at [534, 69] on button "Complete Image" at bounding box center [688, 61] width 72 height 17
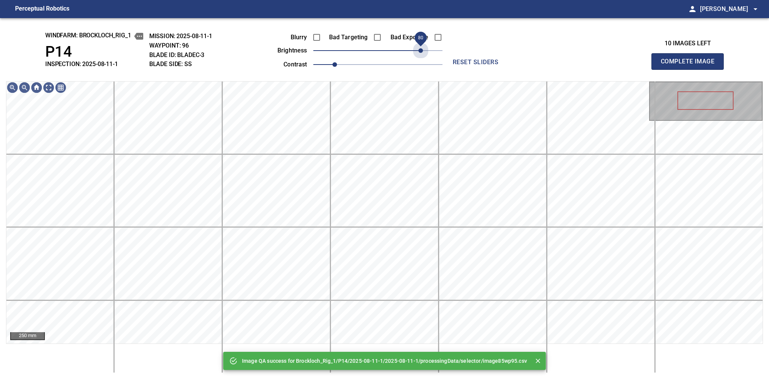
click at [419, 49] on span "80" at bounding box center [377, 50] width 129 height 11
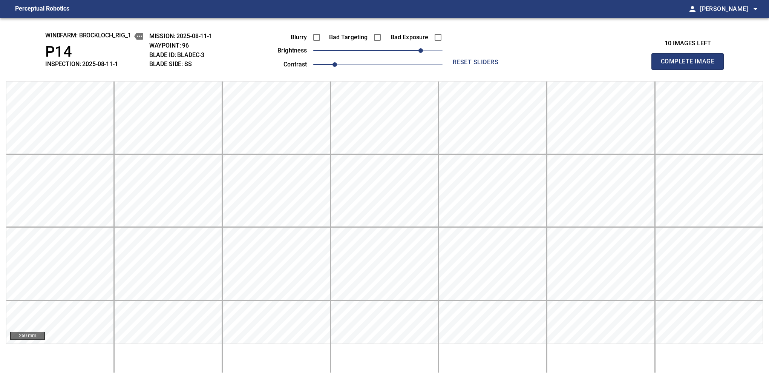
click at [534, 69] on button "Complete Image" at bounding box center [688, 61] width 72 height 17
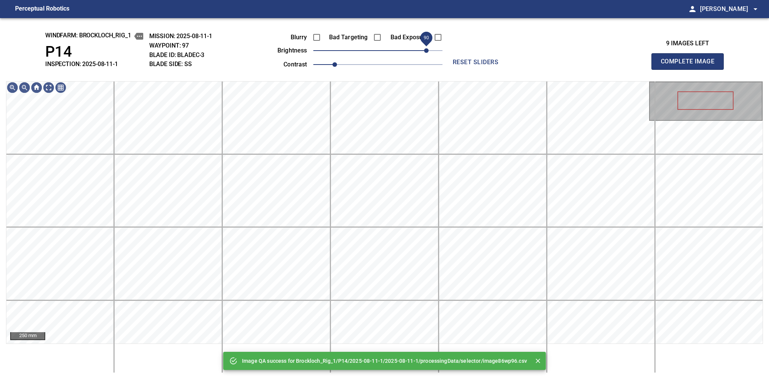
drag, startPoint x: 419, startPoint y: 49, endPoint x: 425, endPoint y: 49, distance: 5.3
click at [425, 49] on span "90" at bounding box center [377, 50] width 129 height 11
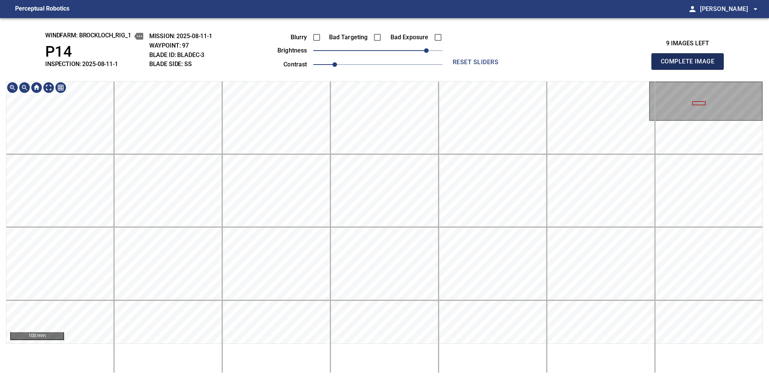
click at [534, 69] on button "Complete Image" at bounding box center [688, 61] width 72 height 17
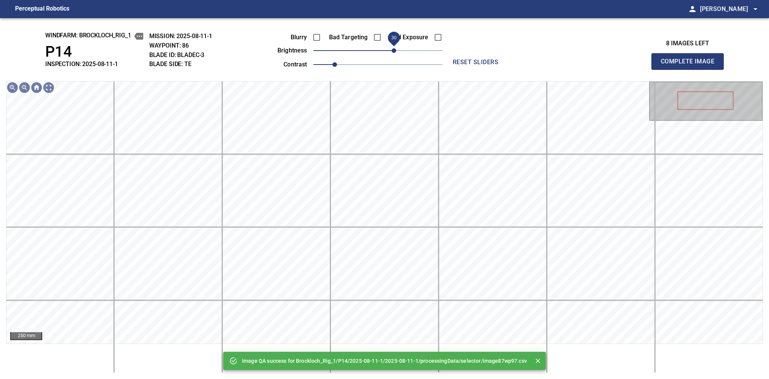
click at [396, 49] on span "30" at bounding box center [394, 50] width 5 height 5
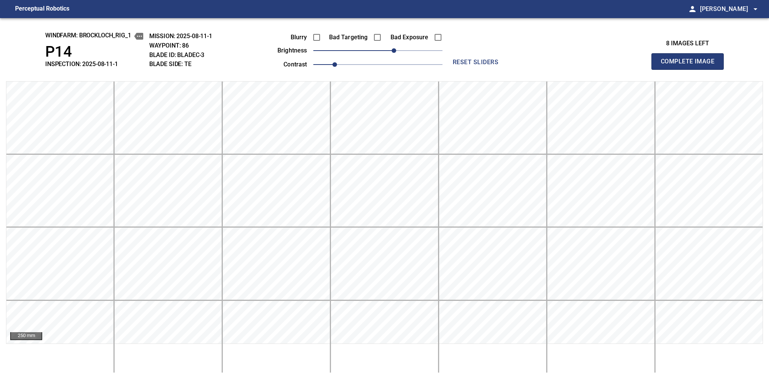
click at [534, 69] on button "Complete Image" at bounding box center [688, 61] width 72 height 17
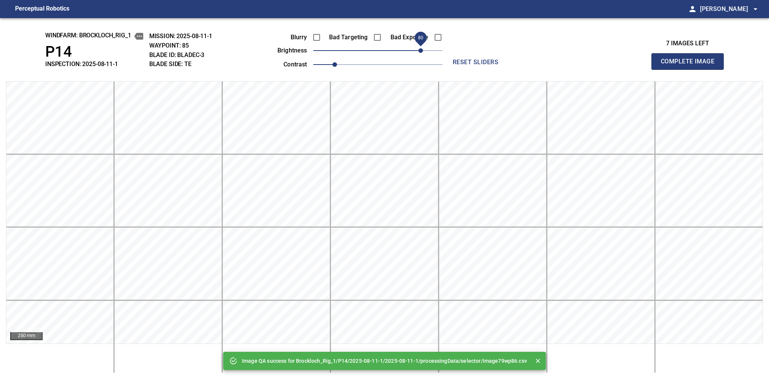
drag, startPoint x: 397, startPoint y: 49, endPoint x: 422, endPoint y: 52, distance: 25.4
click at [422, 52] on span "80" at bounding box center [377, 50] width 129 height 11
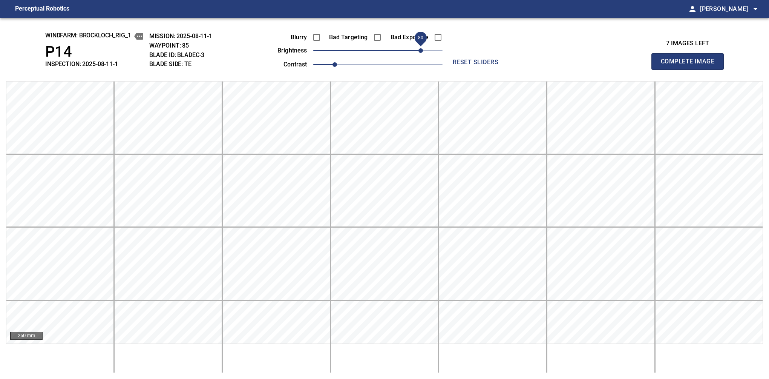
click at [534, 69] on button "Complete Image" at bounding box center [688, 61] width 72 height 17
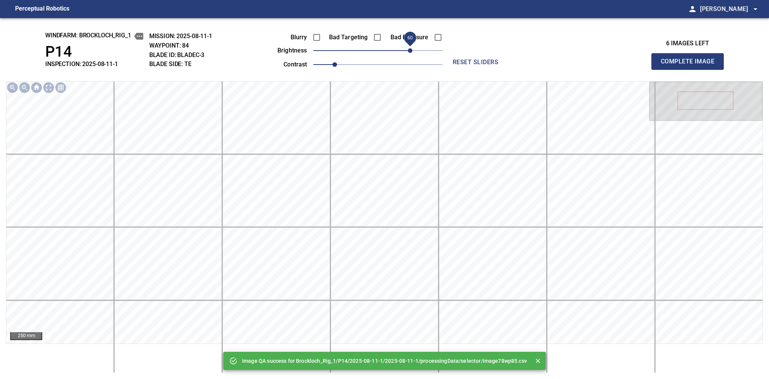
drag, startPoint x: 422, startPoint y: 52, endPoint x: 410, endPoint y: 56, distance: 12.3
click at [410, 56] on span "60" at bounding box center [377, 50] width 129 height 11
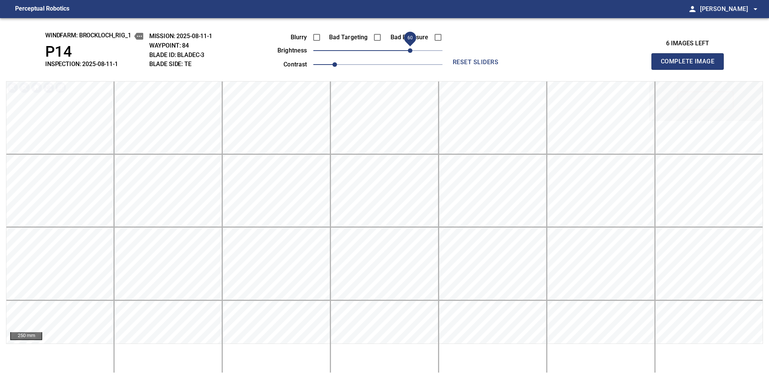
click at [534, 69] on button "Complete Image" at bounding box center [688, 61] width 72 height 17
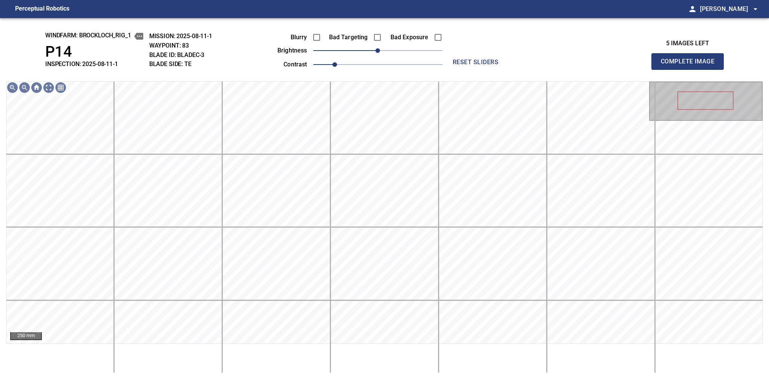
click at [396, 49] on span "0" at bounding box center [377, 50] width 129 height 11
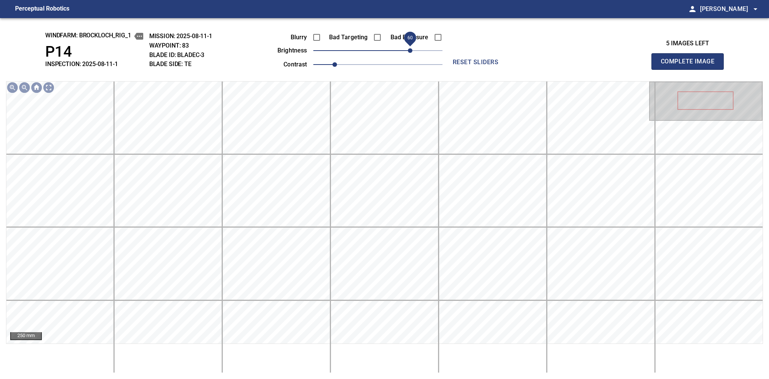
drag, startPoint x: 404, startPoint y: 49, endPoint x: 409, endPoint y: 48, distance: 5.9
click at [409, 48] on span "60" at bounding box center [410, 50] width 5 height 5
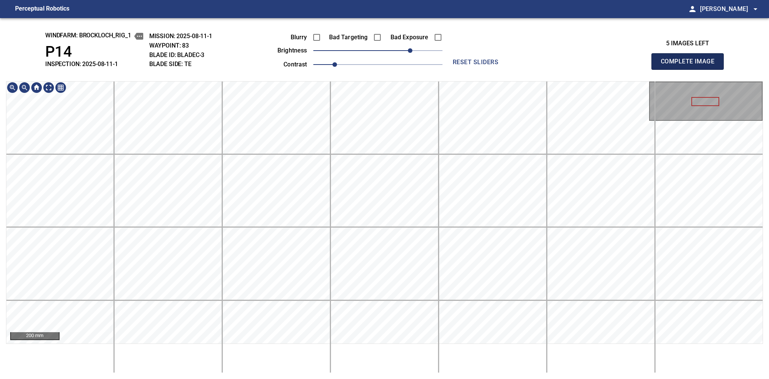
click at [534, 69] on button "Complete Image" at bounding box center [688, 61] width 72 height 17
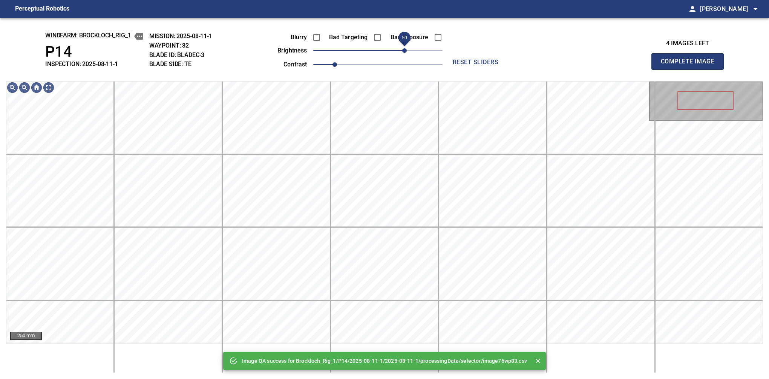
drag, startPoint x: 412, startPoint y: 57, endPoint x: 407, endPoint y: 57, distance: 5.3
click at [407, 53] on span "50" at bounding box center [404, 50] width 5 height 5
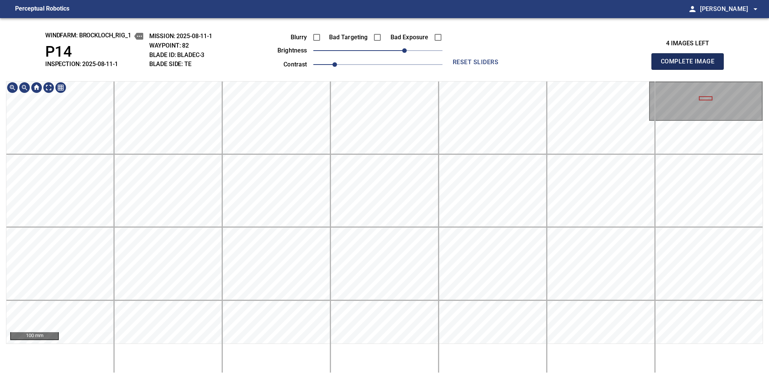
click at [534, 69] on button "Complete Image" at bounding box center [688, 61] width 72 height 17
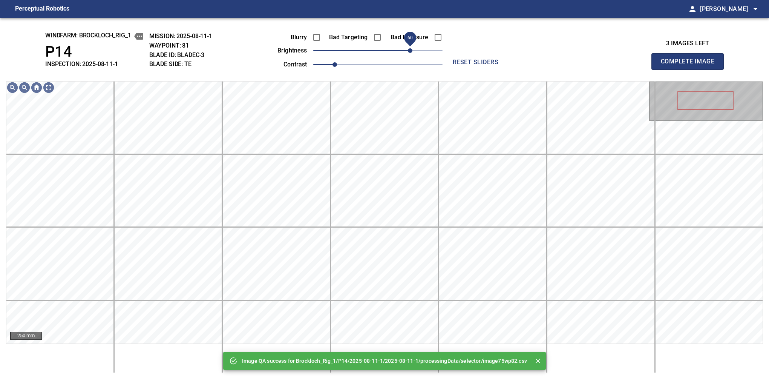
drag, startPoint x: 397, startPoint y: 54, endPoint x: 410, endPoint y: 52, distance: 13.7
click at [410, 52] on span "60" at bounding box center [377, 50] width 129 height 11
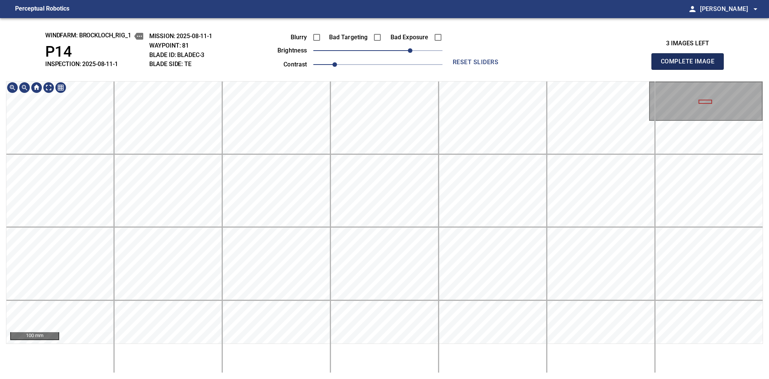
click at [534, 69] on button "Complete Image" at bounding box center [688, 61] width 72 height 17
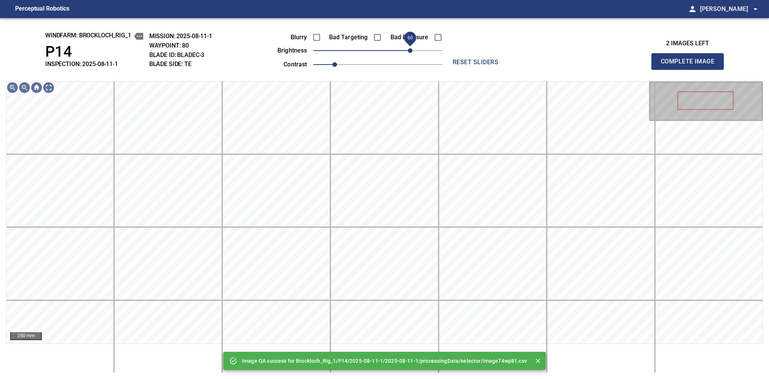
click at [409, 48] on span "60" at bounding box center [377, 50] width 129 height 11
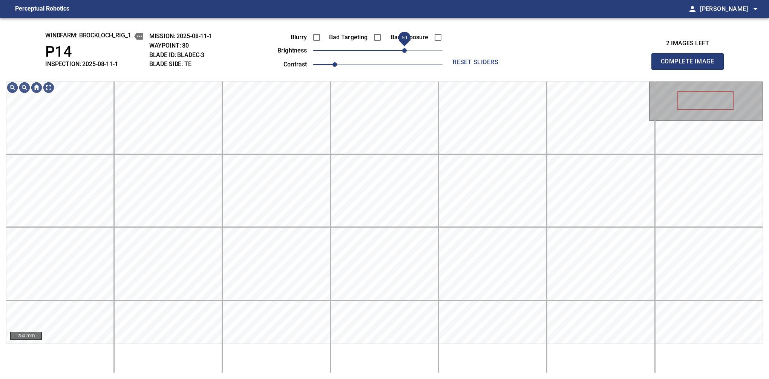
drag, startPoint x: 409, startPoint y: 50, endPoint x: 405, endPoint y: 53, distance: 4.6
click at [405, 53] on span "50" at bounding box center [404, 50] width 5 height 5
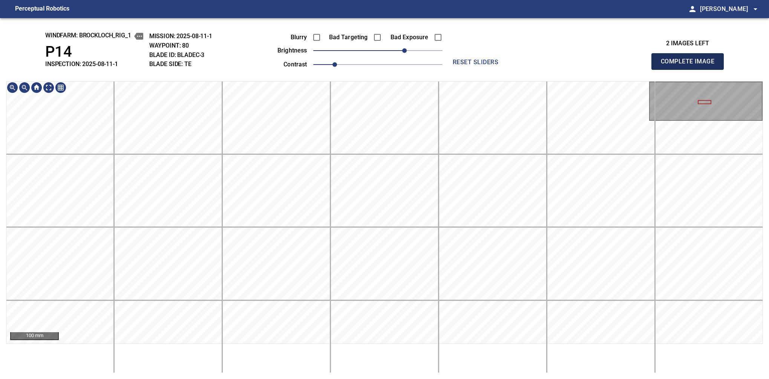
click at [534, 69] on button "Complete Image" at bounding box center [688, 61] width 72 height 17
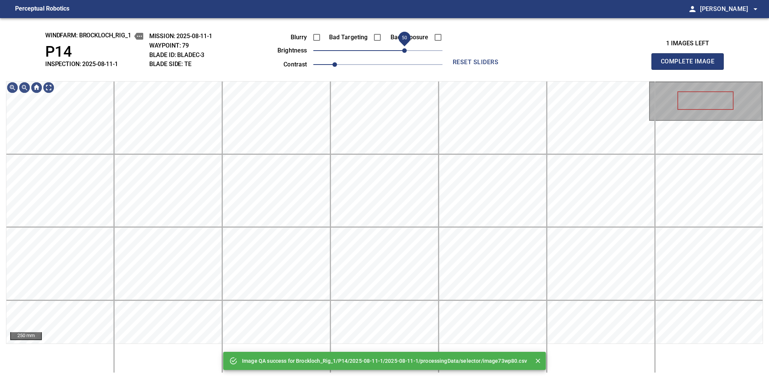
drag, startPoint x: 401, startPoint y: 51, endPoint x: 407, endPoint y: 49, distance: 6.2
click at [407, 49] on span "50" at bounding box center [377, 50] width 129 height 11
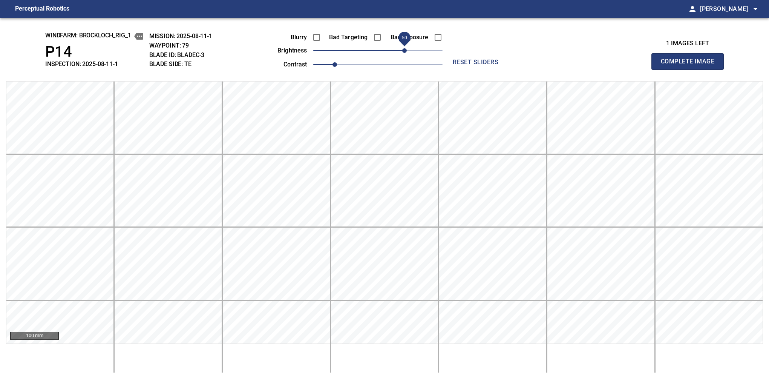
click at [534, 69] on button "Complete Image" at bounding box center [688, 61] width 72 height 17
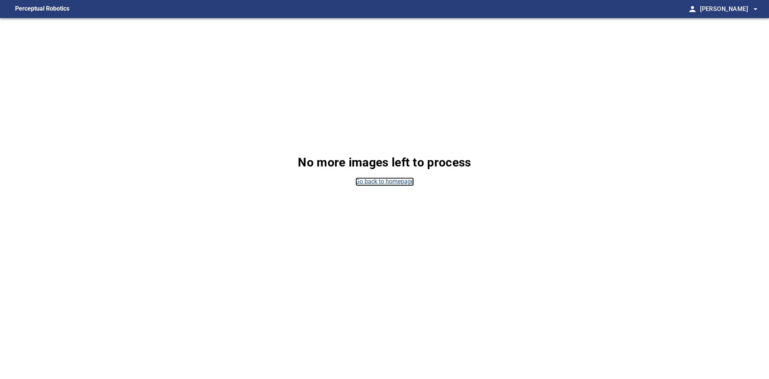
click at [400, 180] on link "Go back to homepage" at bounding box center [385, 181] width 58 height 9
